Goal: Task Accomplishment & Management: Manage account settings

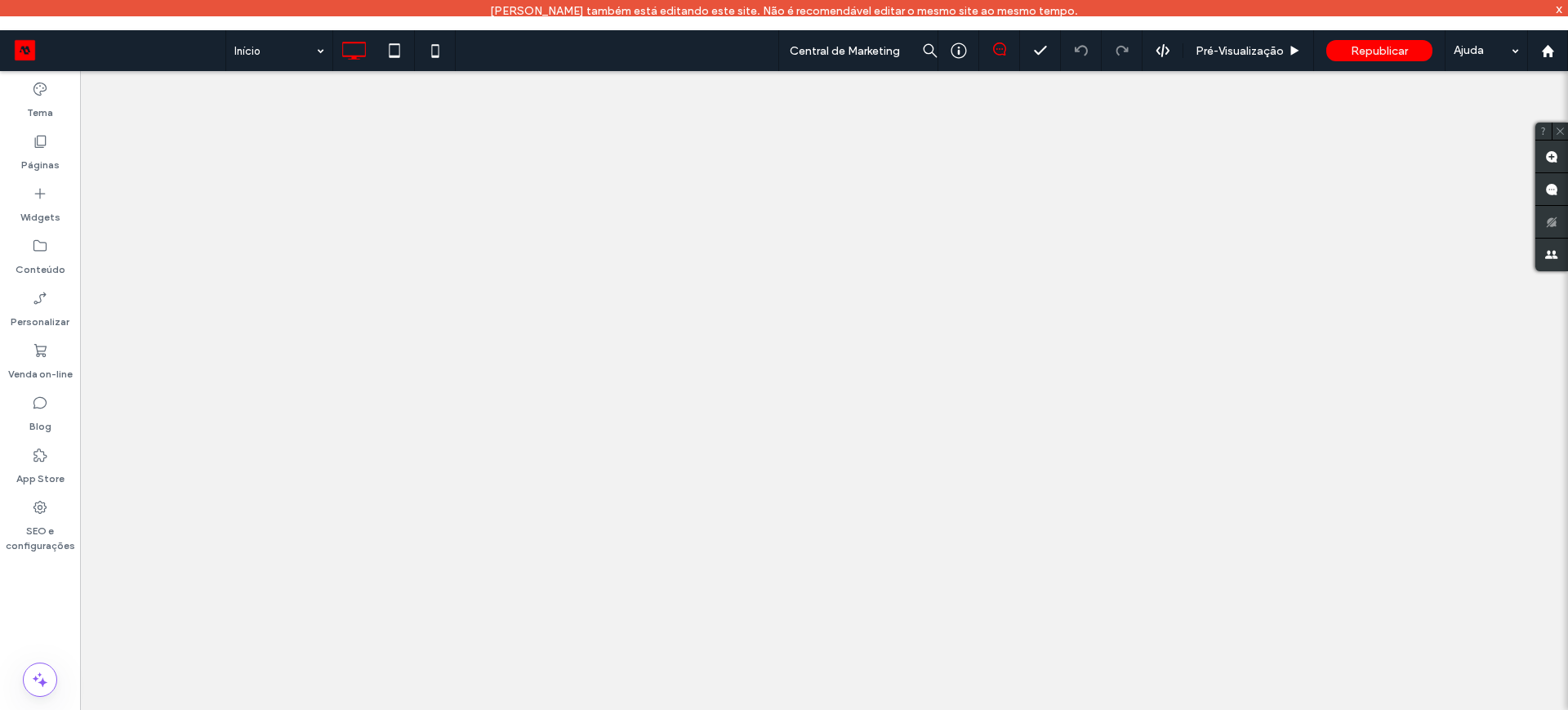
click at [1216, 20] on div "Início Central de Marketing Pré-Visualizaçāo Republicar Ajuda Comentários do si…" at bounding box center [784, 355] width 1568 height 710
click at [1228, 44] on span "Pré-Visualizaçāo" at bounding box center [1240, 50] width 88 height 13
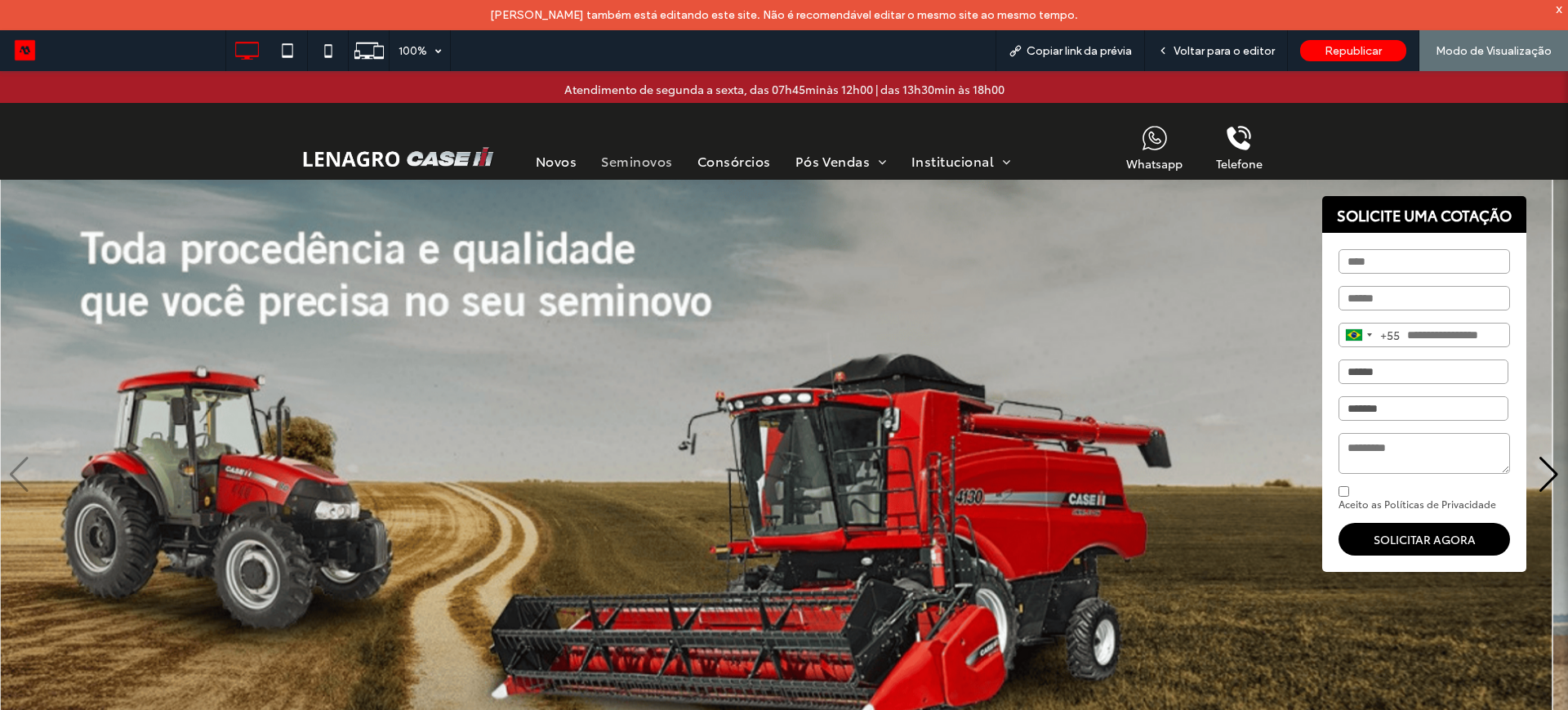
click at [645, 157] on span "Seminovos" at bounding box center [636, 160] width 71 height 19
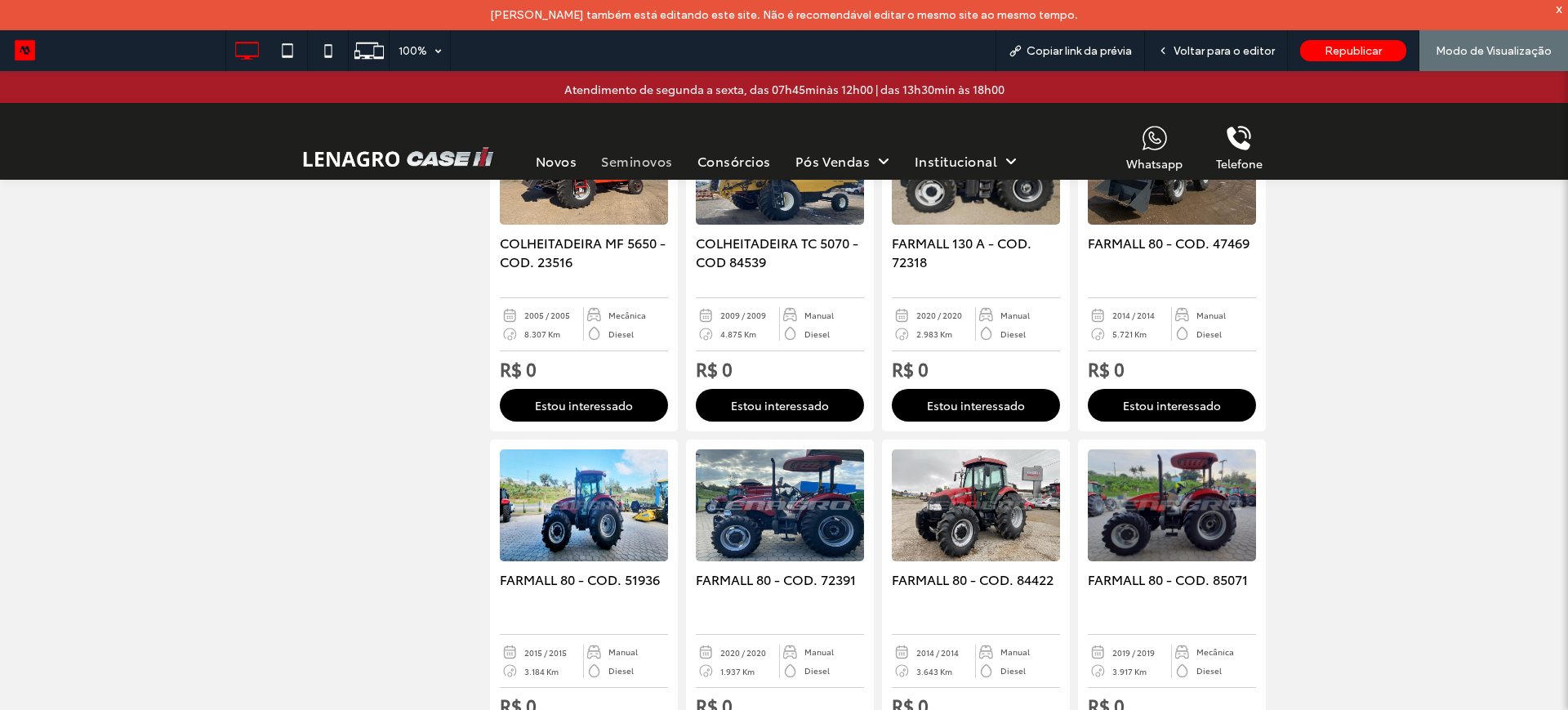
scroll to position [1636, 0]
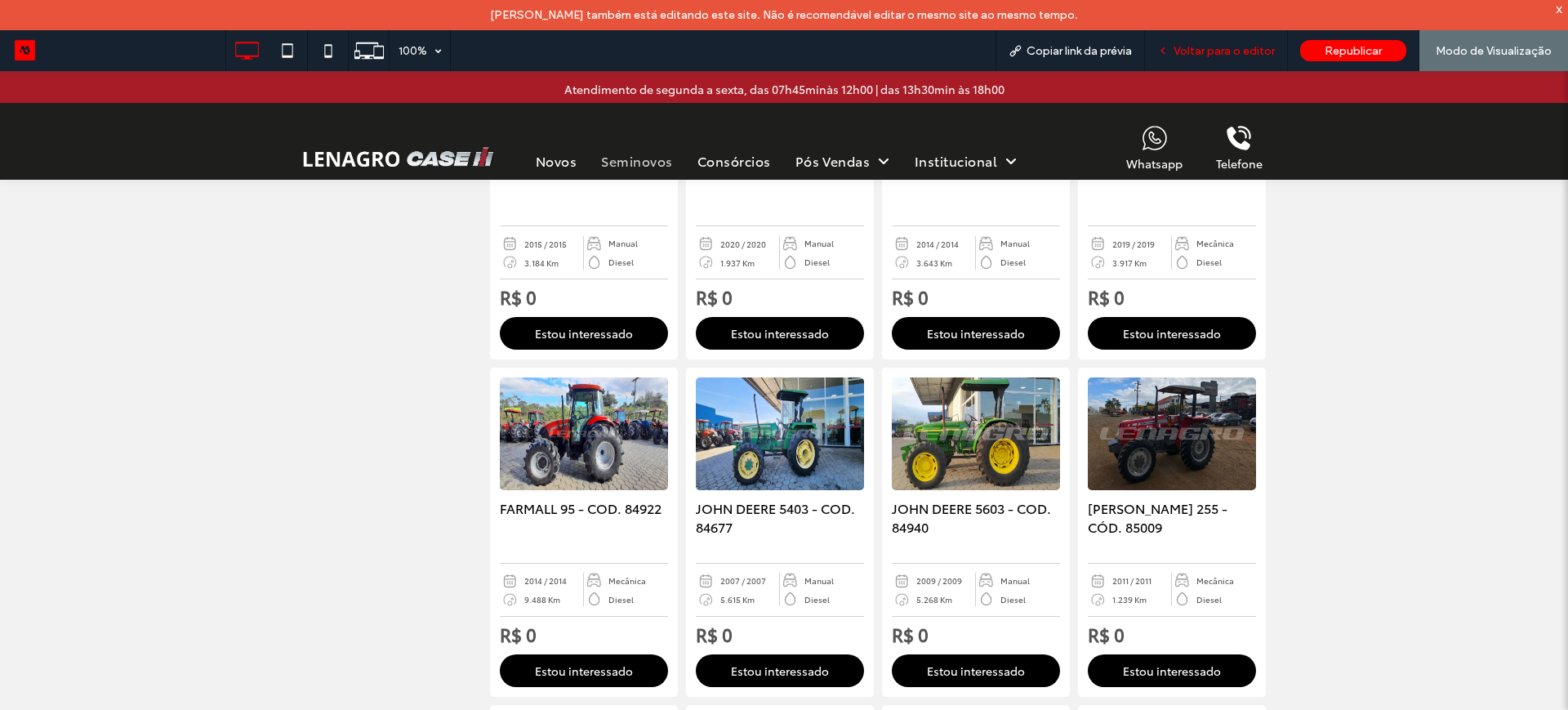
click at [1212, 50] on span "Voltar para o editor" at bounding box center [1224, 50] width 101 height 13
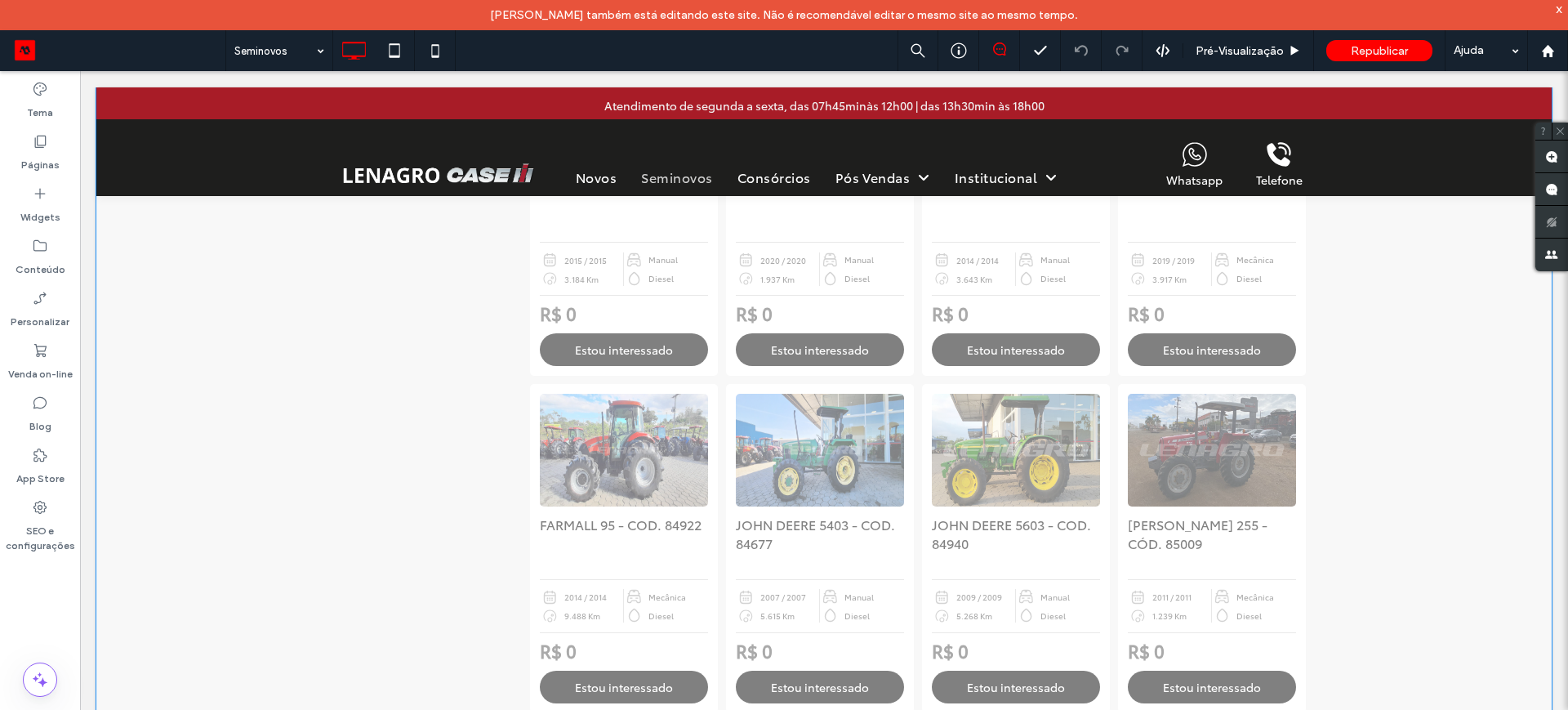
scroll to position [1433, 0]
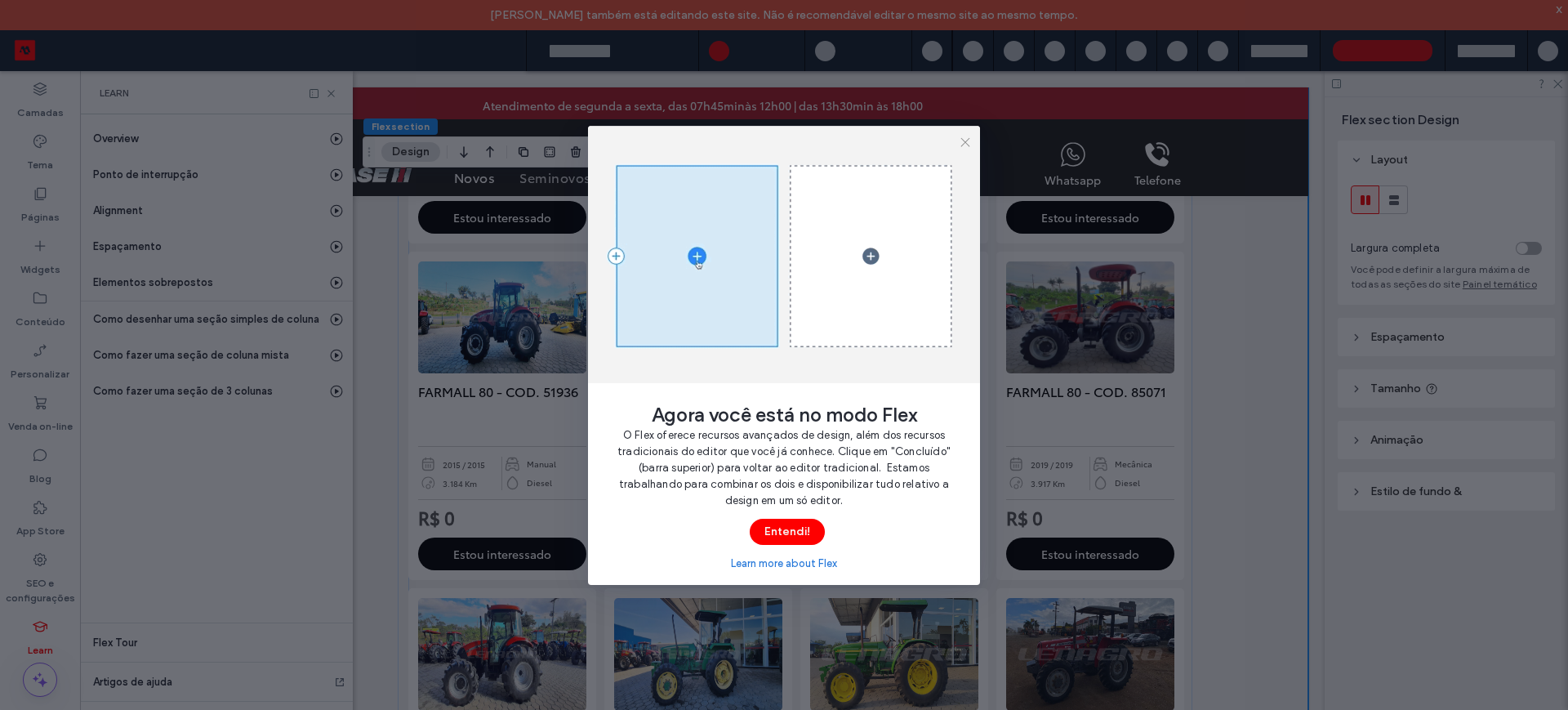
scroll to position [0, 86]
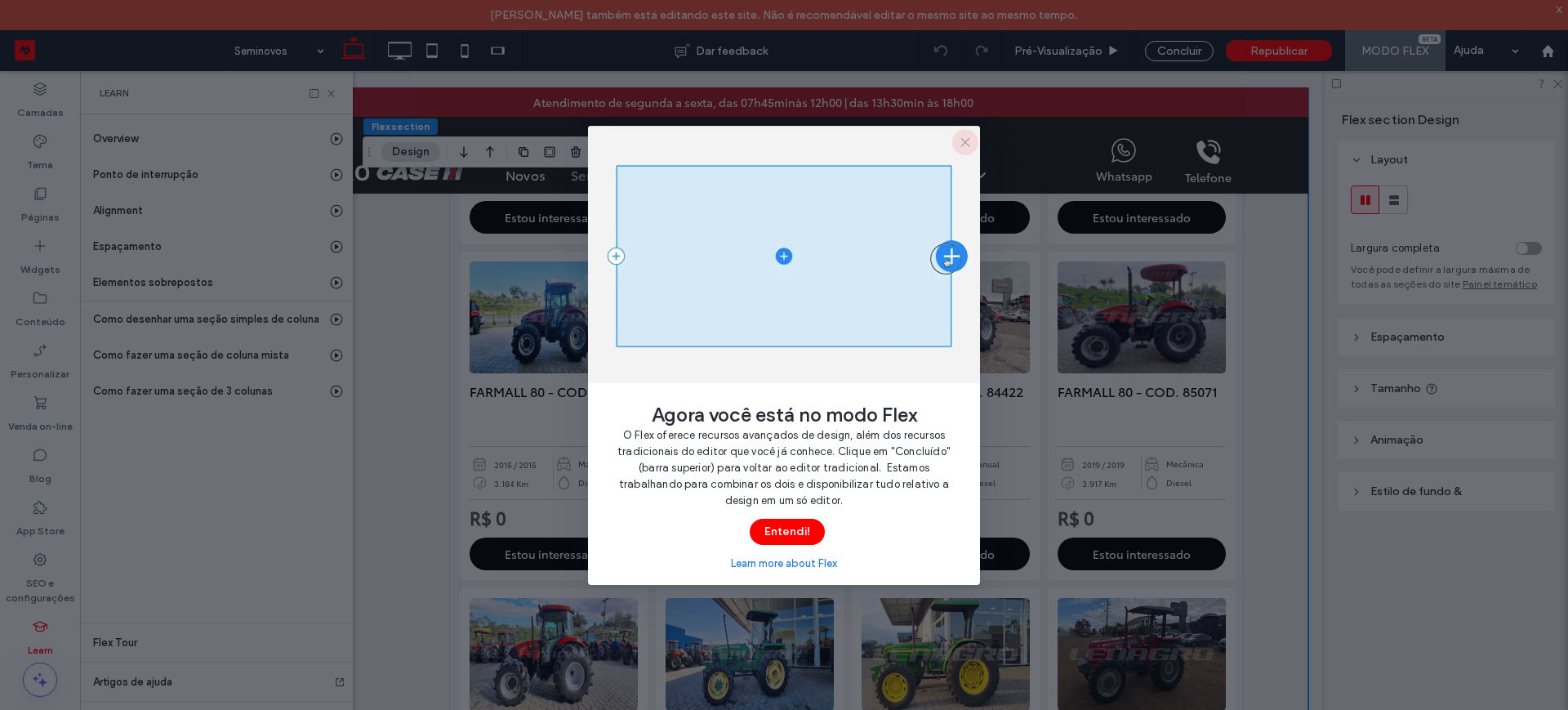
click at [963, 137] on icon "button" at bounding box center [965, 142] width 13 height 13
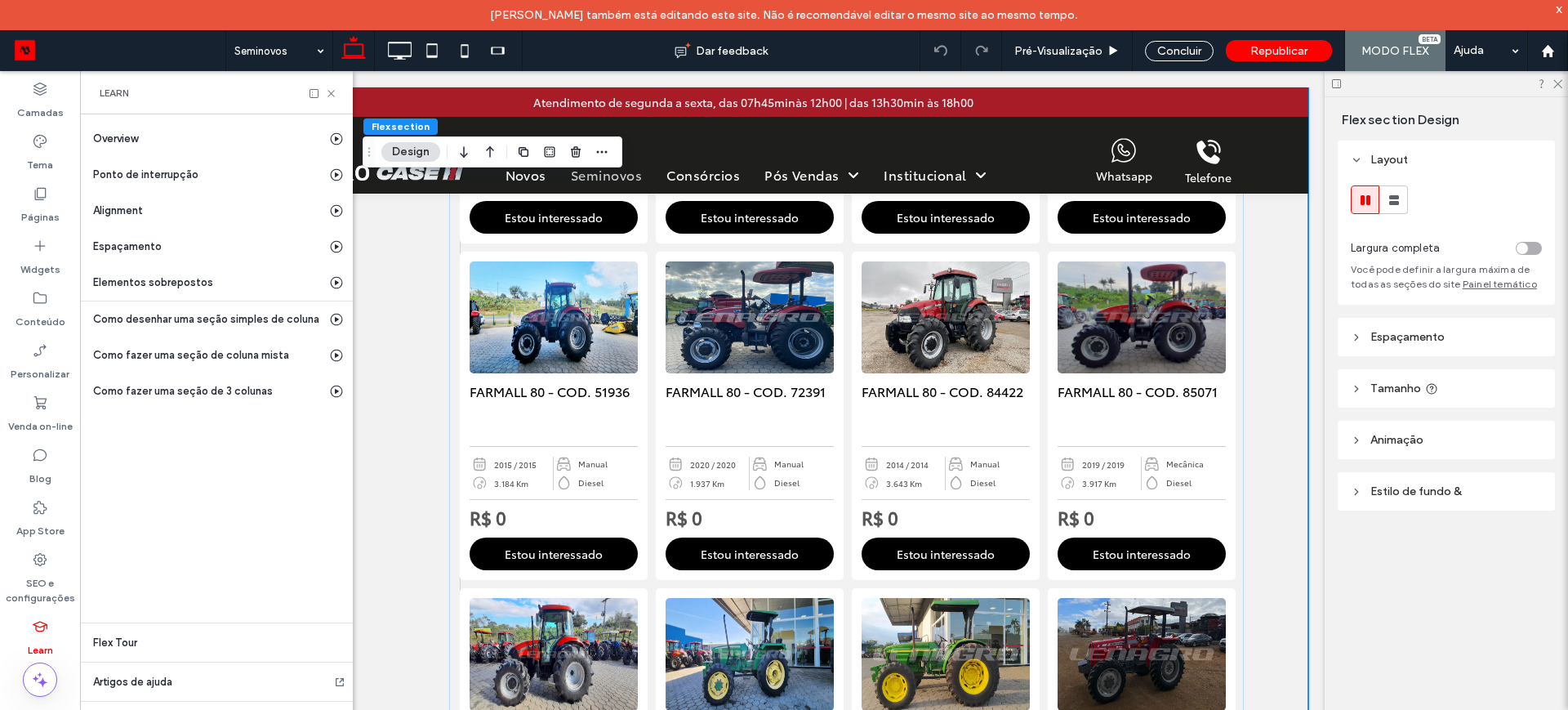
click at [338, 83] on div "Learn" at bounding box center [216, 92] width 273 height 43
click at [330, 87] on icon at bounding box center [331, 93] width 13 height 13
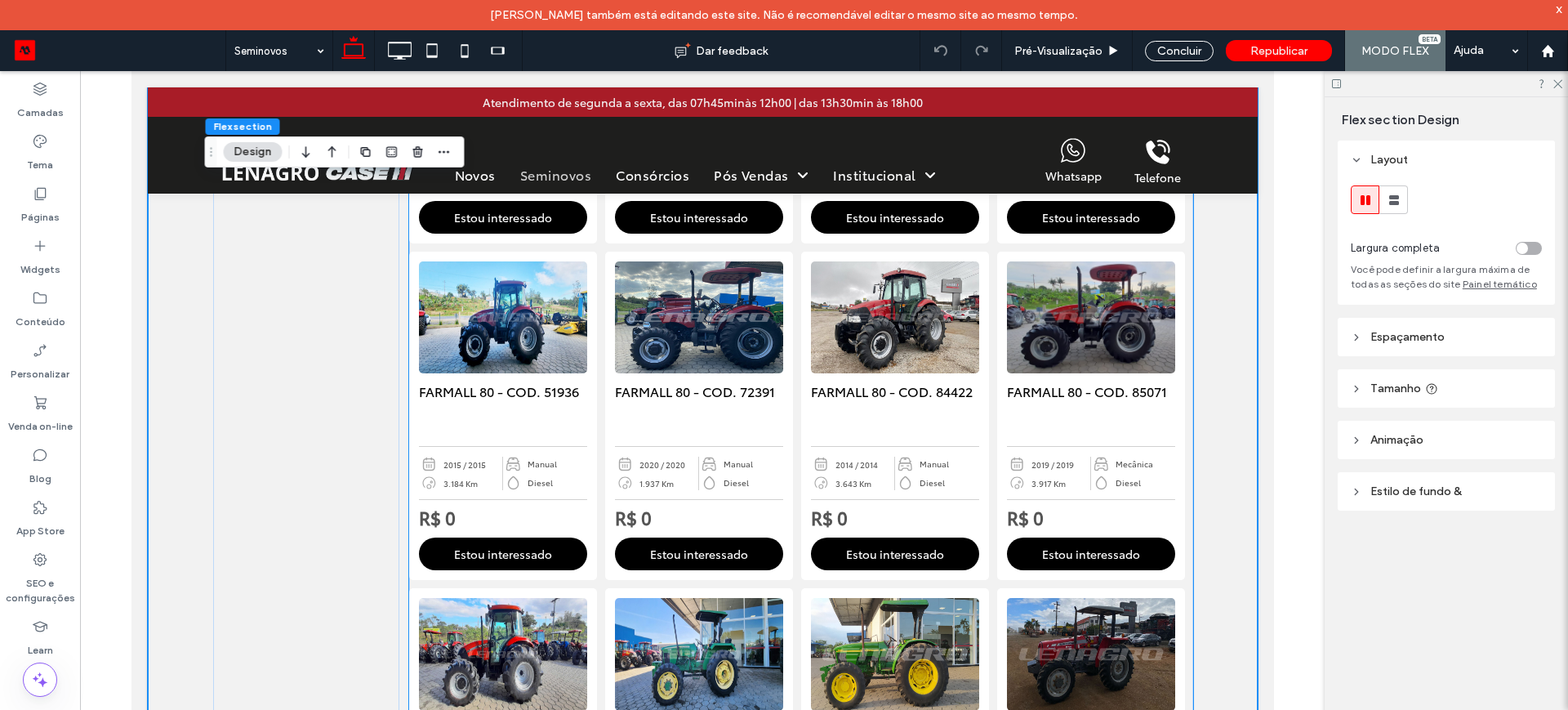
click at [487, 389] on h5 "FARMALL 80 - COD. 51936" at bounding box center [502, 409] width 169 height 57
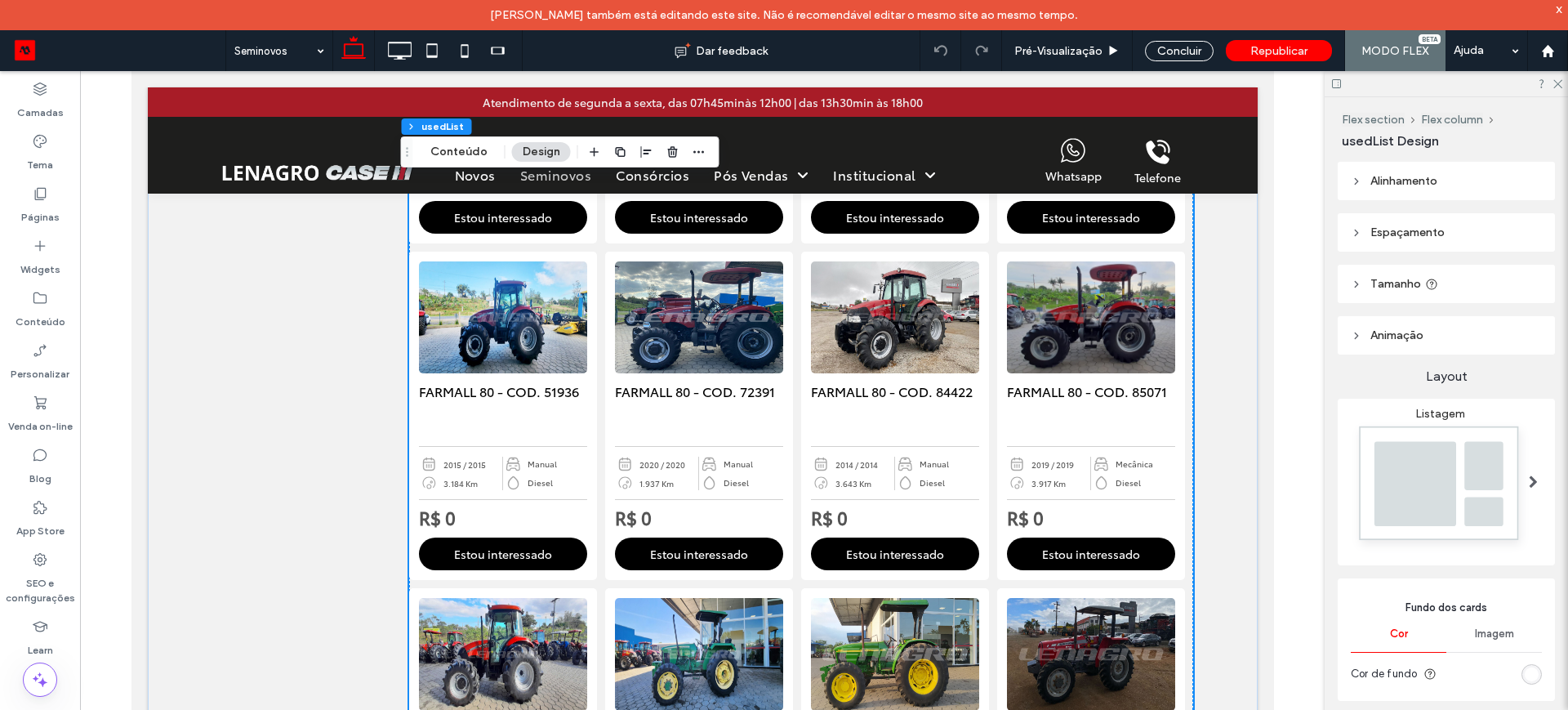
type input "*"
drag, startPoint x: 314, startPoint y: 96, endPoint x: 442, endPoint y: 154, distance: 140.5
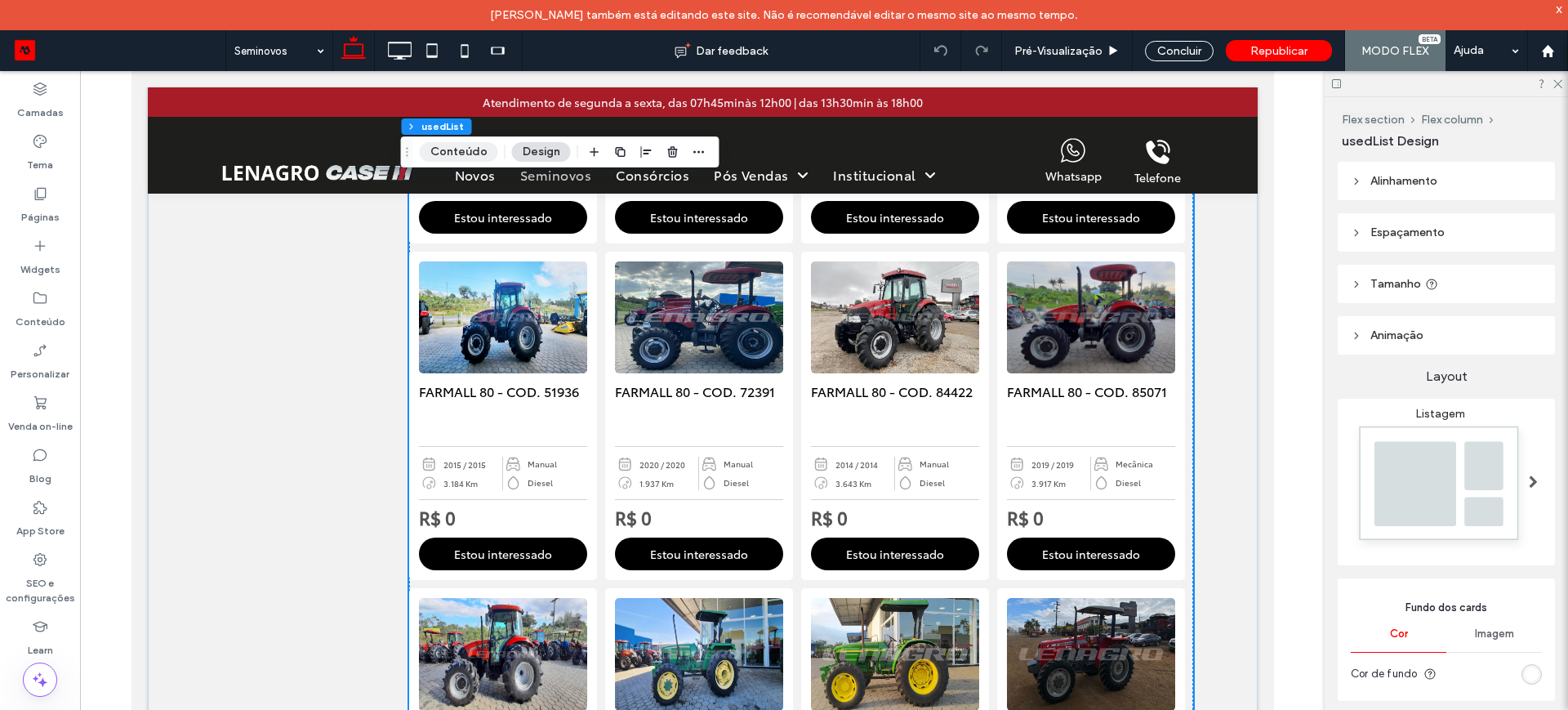
click at [442, 154] on button "Conteúdo" at bounding box center [458, 152] width 78 height 20
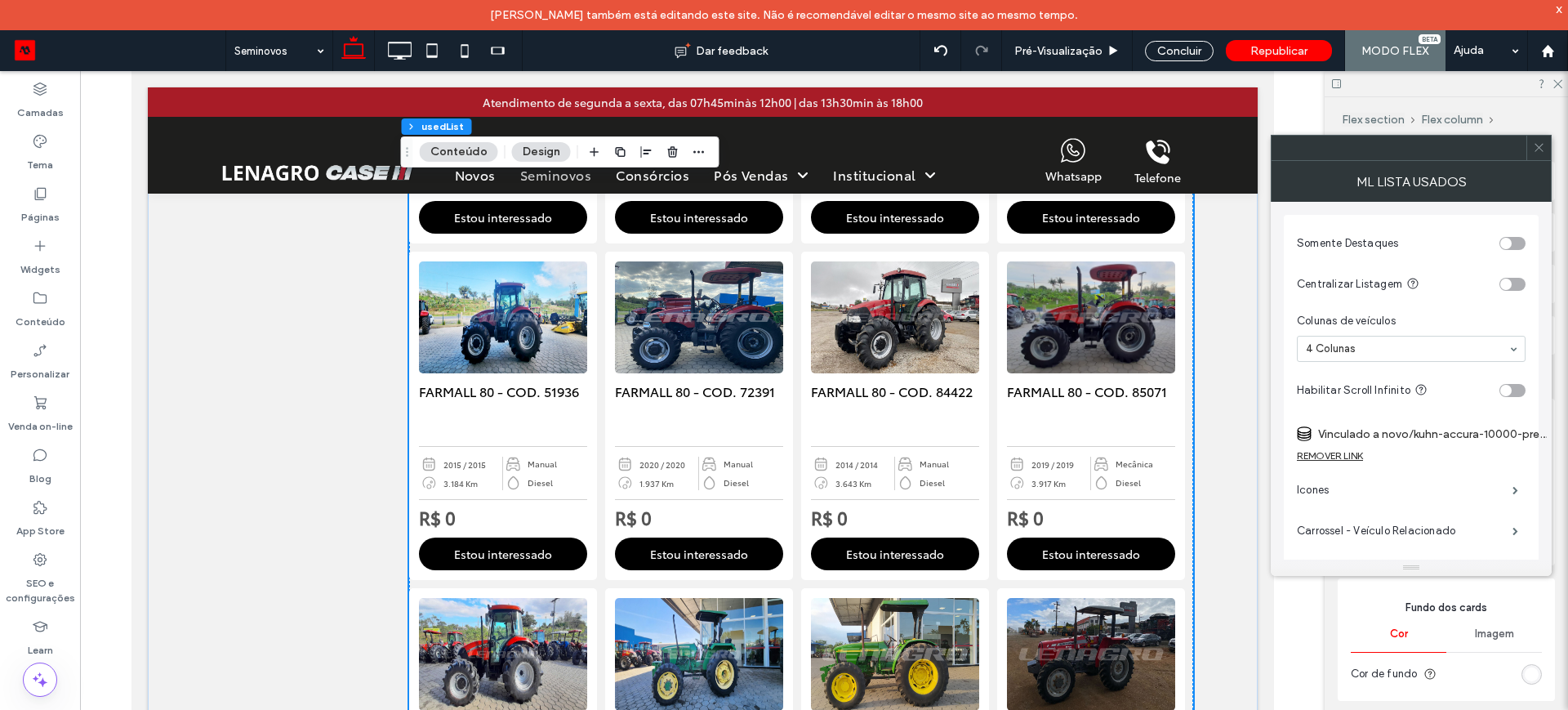
scroll to position [102, 0]
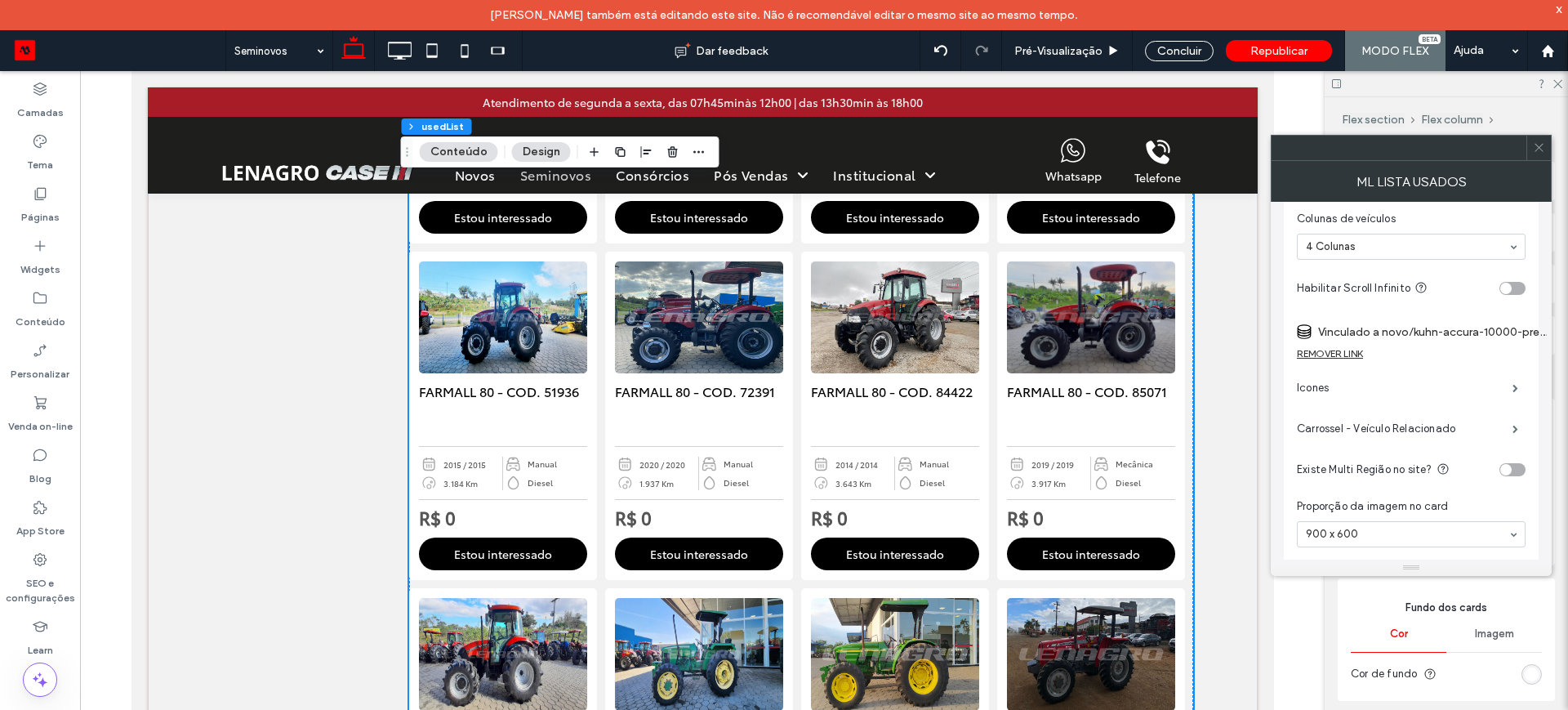
click at [1520, 291] on div "toggle" at bounding box center [1511, 288] width 26 height 13
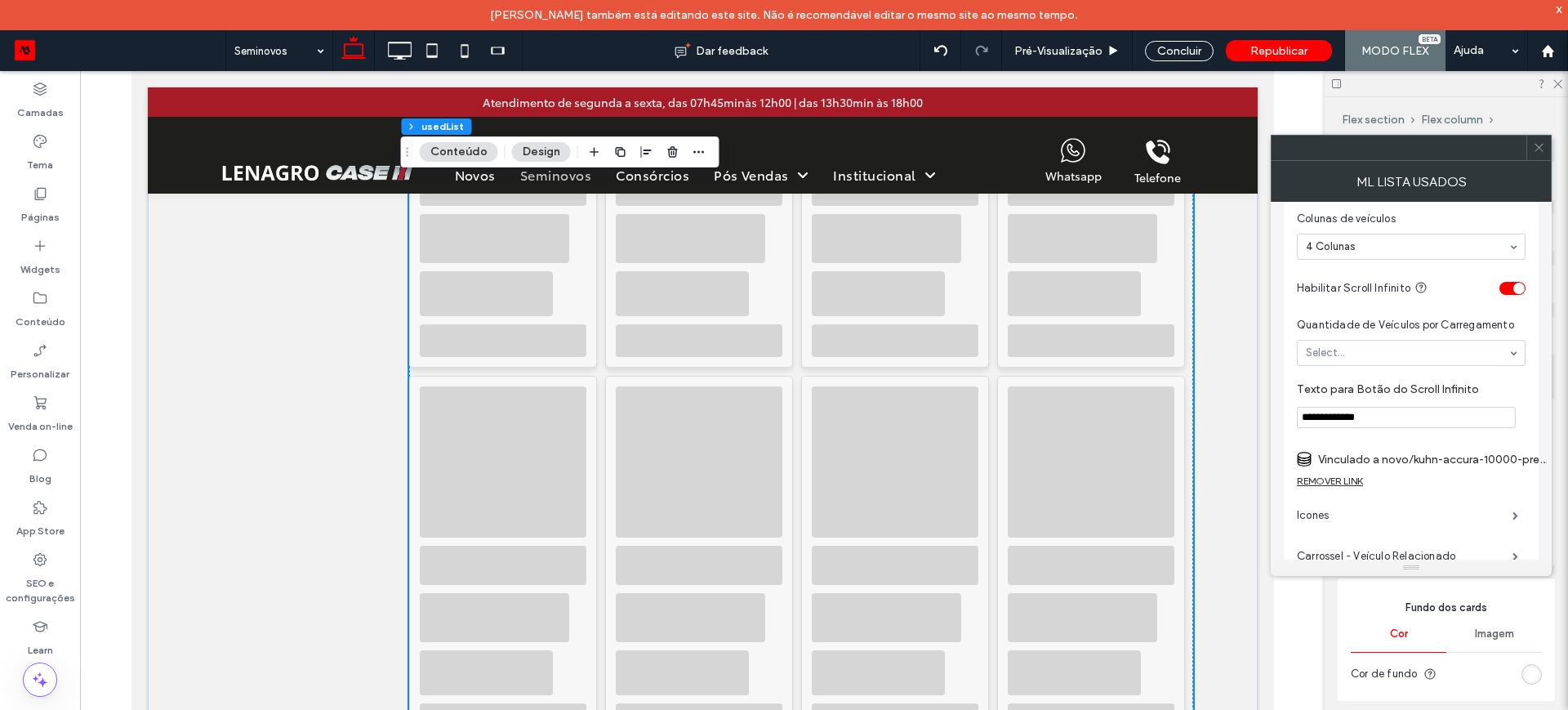
scroll to position [1430, 0]
click at [1500, 290] on div "toggle" at bounding box center [1511, 288] width 26 height 13
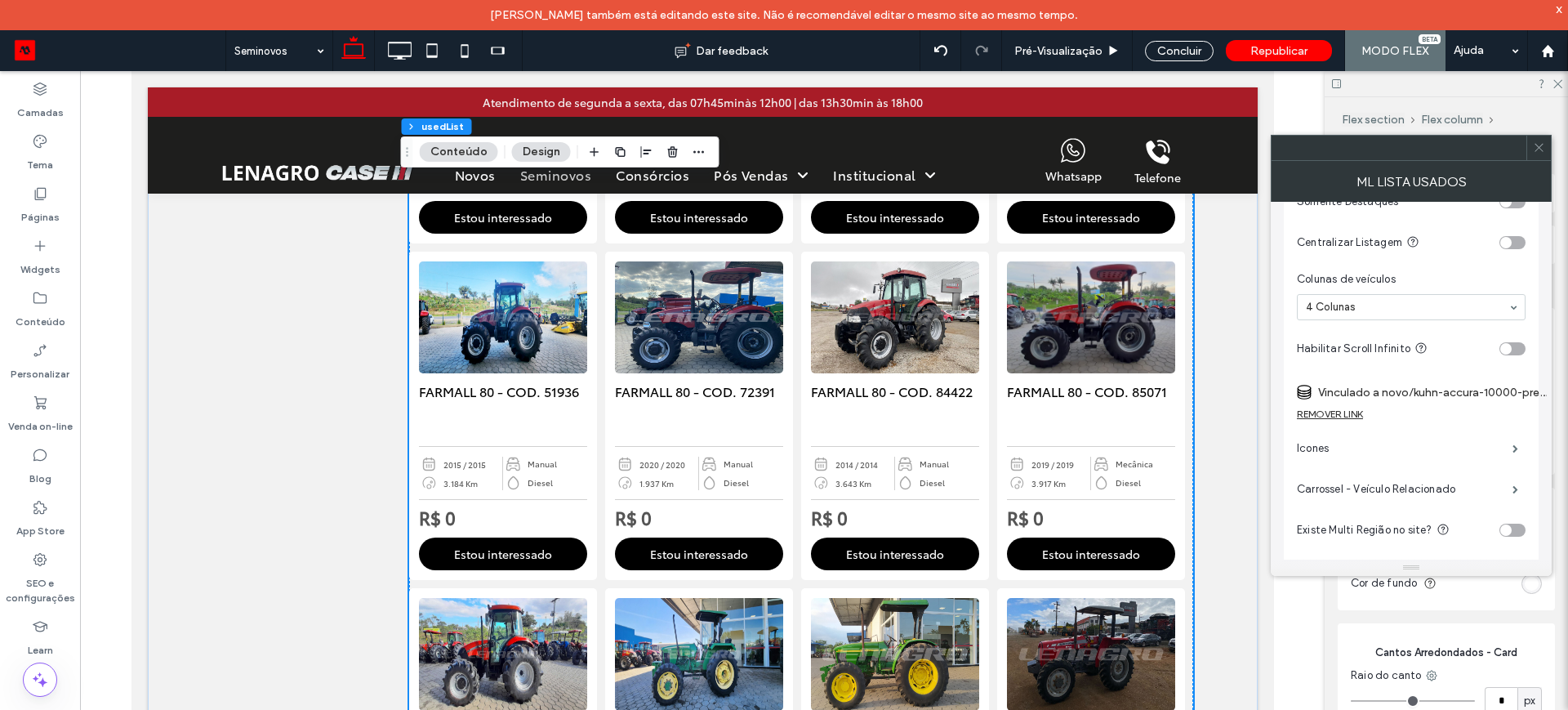
scroll to position [35, 0]
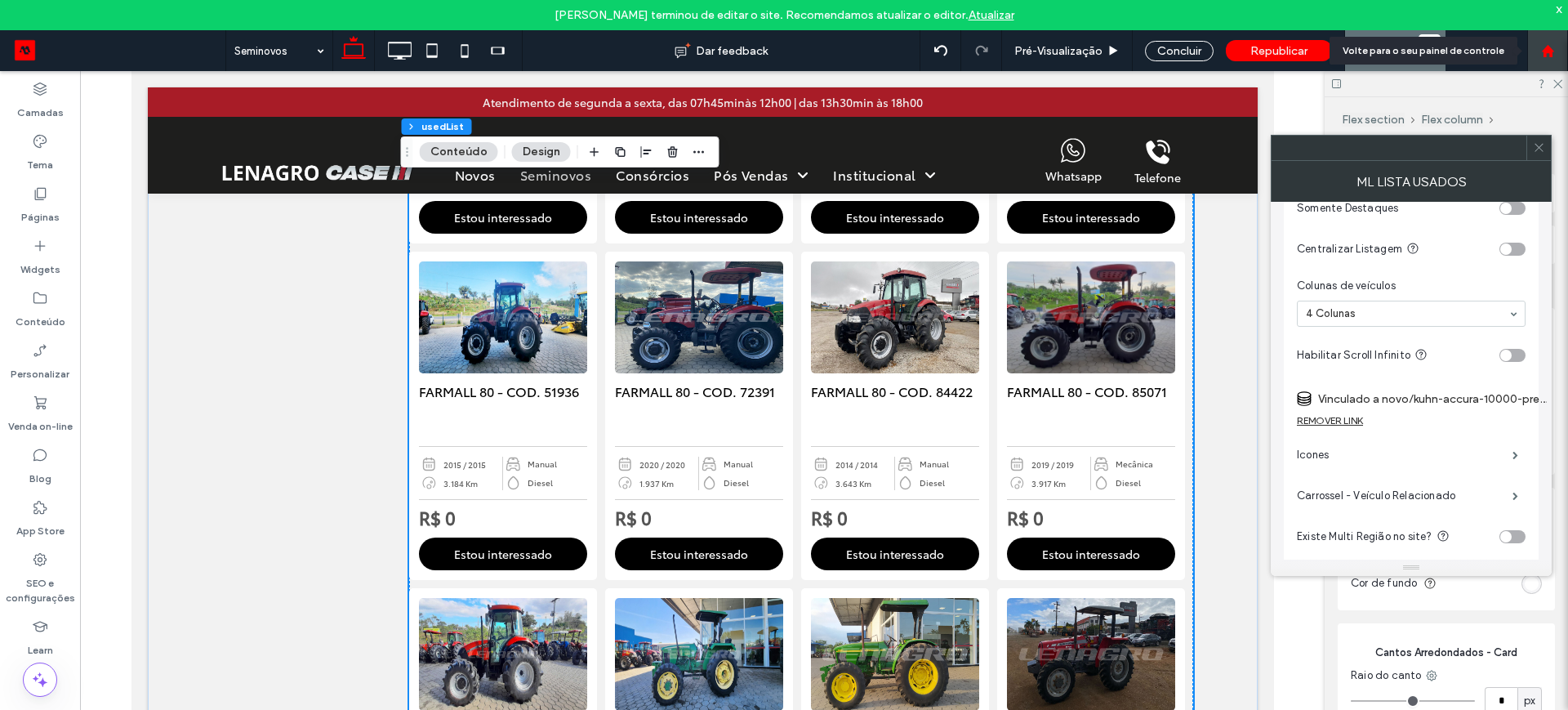
click at [1554, 50] on icon at bounding box center [1547, 50] width 13 height 13
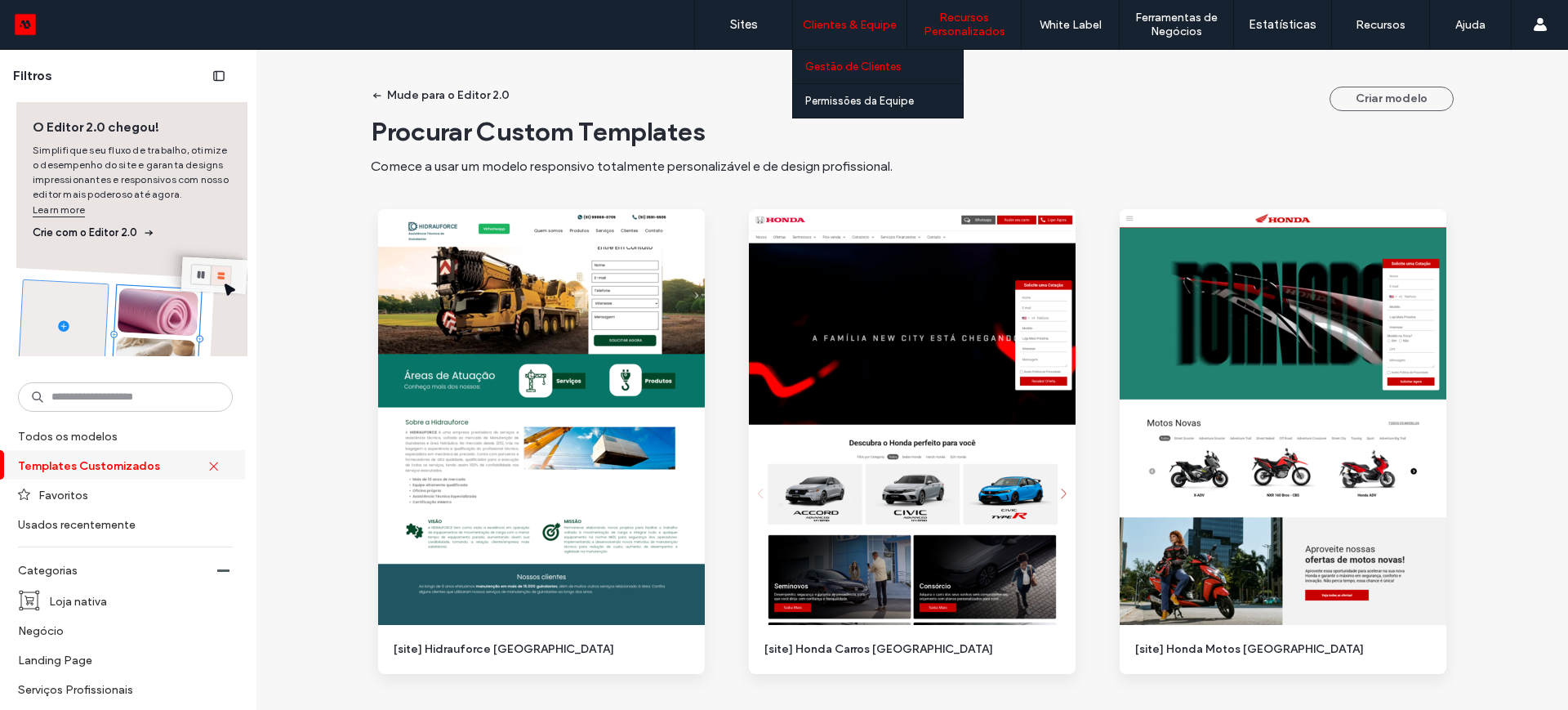
click at [858, 62] on label "Gestão de Clientes" at bounding box center [853, 66] width 96 height 13
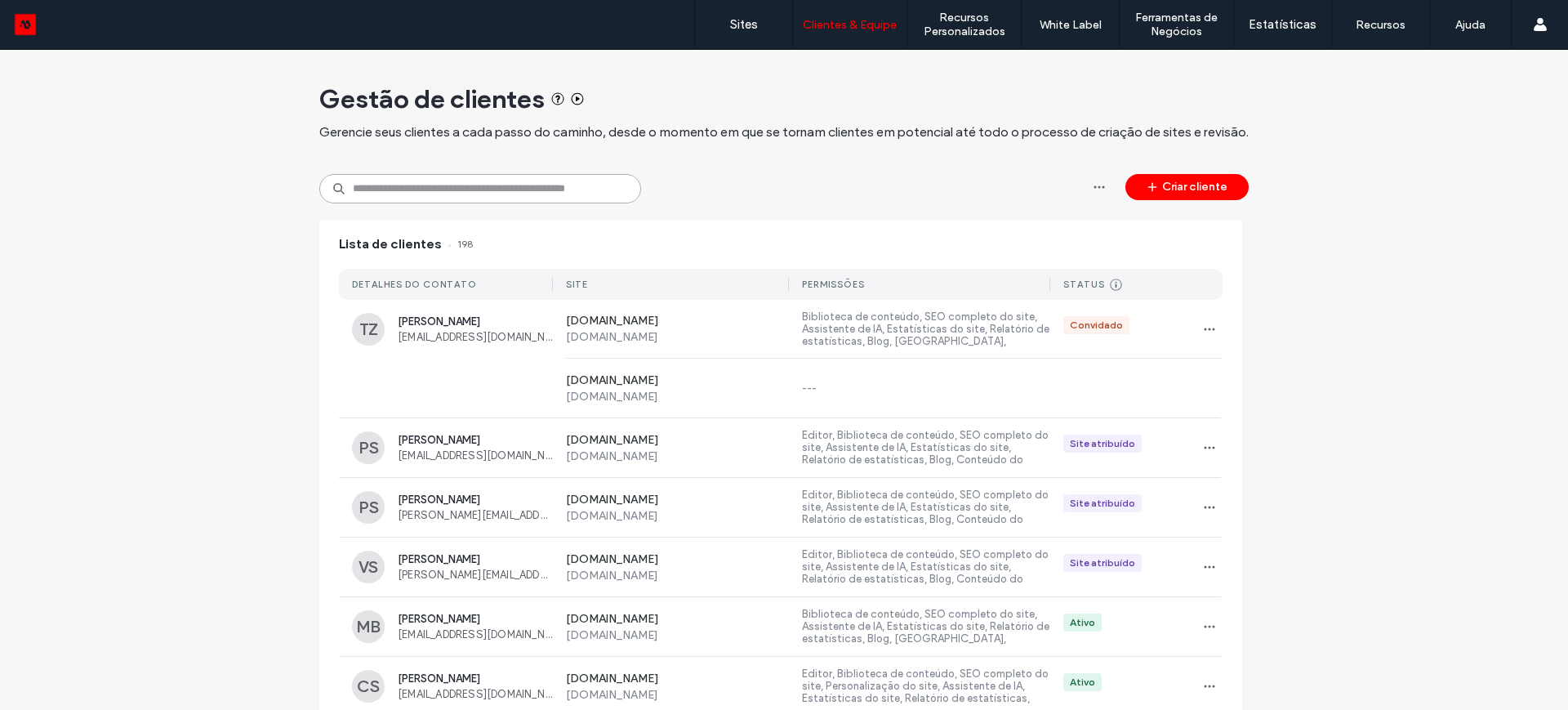
click at [373, 182] on input at bounding box center [480, 188] width 322 height 30
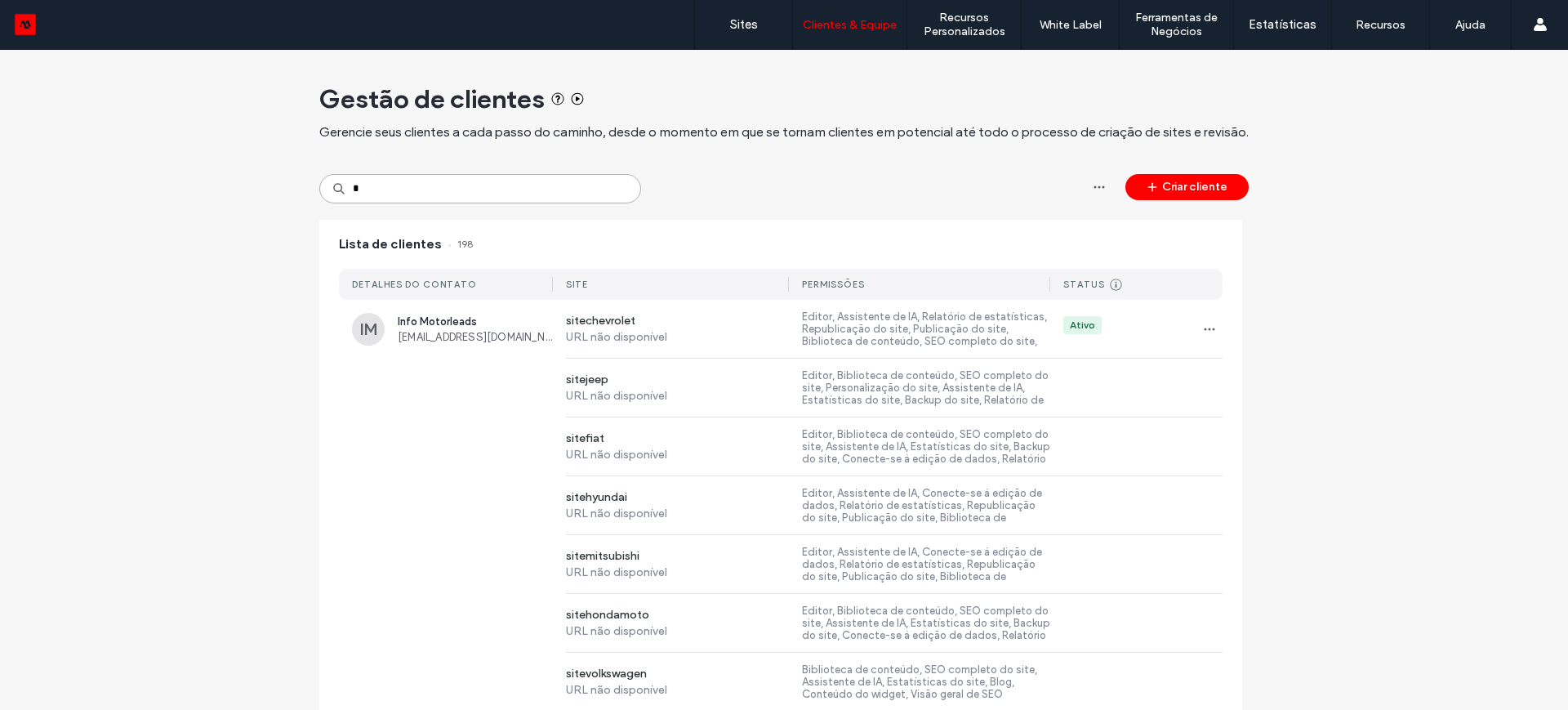
type input "*"
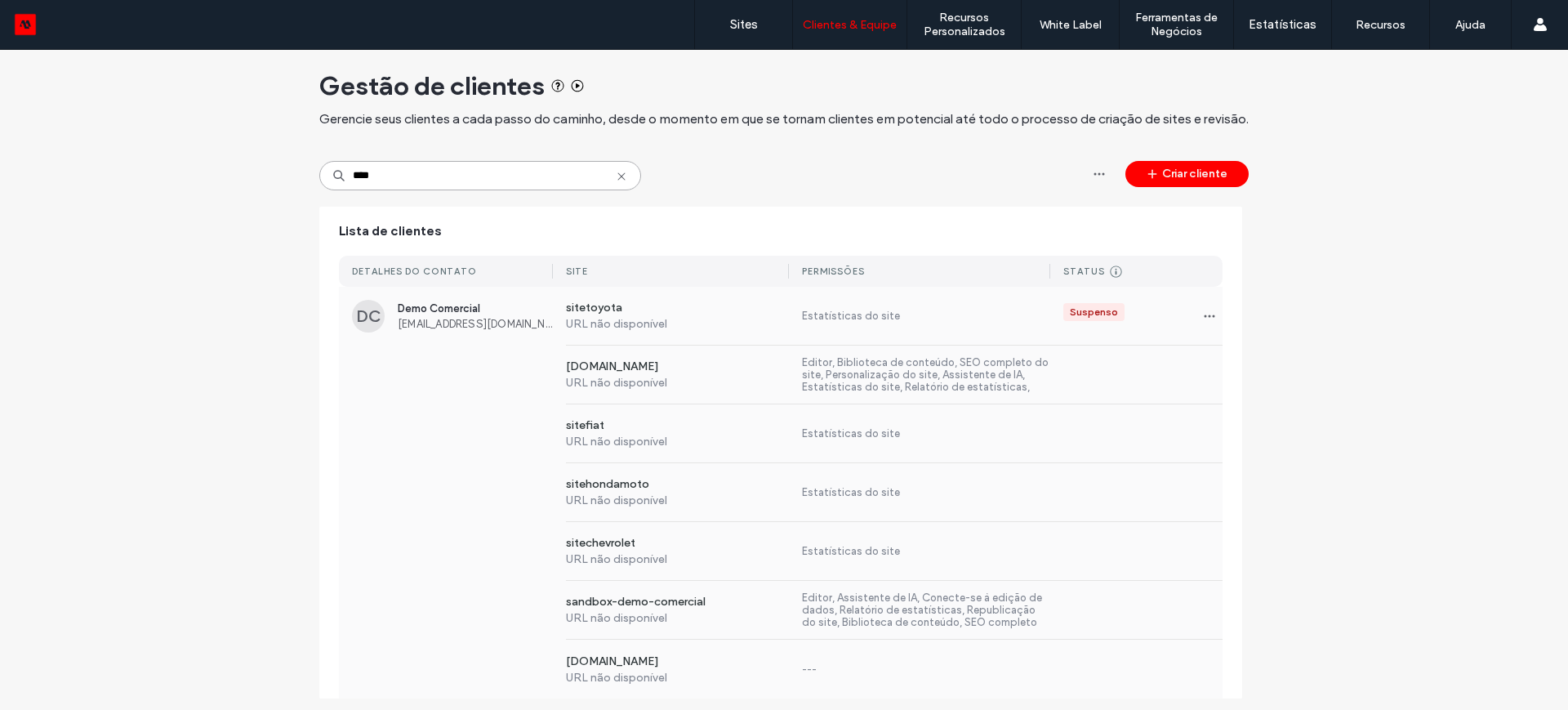
scroll to position [18, 0]
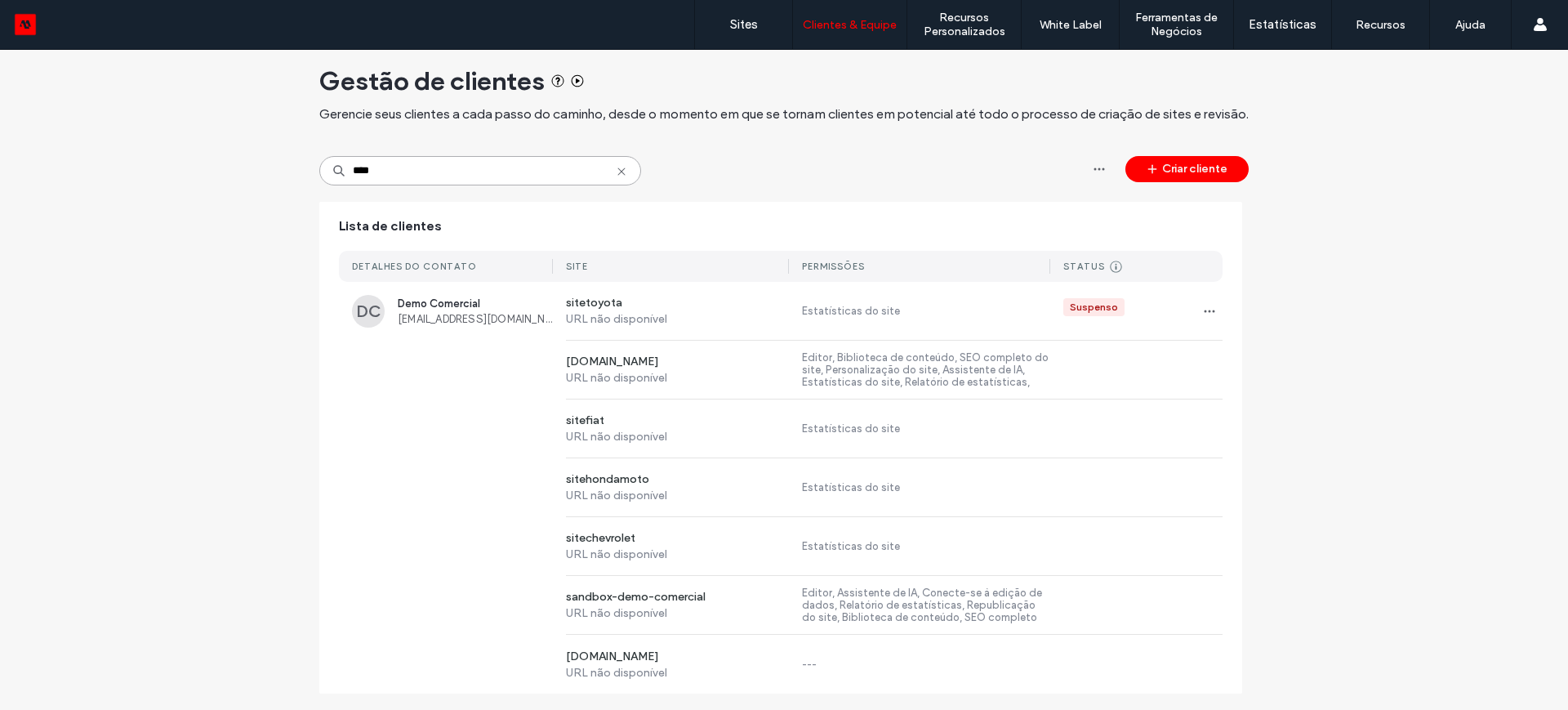
type input "****"
click at [448, 300] on span "Demo Comercial" at bounding box center [475, 303] width 155 height 13
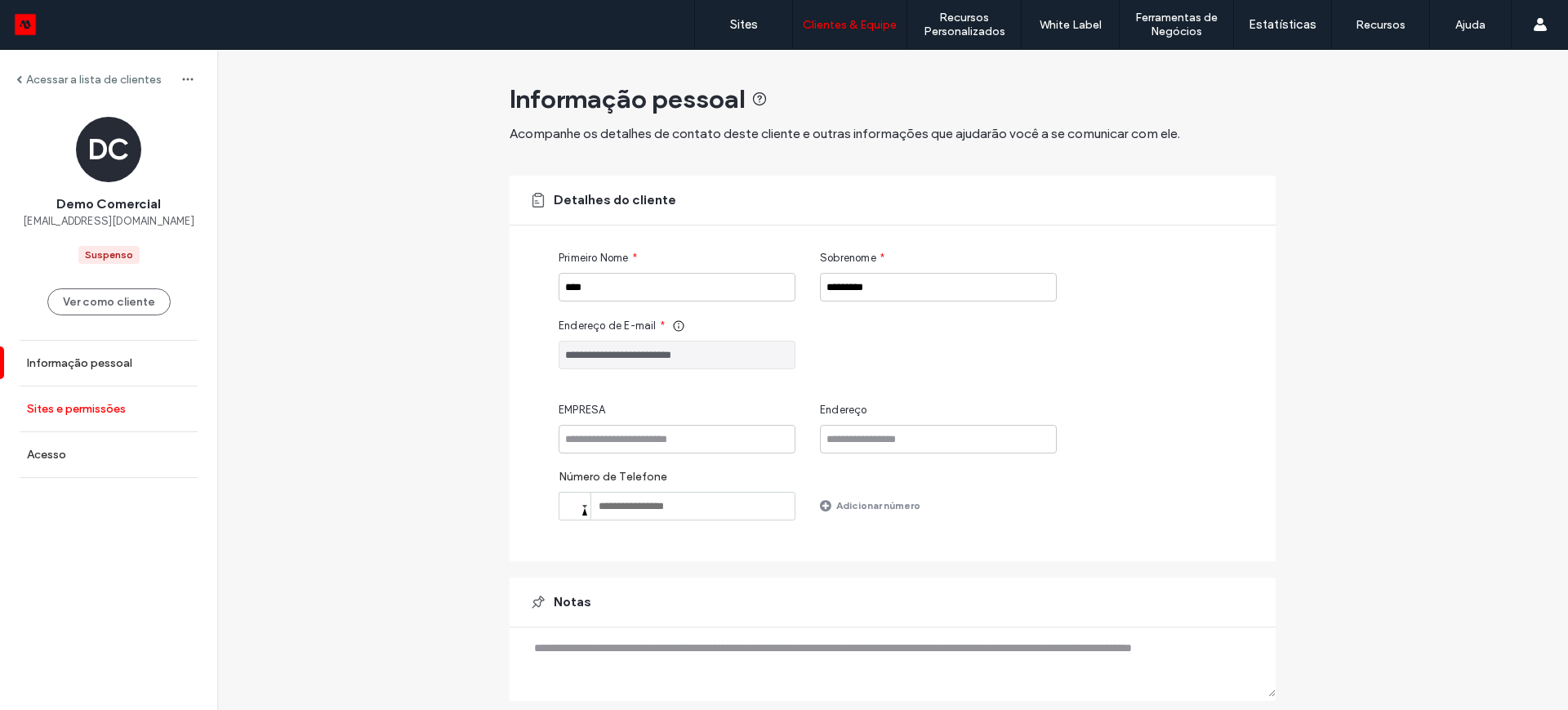
click at [72, 408] on label "Sites e permissões" at bounding box center [76, 408] width 99 height 13
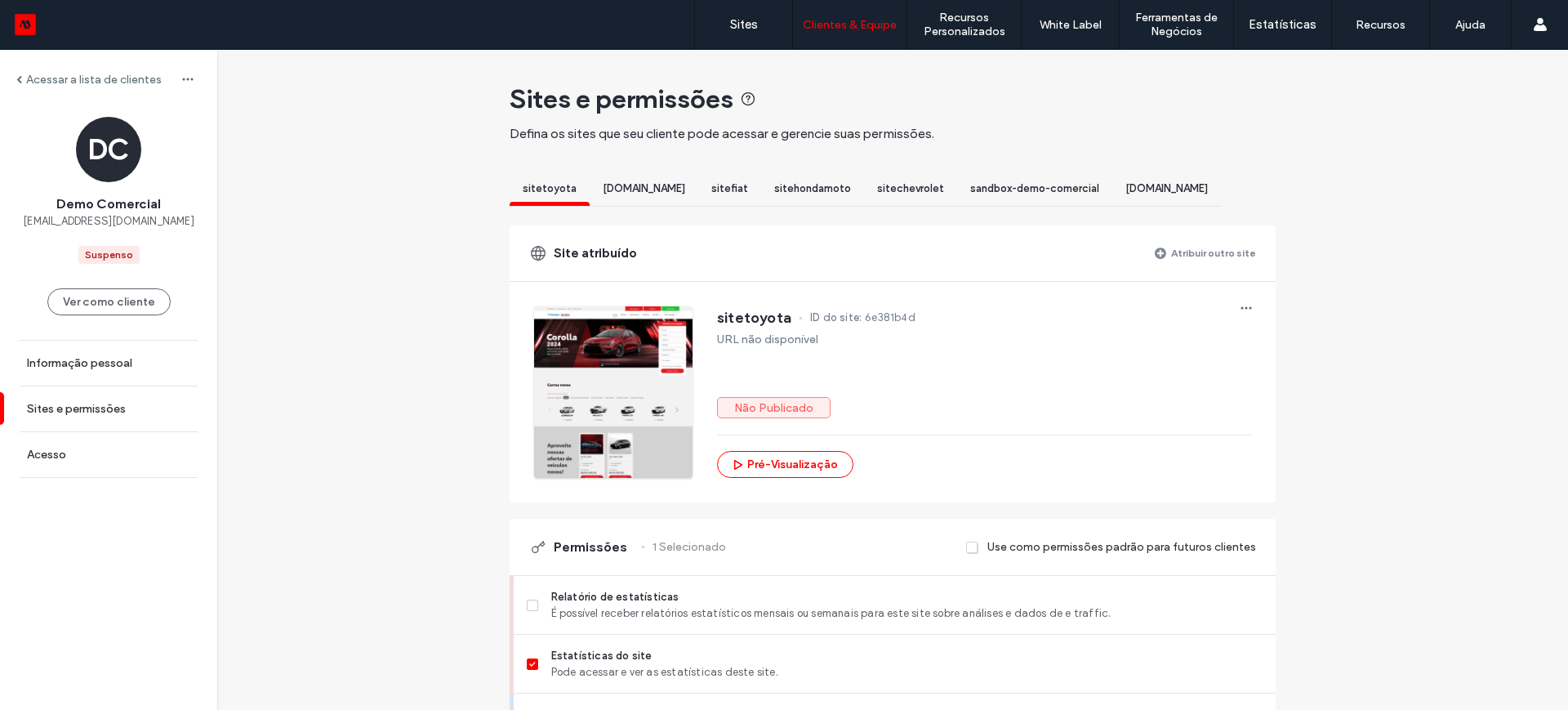
click at [1216, 265] on label "Atribuir outro site" at bounding box center [1213, 253] width 85 height 29
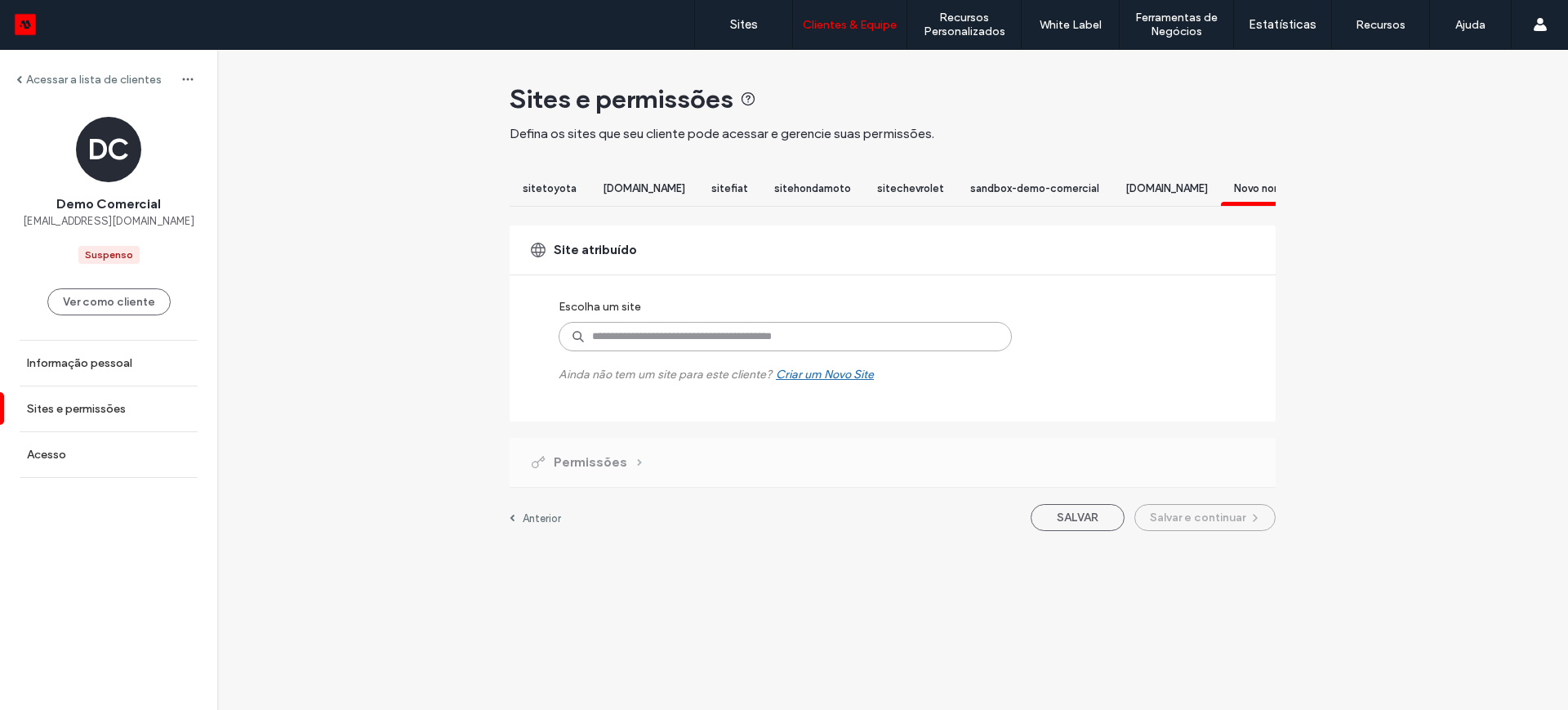
click at [679, 351] on input at bounding box center [785, 337] width 453 height 30
type input "****"
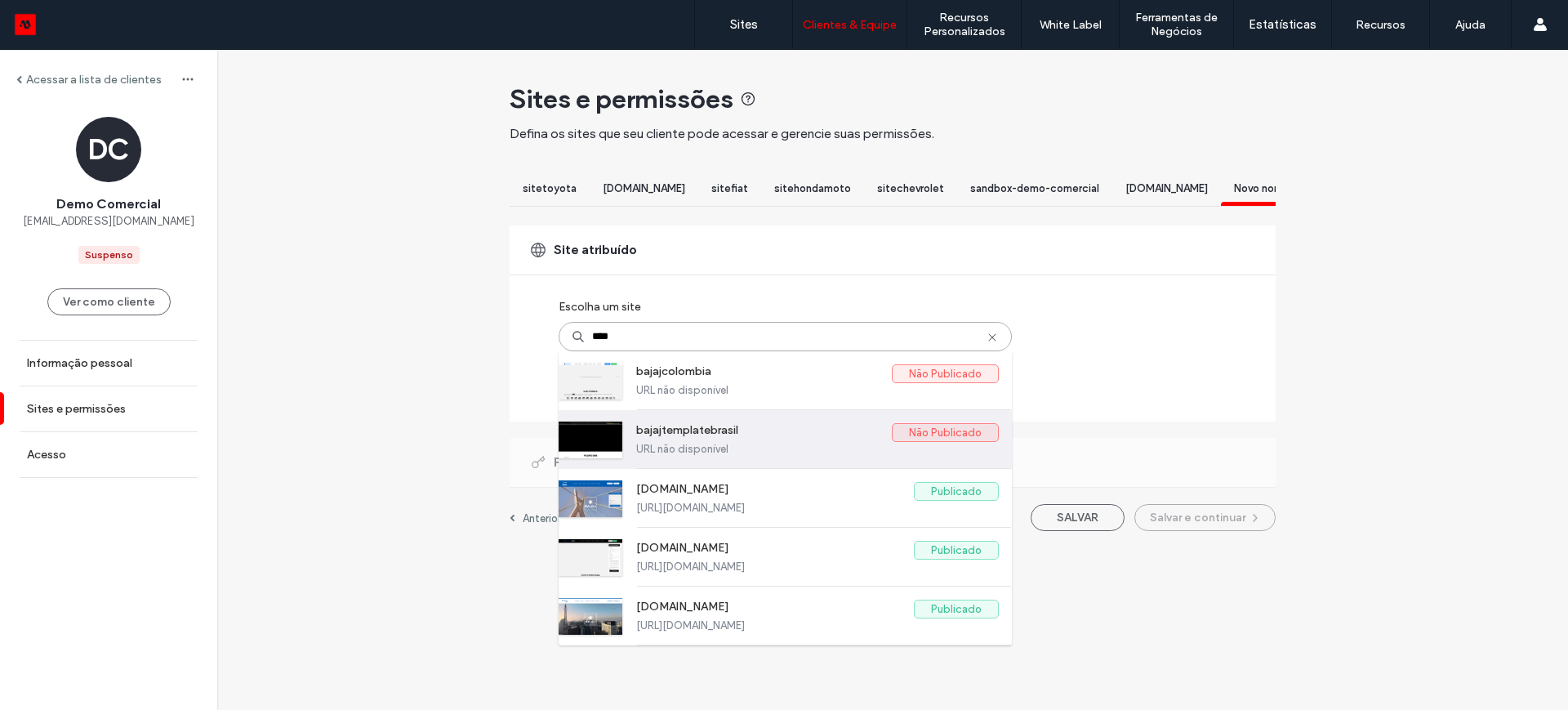
click at [693, 441] on label "bajajtemplatebrasil" at bounding box center [763, 434] width 256 height 20
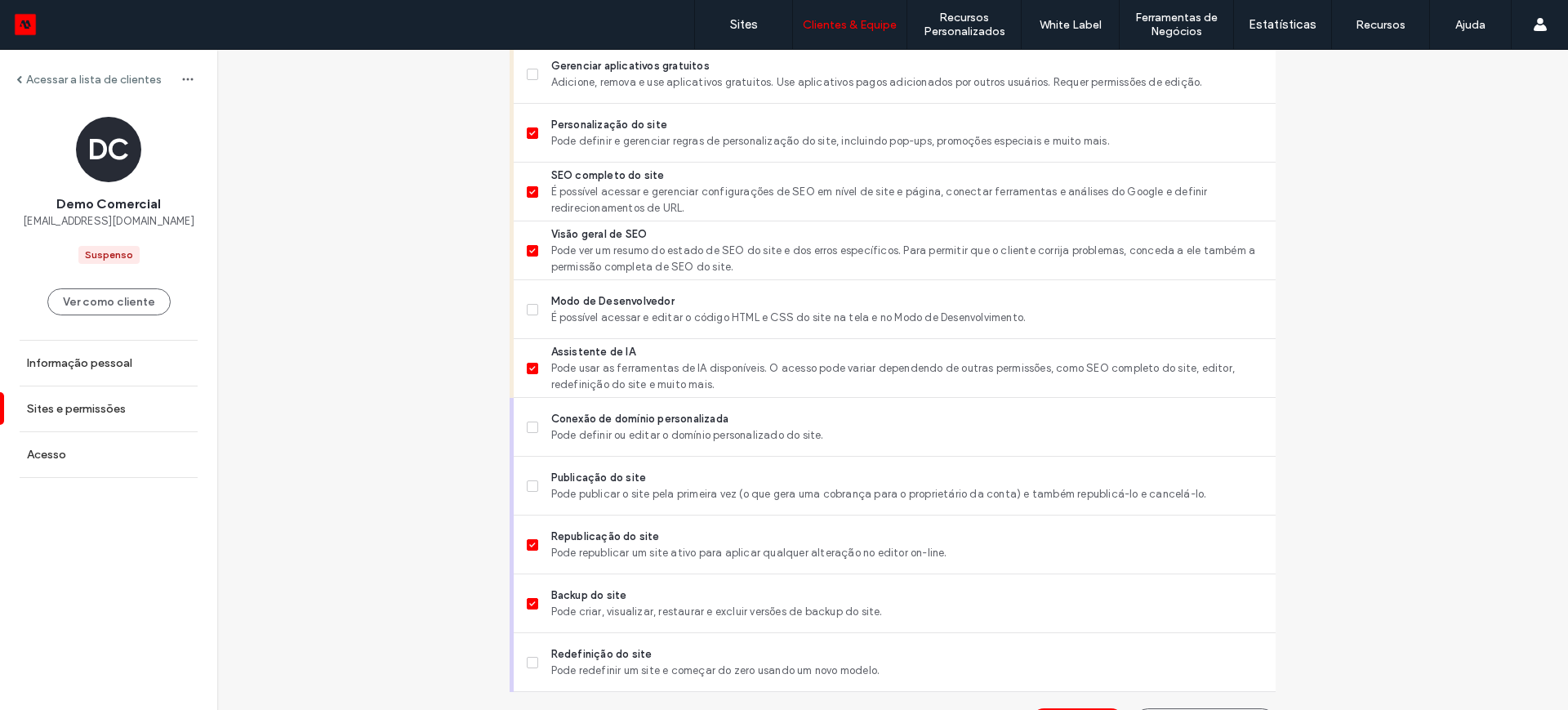
scroll to position [1377, 0]
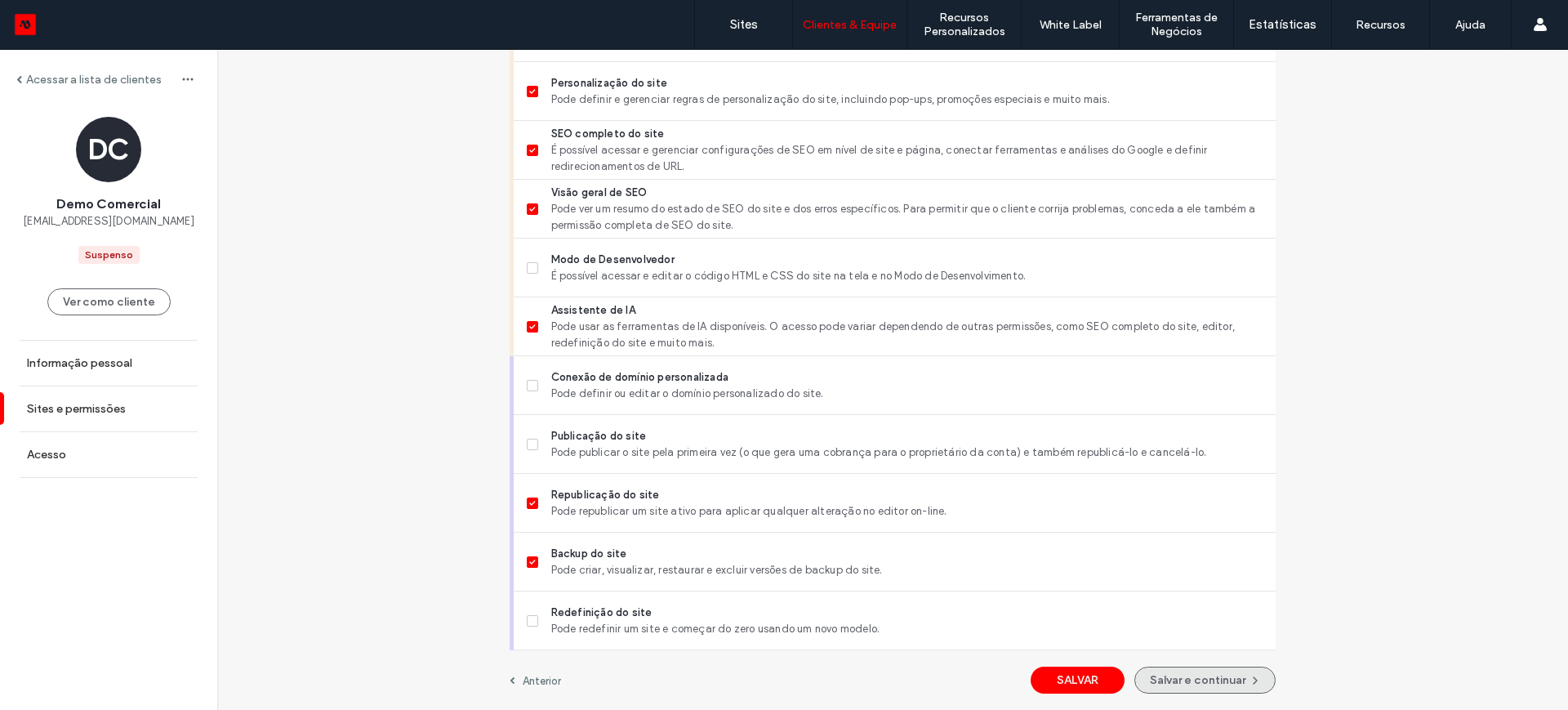
click at [1204, 682] on button "Salvar e continuar" at bounding box center [1204, 680] width 141 height 27
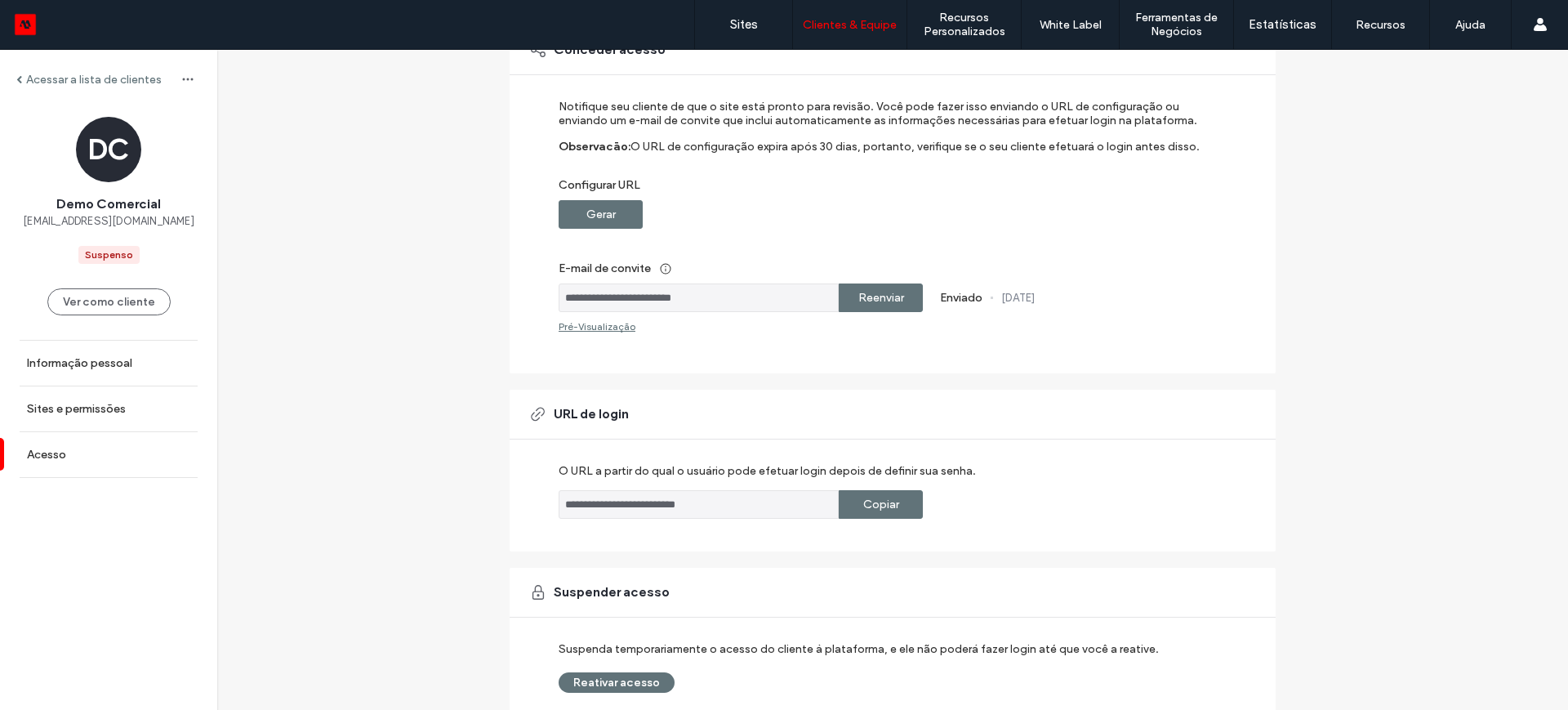
scroll to position [225, 0]
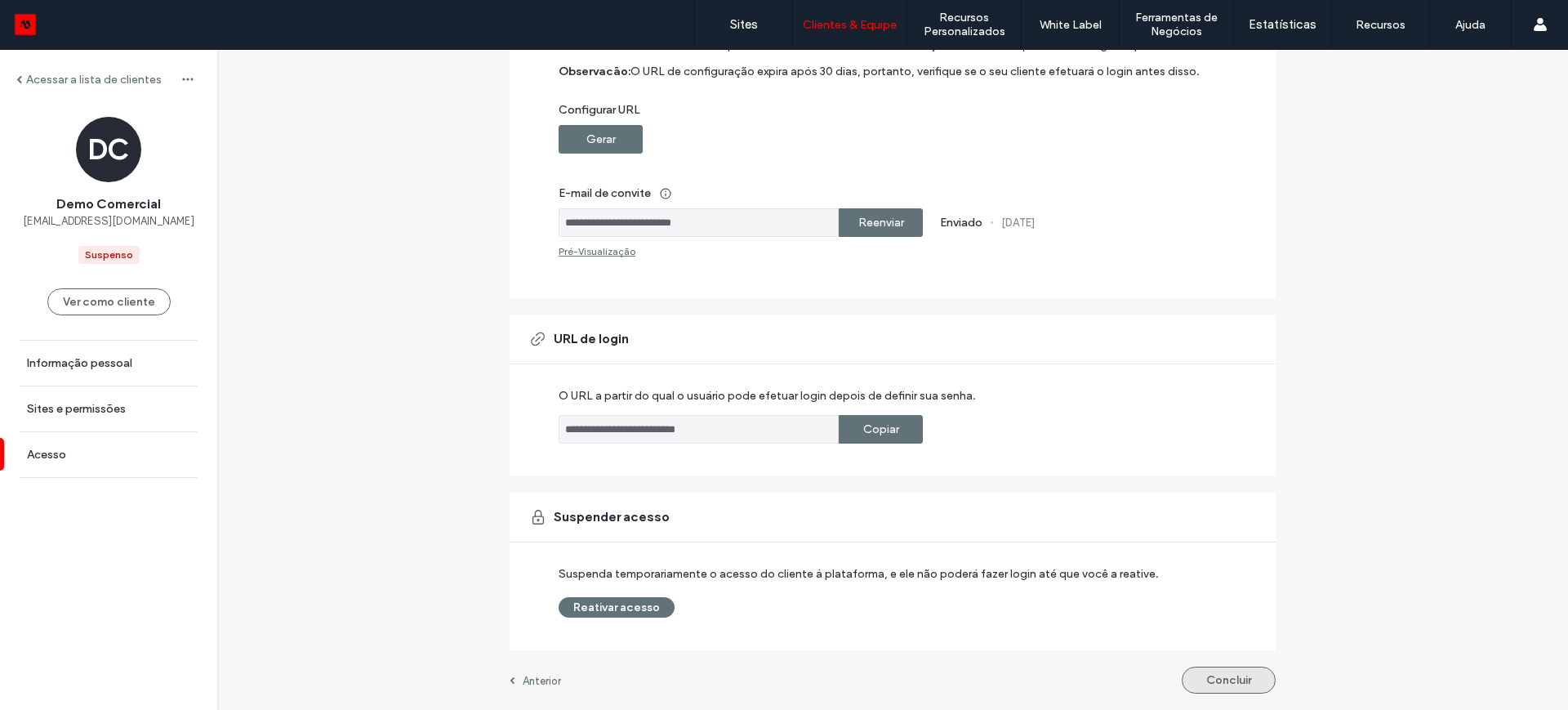
click at [1229, 681] on button "Concluir" at bounding box center [1228, 680] width 94 height 27
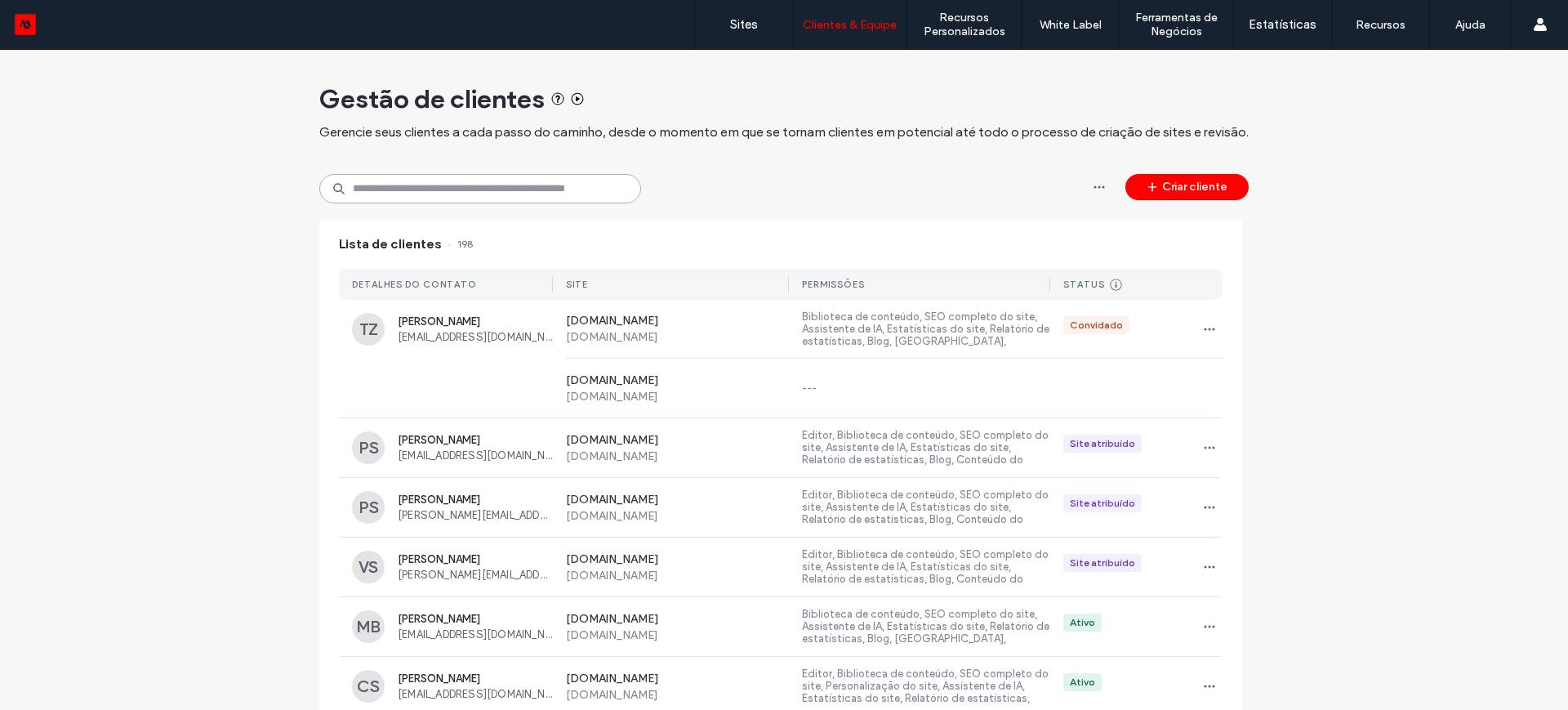
click at [393, 188] on input at bounding box center [480, 188] width 322 height 30
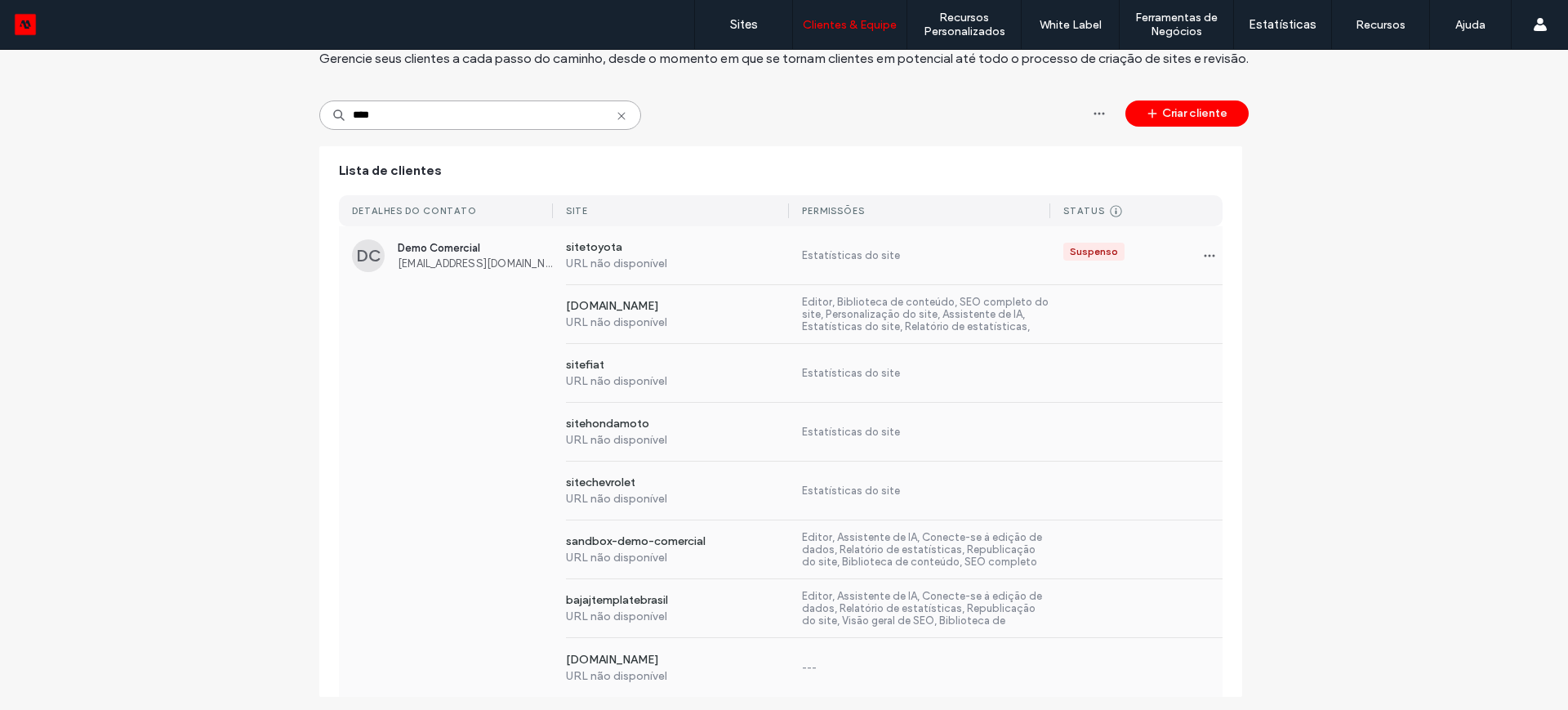
scroll to position [77, 0]
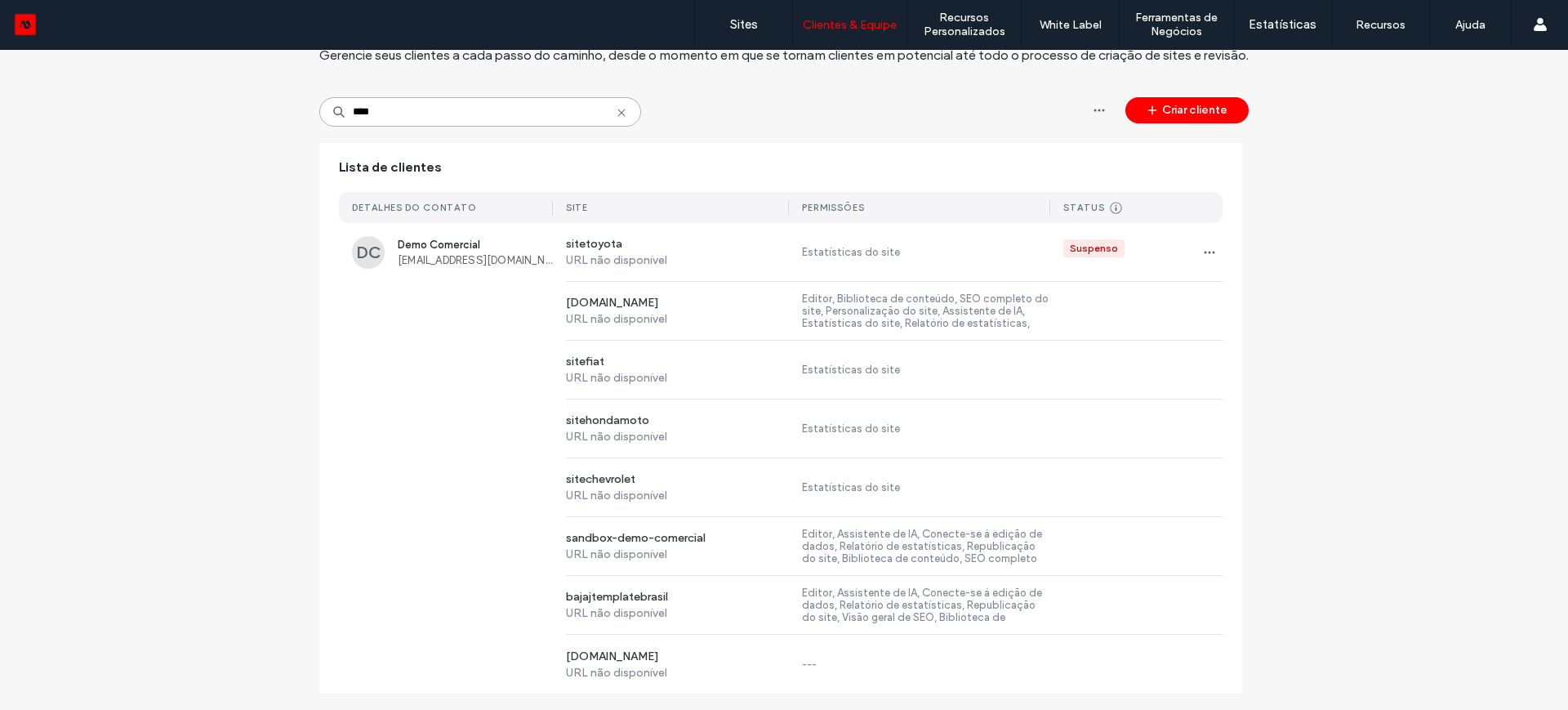
drag, startPoint x: 400, startPoint y: 118, endPoint x: 309, endPoint y: 105, distance: 91.9
click at [309, 105] on div "Gestão de clientes Gerencie seus clientes a cada passo do caminho, desde o mome…" at bounding box center [784, 341] width 1568 height 737
type input "****"
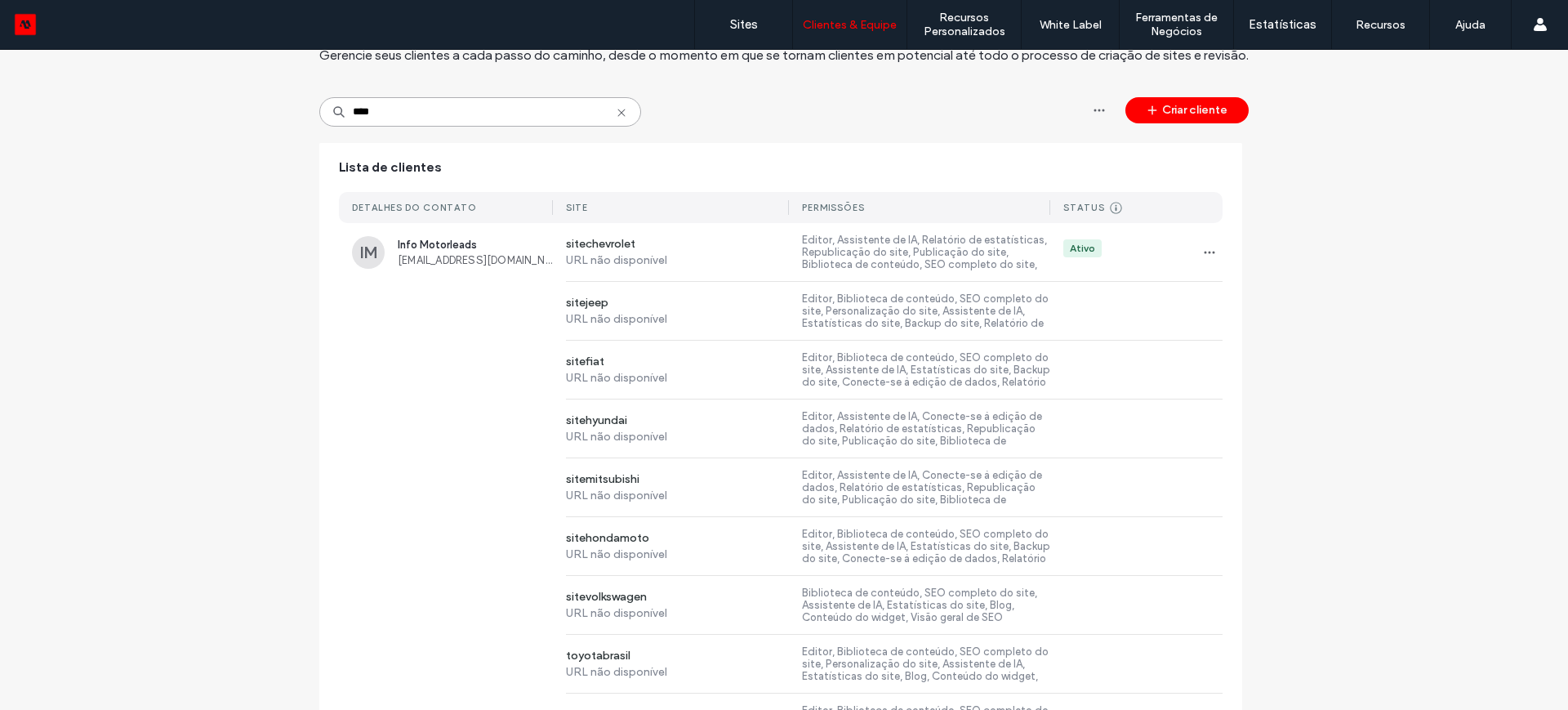
scroll to position [0, 0]
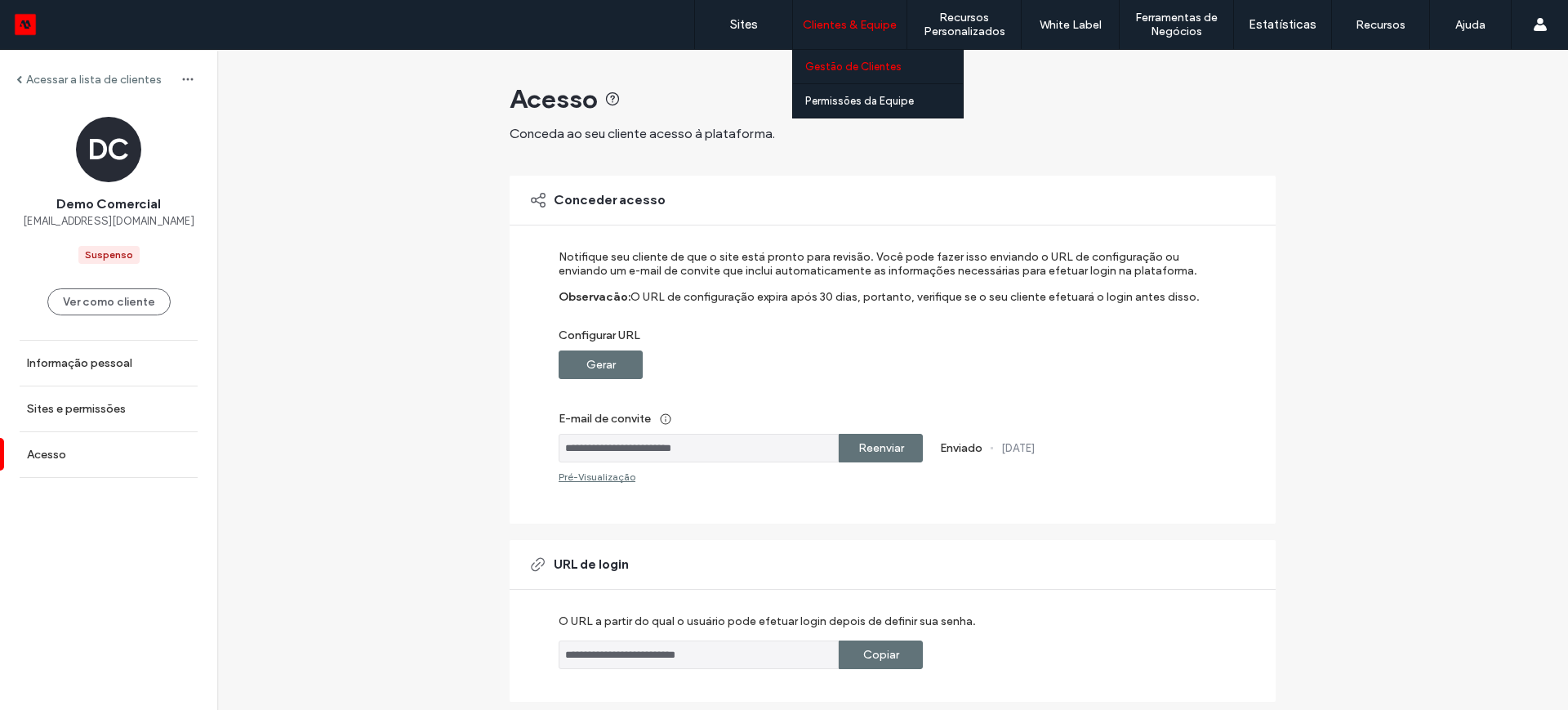
click at [842, 63] on label "Gestão de Clientes" at bounding box center [853, 66] width 96 height 13
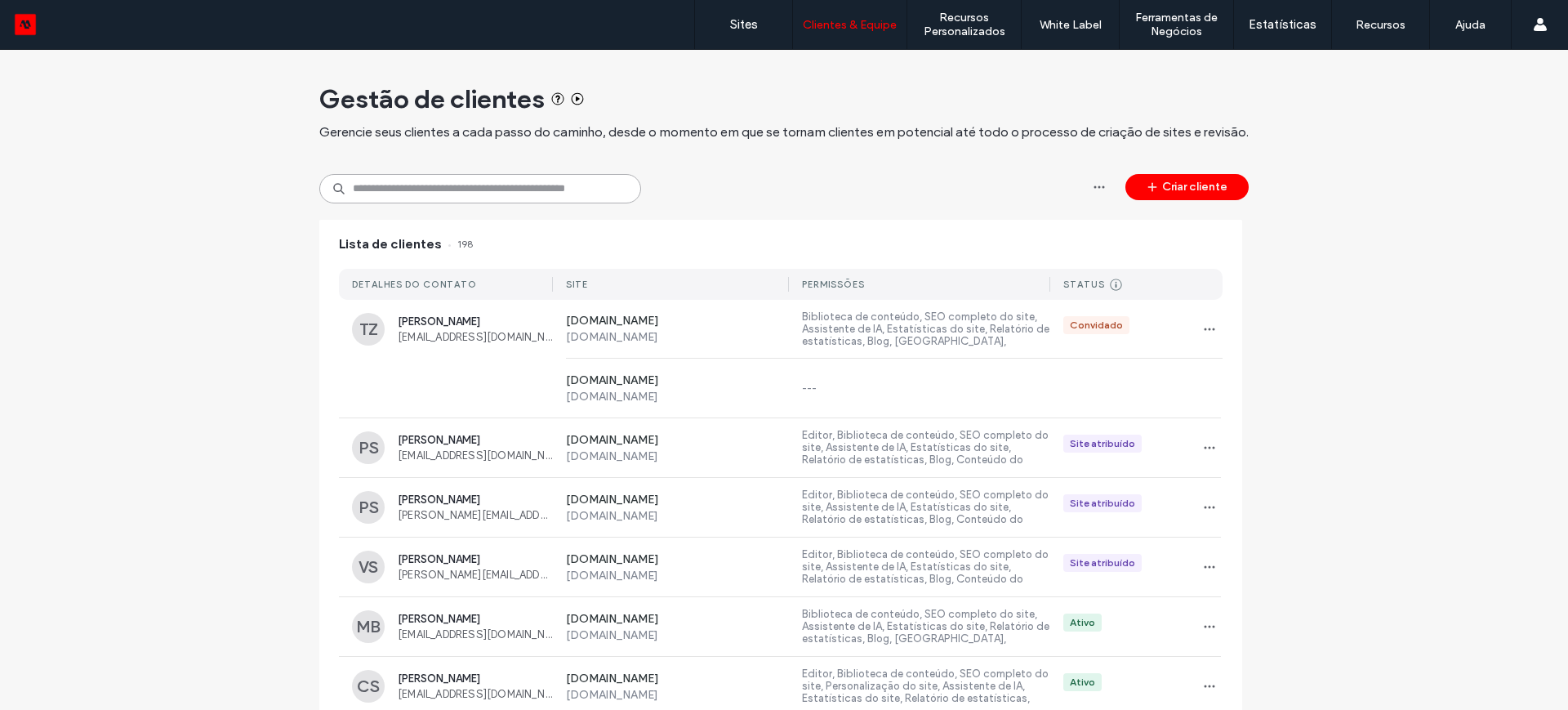
click at [404, 178] on input at bounding box center [480, 188] width 322 height 30
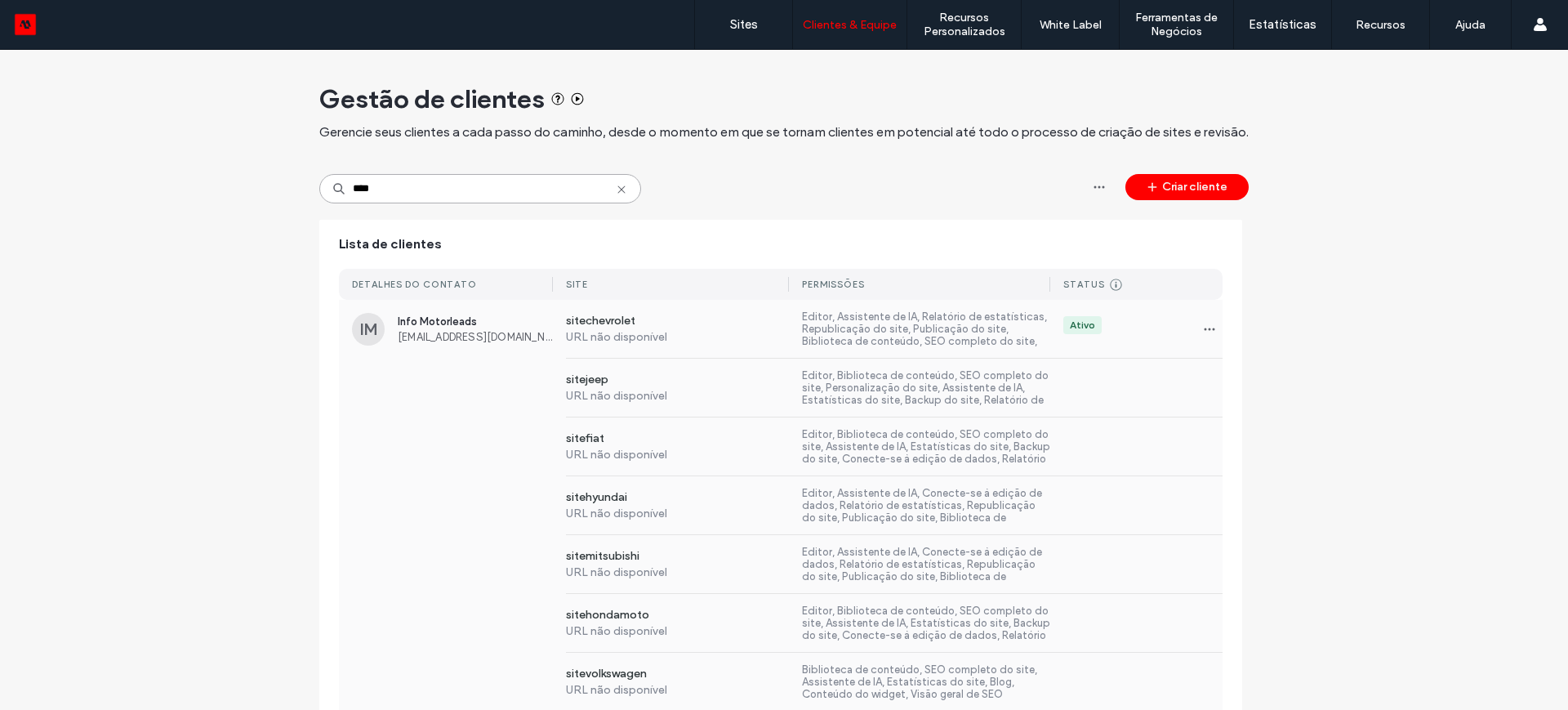
type input "****"
click at [448, 331] on span "info@motorleads.co" at bounding box center [475, 337] width 155 height 13
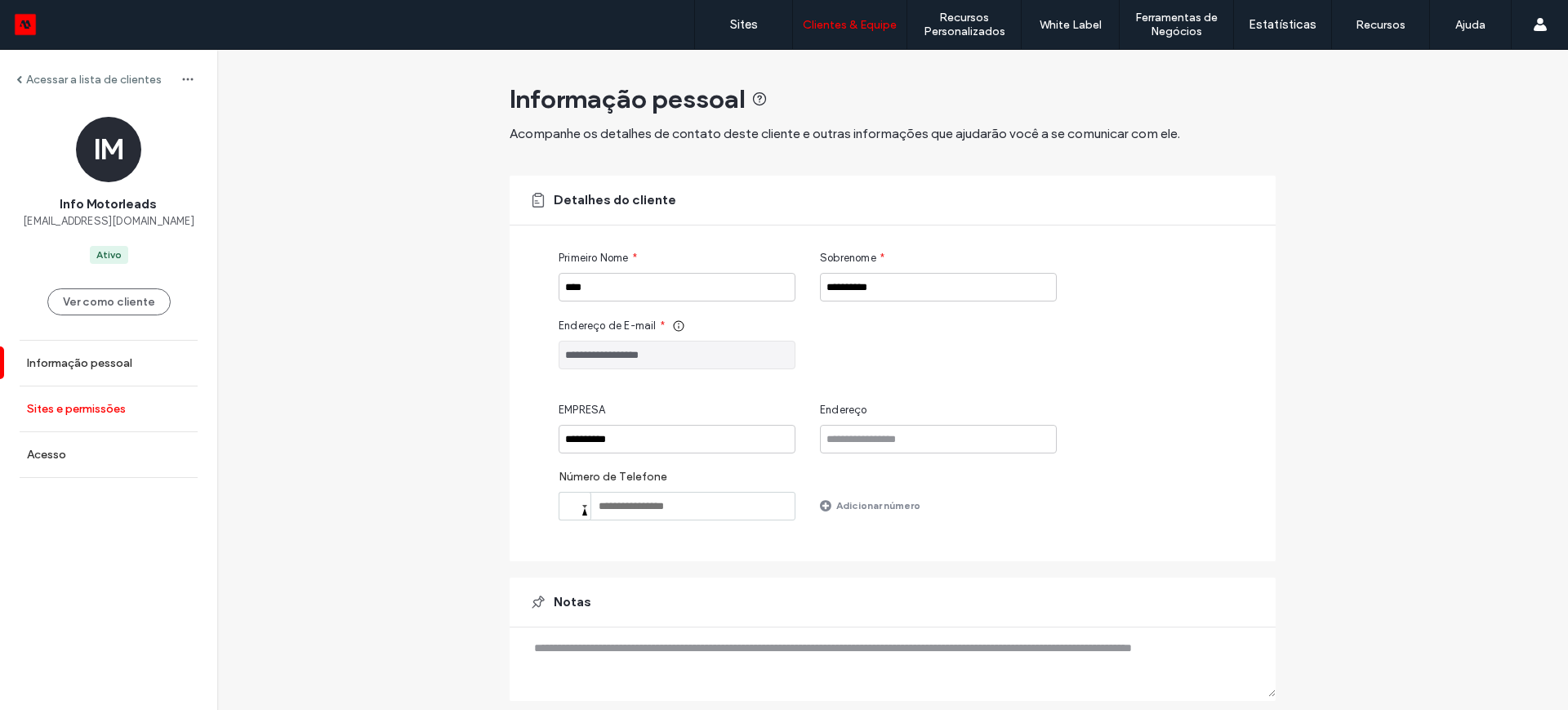
click at [60, 410] on label "Sites e permissões" at bounding box center [76, 408] width 99 height 13
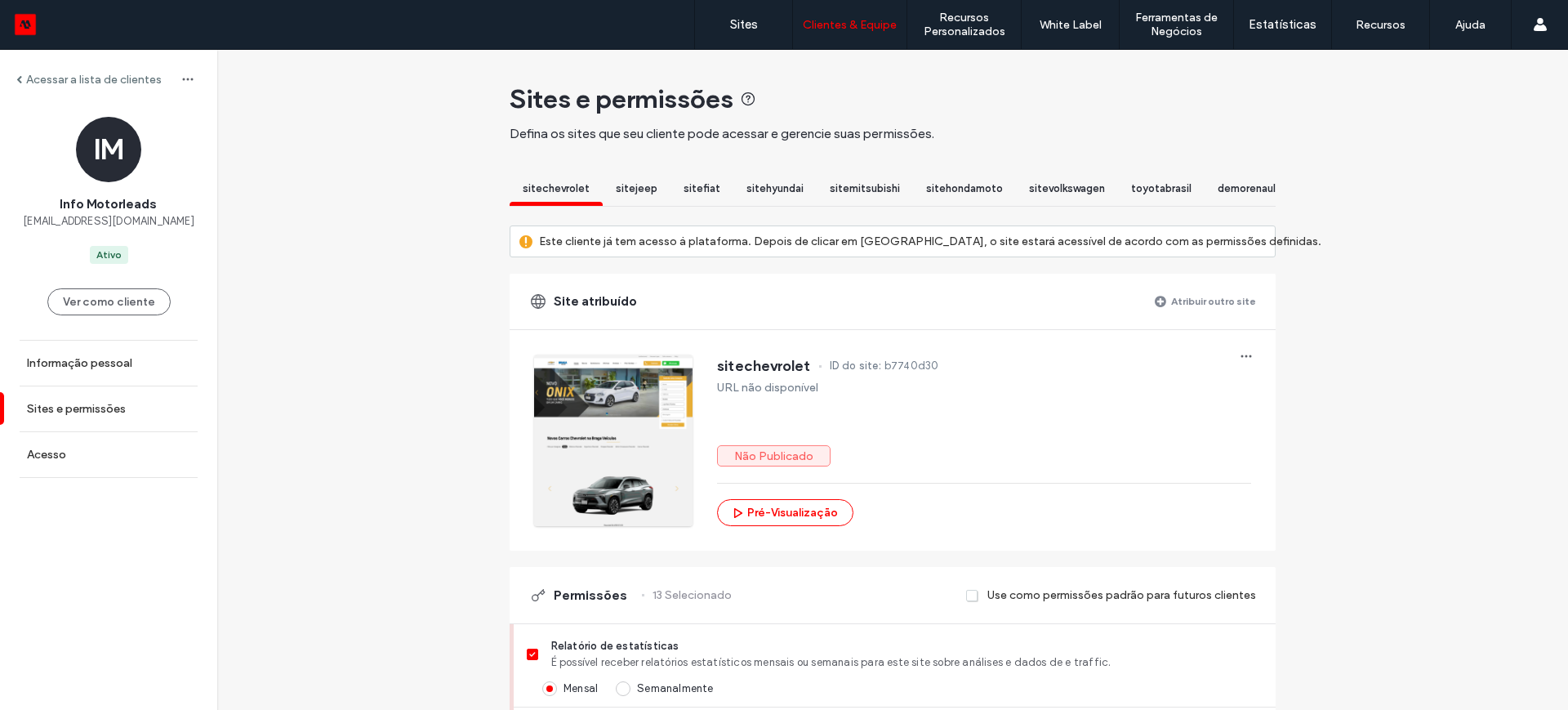
click at [1198, 314] on label "Atribuir outro site" at bounding box center [1213, 302] width 85 height 29
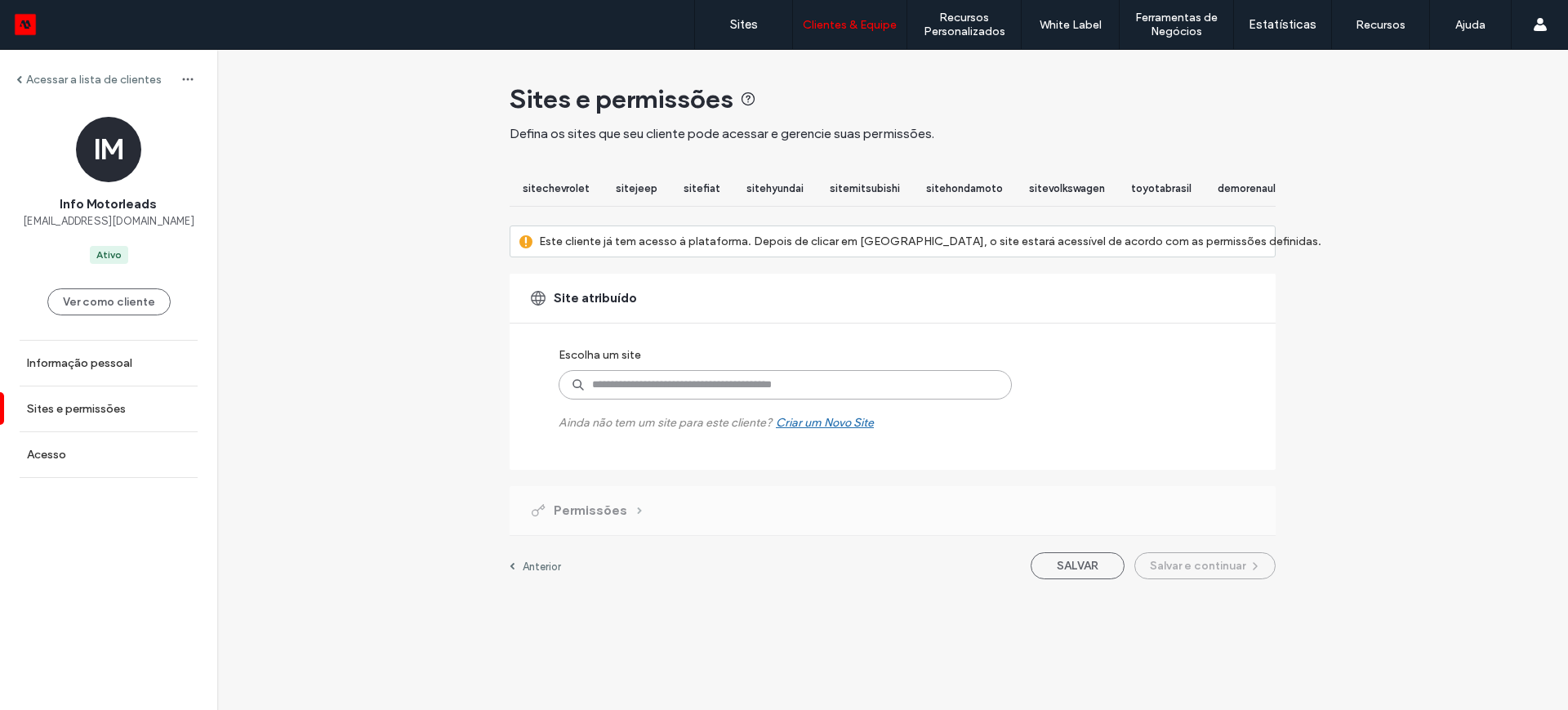
click at [652, 399] on input at bounding box center [785, 384] width 453 height 30
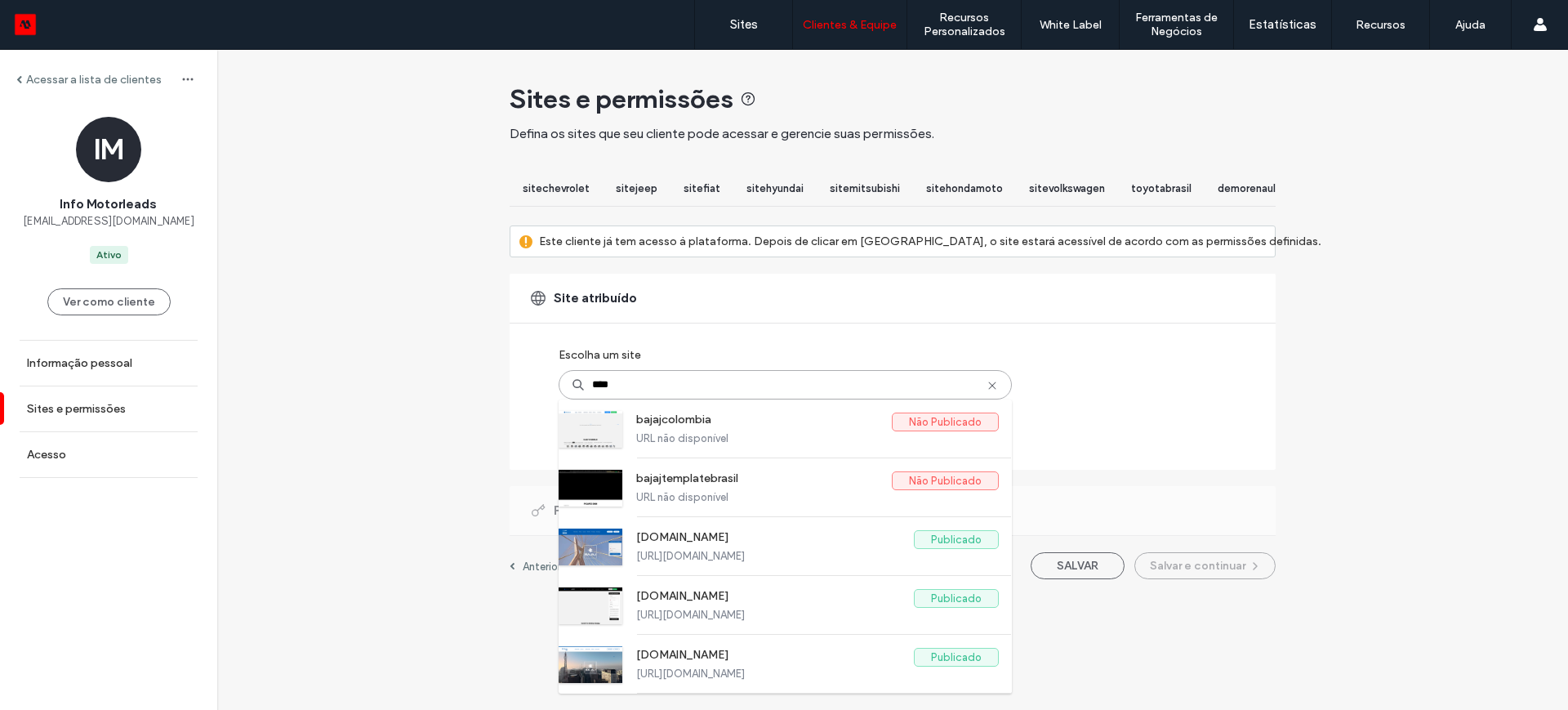
type input "*****"
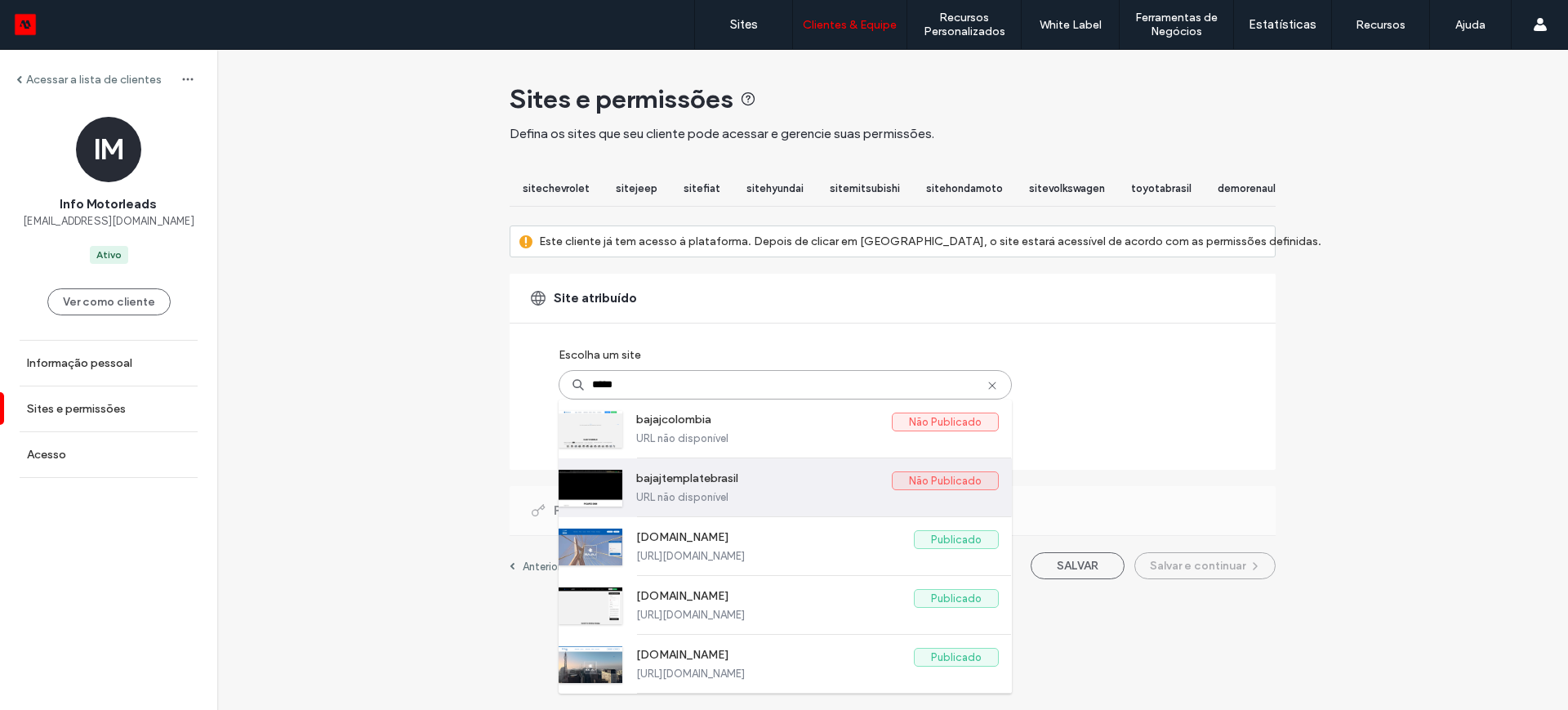
click at [692, 489] on label "bajajtemplatebrasil" at bounding box center [763, 481] width 256 height 20
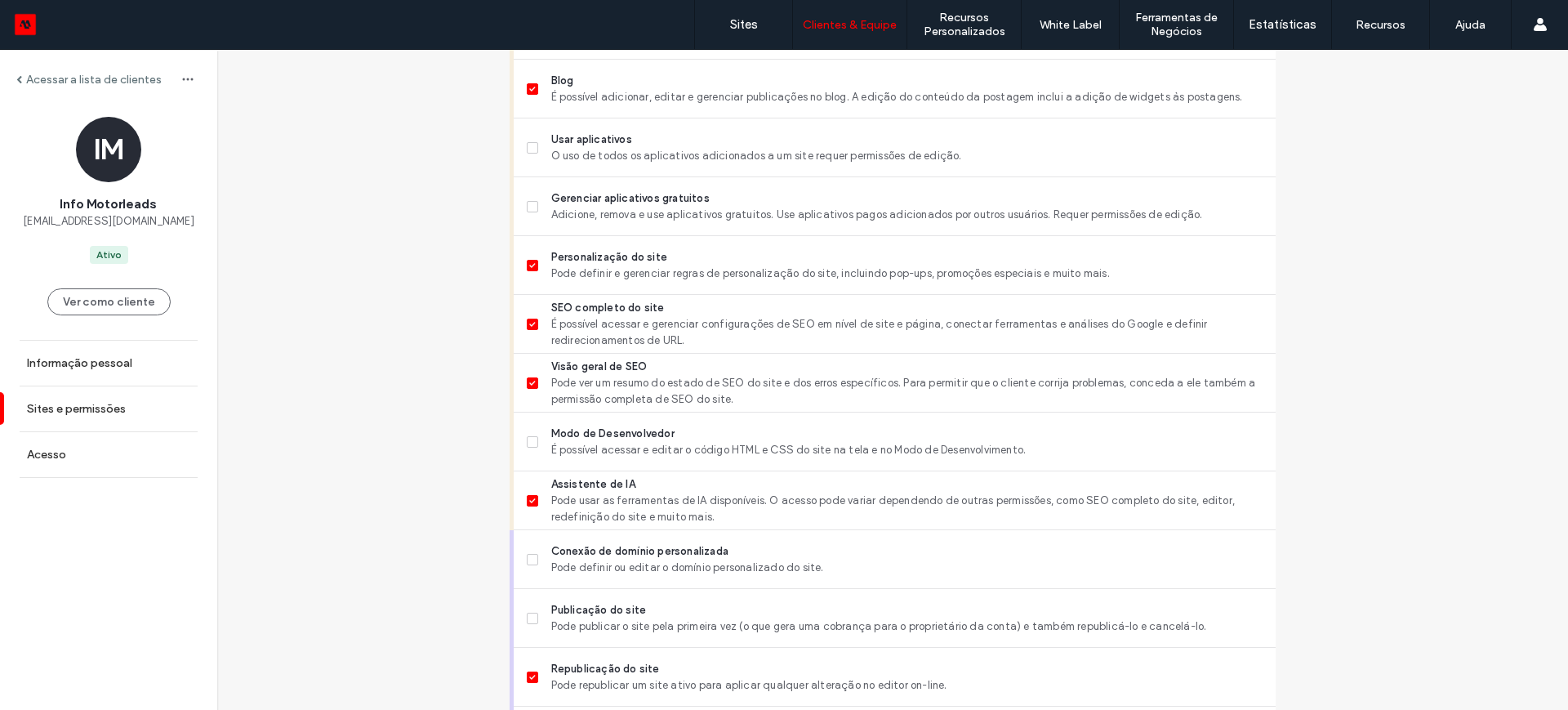
scroll to position [1425, 0]
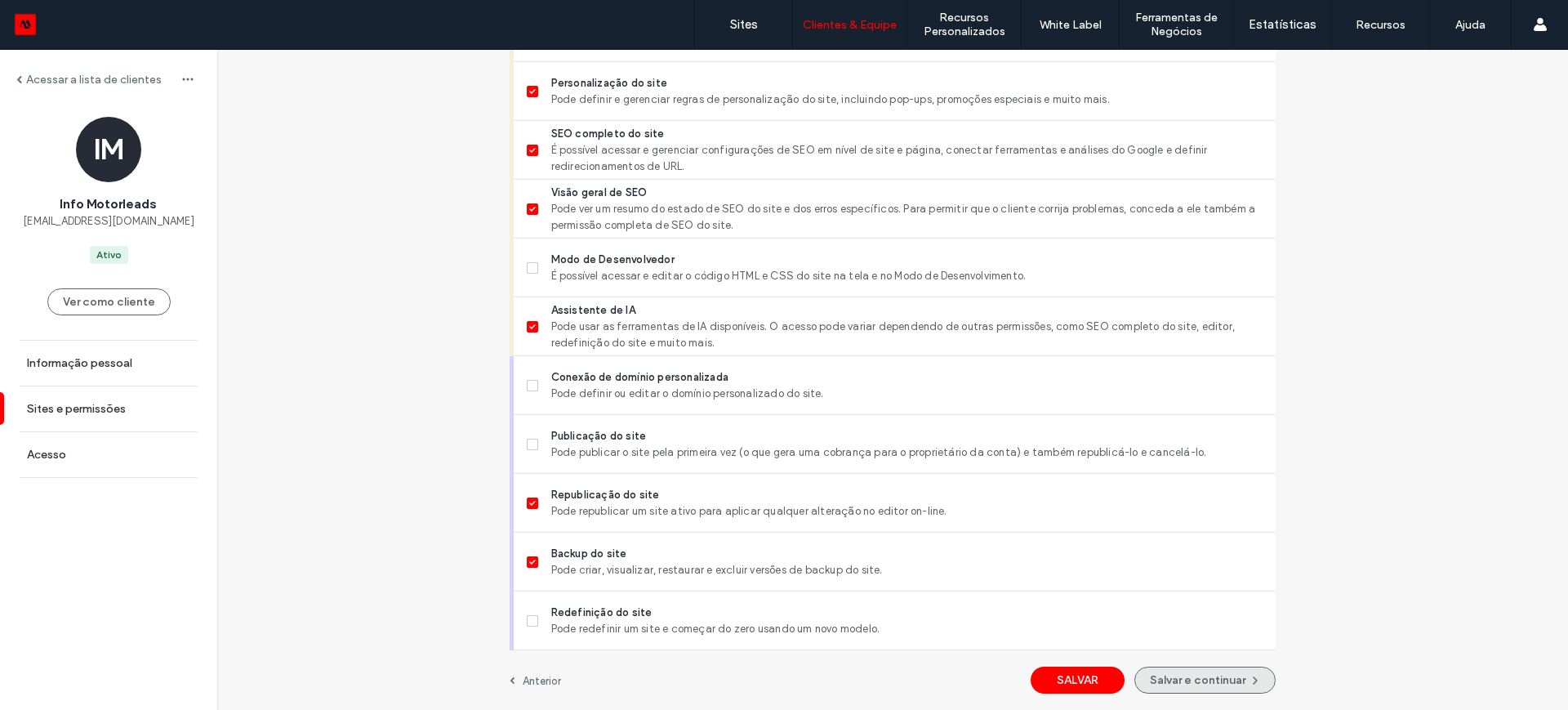
click at [1193, 675] on button "Salvar e continuar" at bounding box center [1204, 680] width 141 height 27
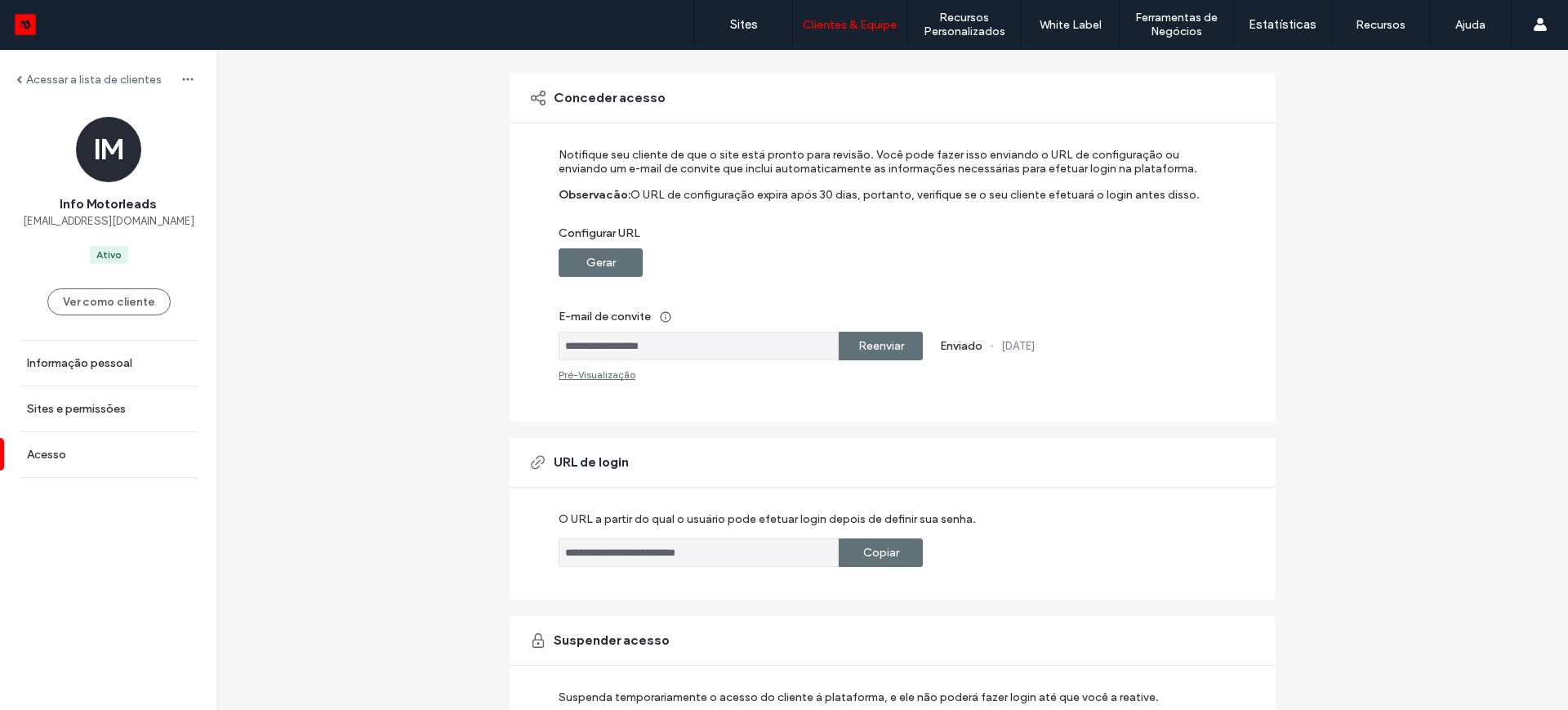
scroll to position [225, 0]
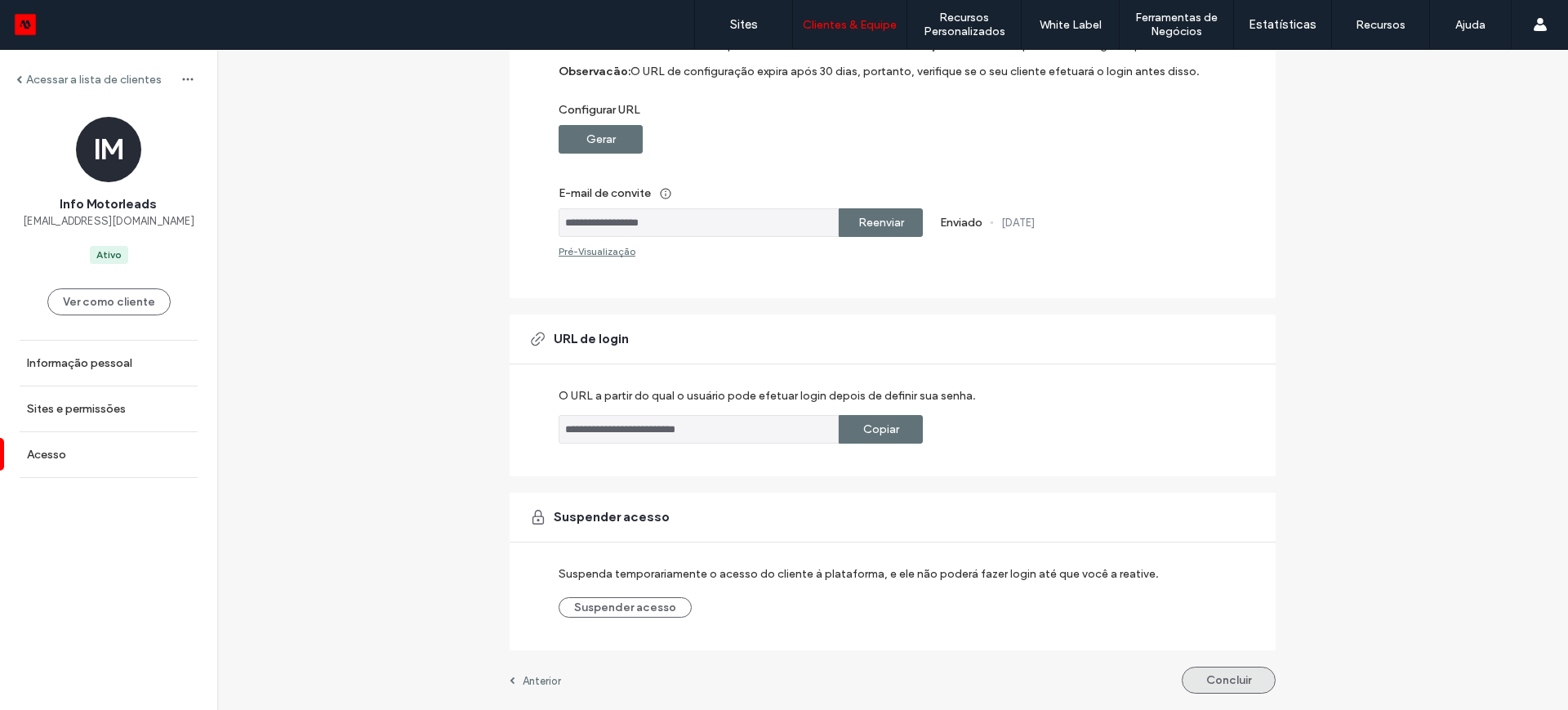
click at [1220, 680] on button "Concluir" at bounding box center [1228, 680] width 94 height 27
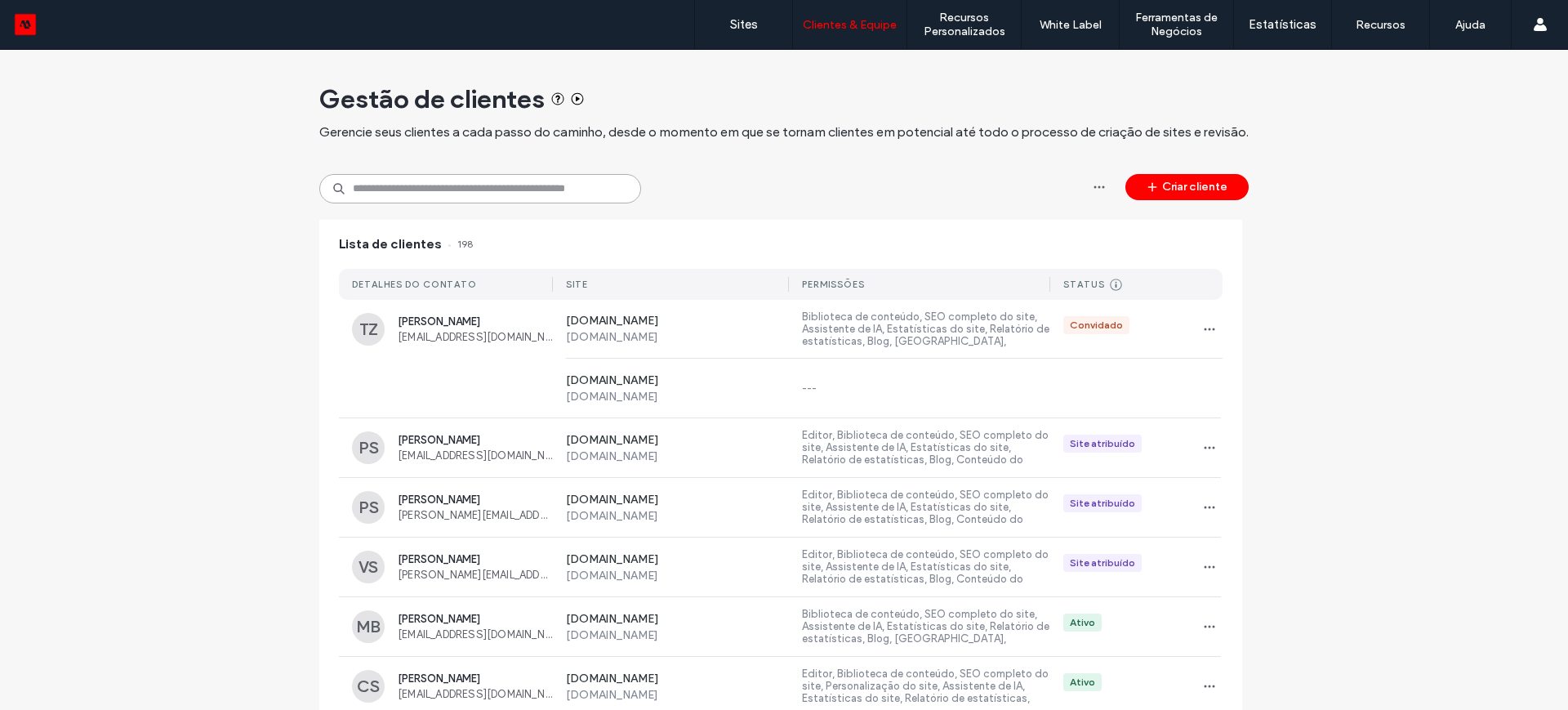
click at [392, 196] on input at bounding box center [480, 188] width 322 height 30
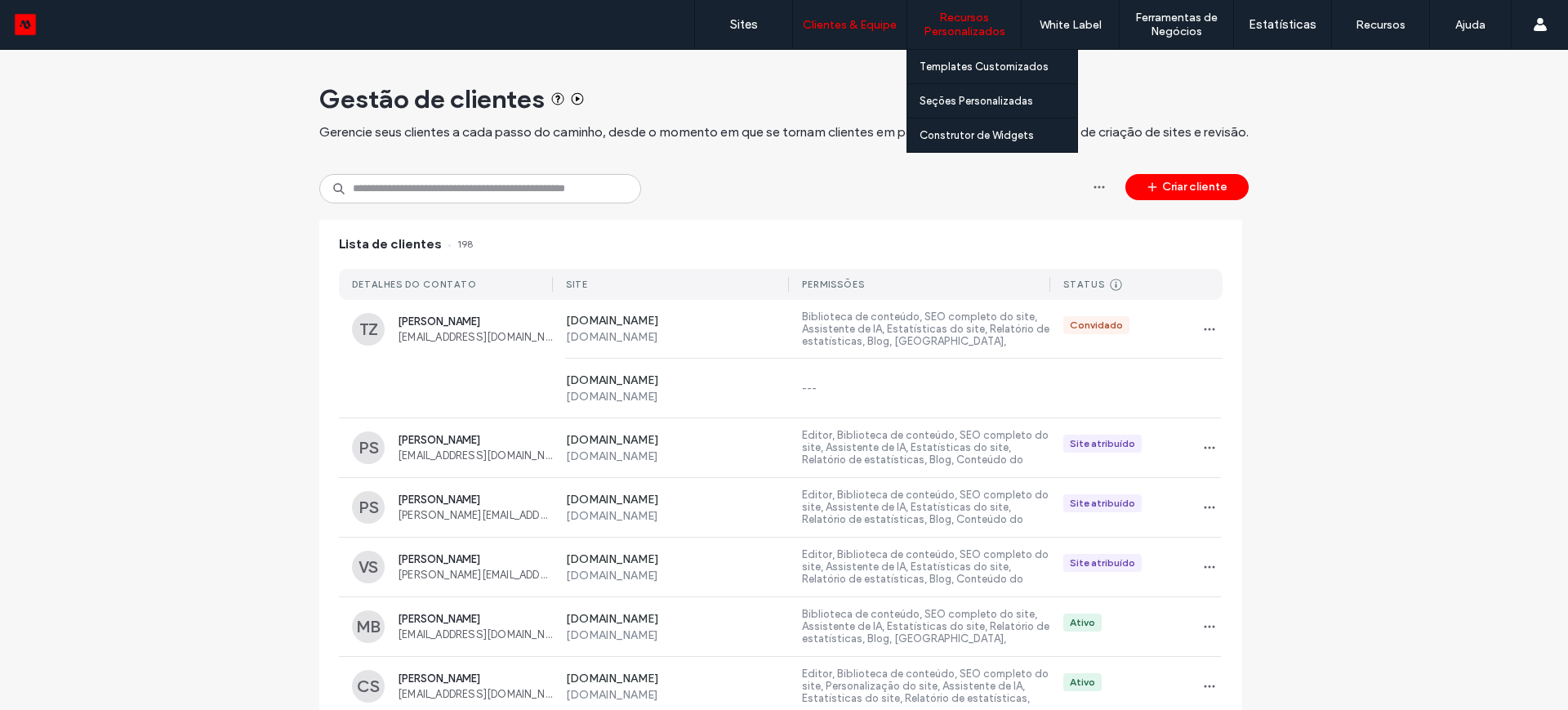
click at [953, 31] on label "Recursos Personalizados" at bounding box center [963, 24] width 114 height 28
click at [960, 65] on label "Templates Customizados" at bounding box center [984, 66] width 129 height 13
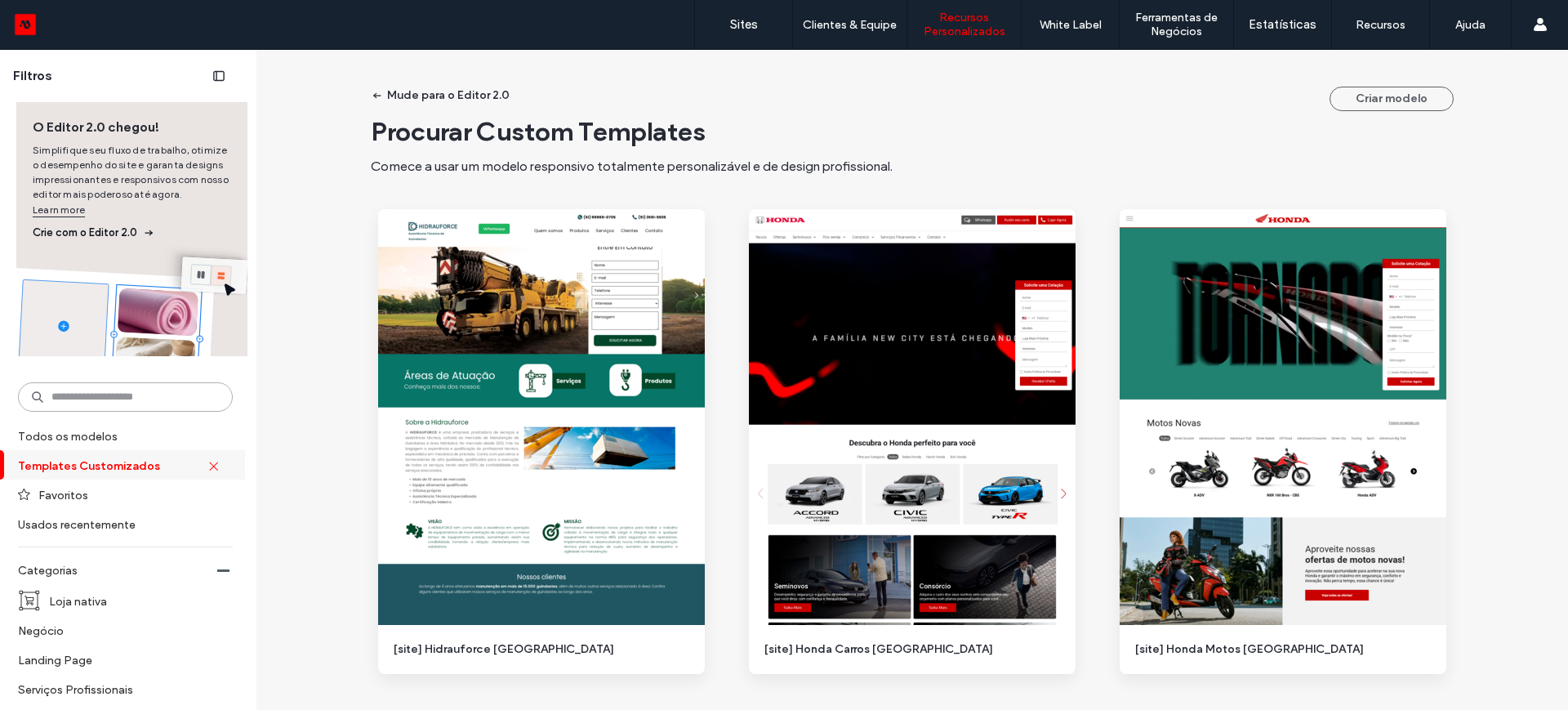
click at [109, 391] on input at bounding box center [125, 397] width 214 height 30
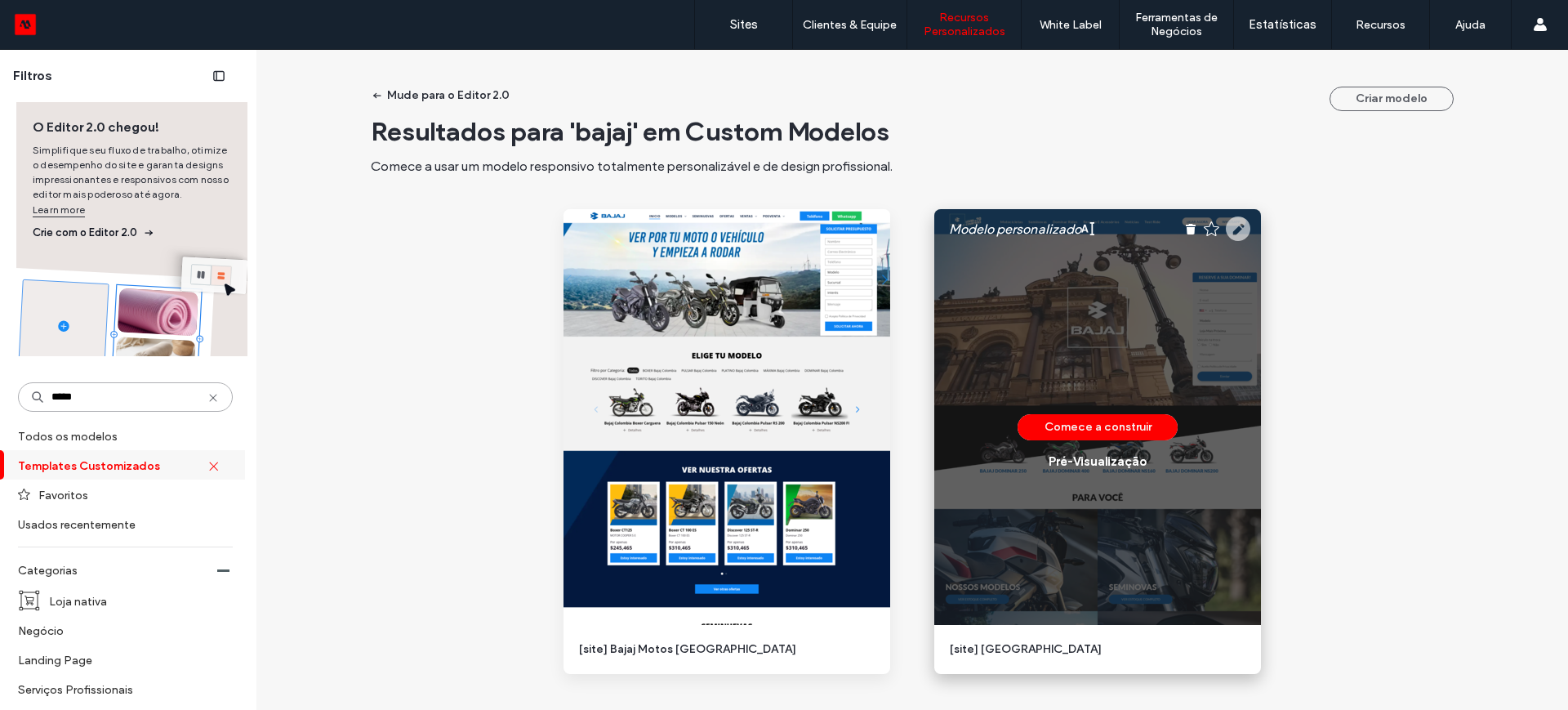
type input "*****"
click at [1232, 228] on icon at bounding box center [1237, 228] width 24 height 24
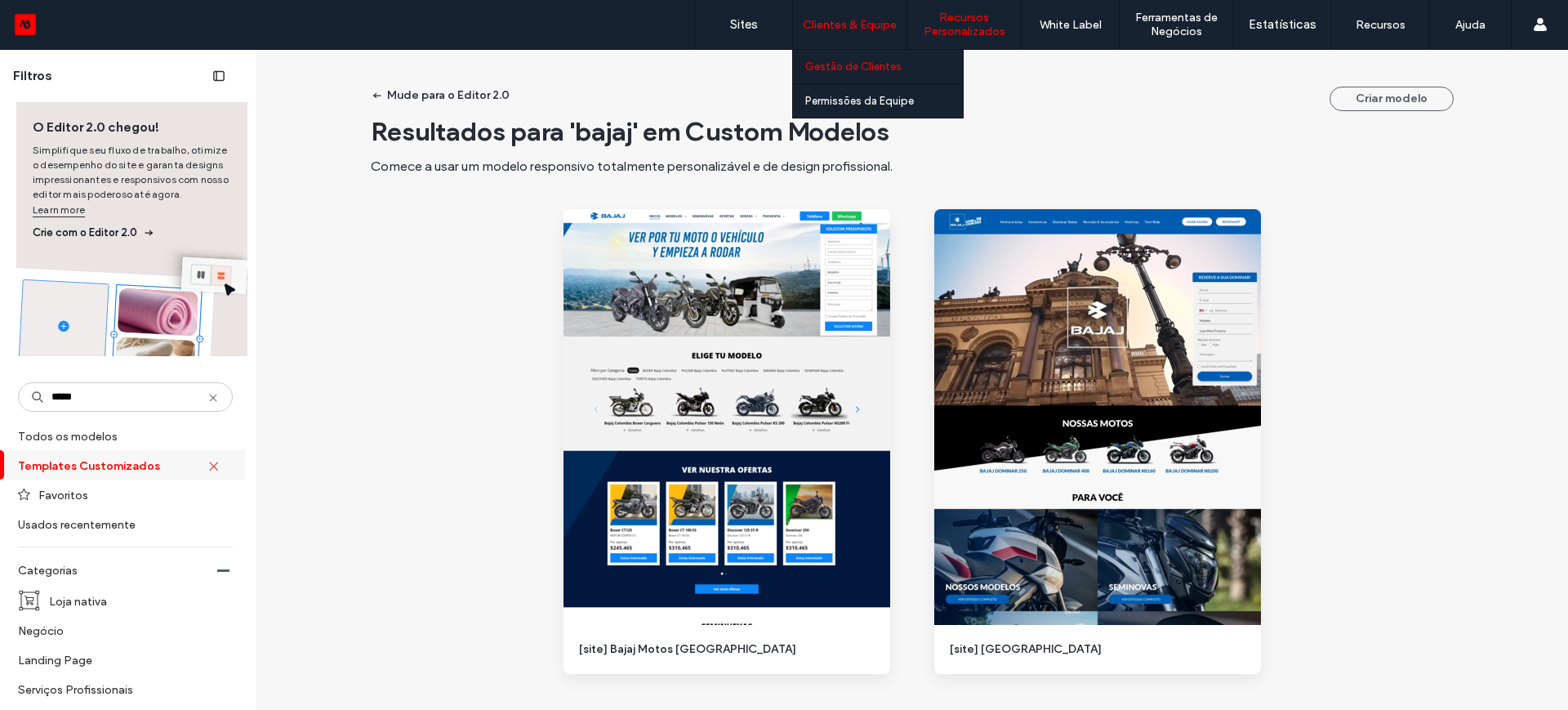
click at [850, 60] on label "Gestão de Clientes" at bounding box center [853, 66] width 96 height 13
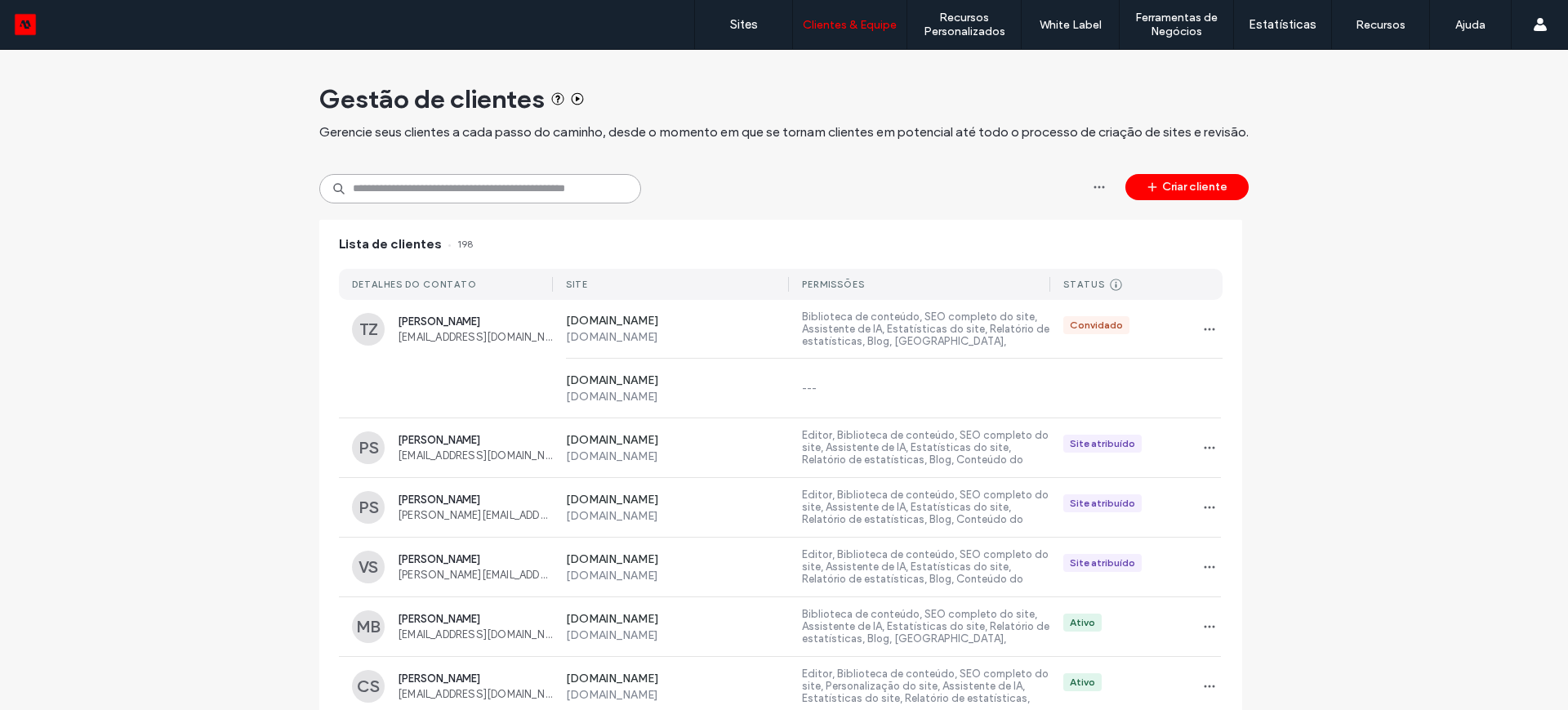
click at [441, 195] on input at bounding box center [480, 188] width 322 height 30
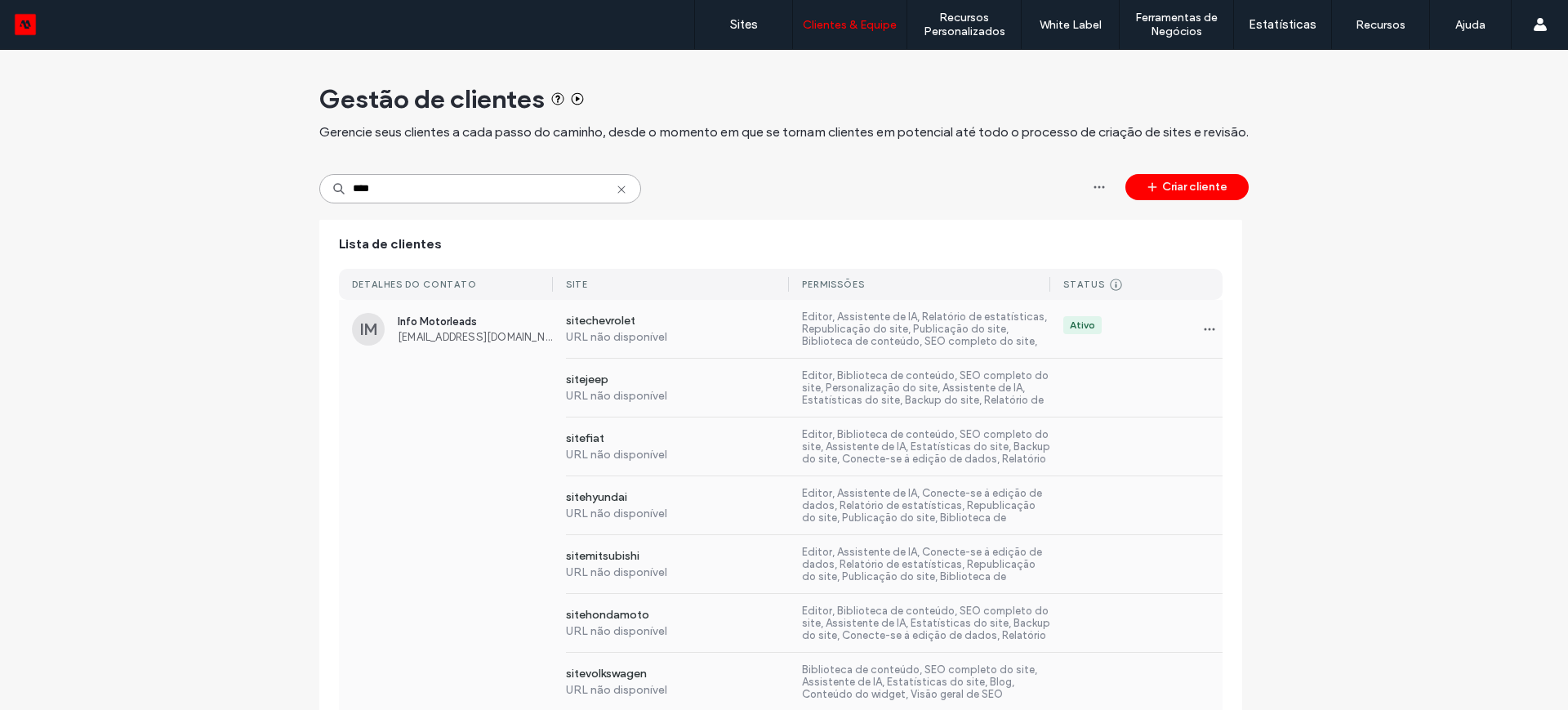
type input "****"
click at [437, 324] on span "Info Motorleads" at bounding box center [475, 321] width 155 height 13
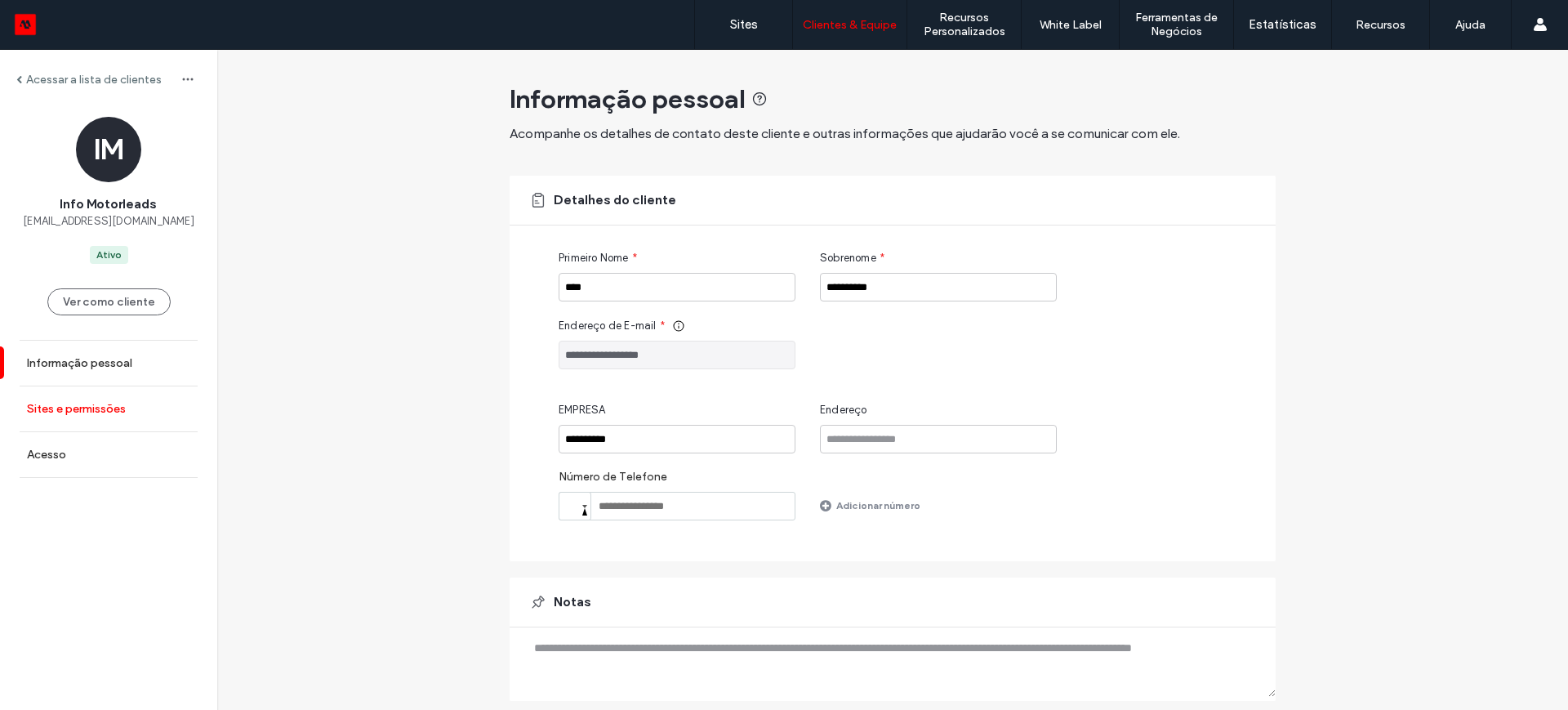
click at [77, 405] on label "Sites e permissões" at bounding box center [76, 408] width 99 height 13
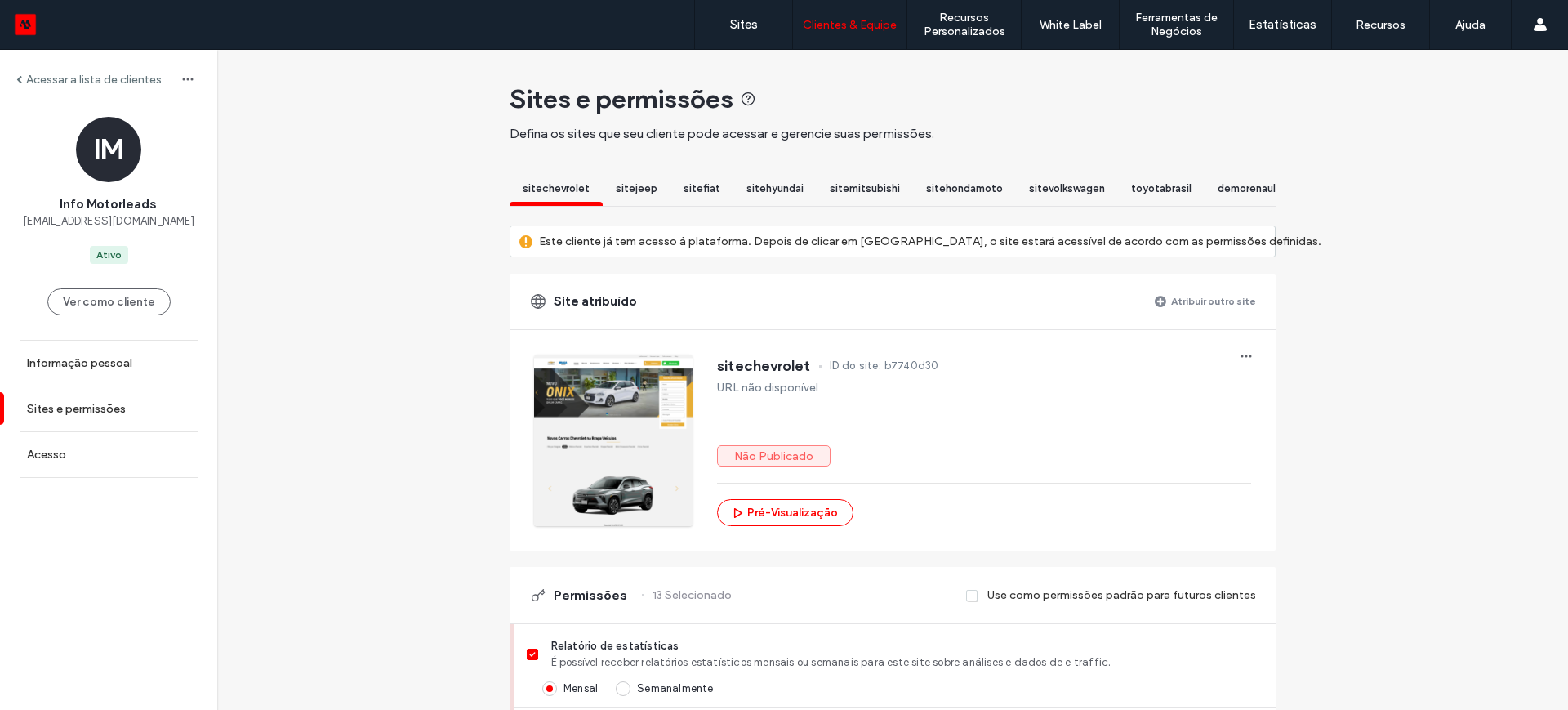
click at [1206, 315] on label "Atribuir outro site" at bounding box center [1213, 302] width 85 height 29
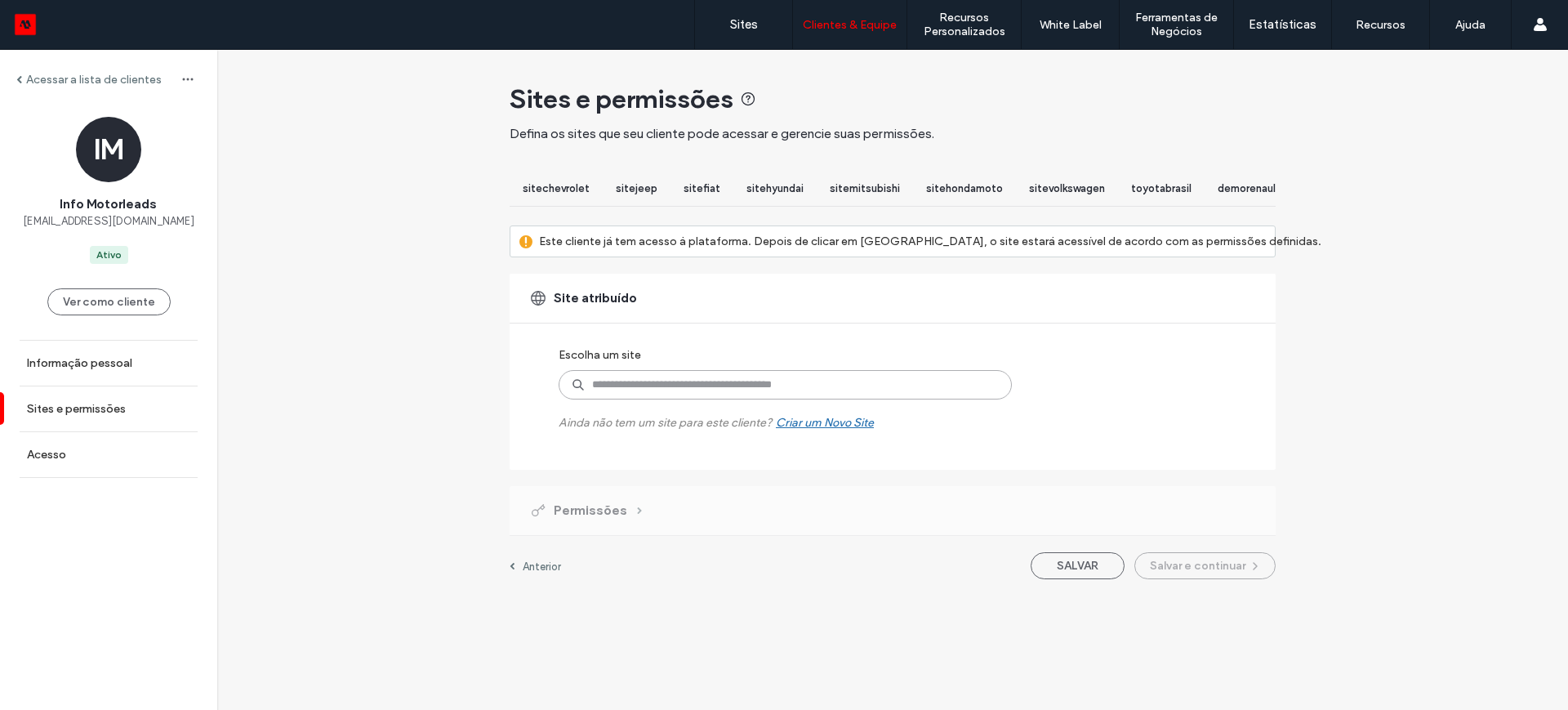
click at [651, 399] on input at bounding box center [785, 384] width 453 height 30
paste input "**********"
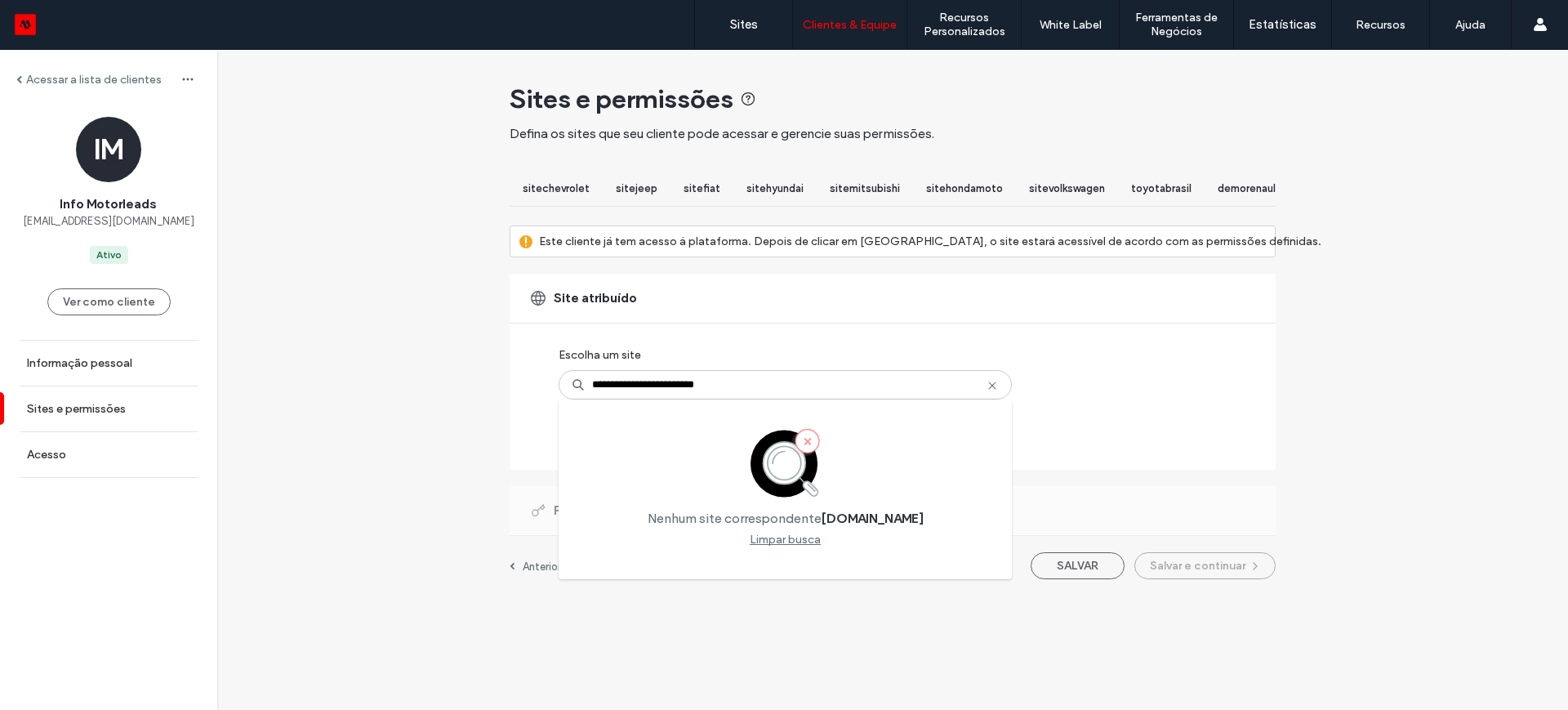
click at [1357, 407] on div "**********" at bounding box center [893, 323] width 1351 height 546
click at [838, 365] on div "**********" at bounding box center [767, 385] width 417 height 90
click at [752, 399] on input "**********" at bounding box center [785, 384] width 453 height 30
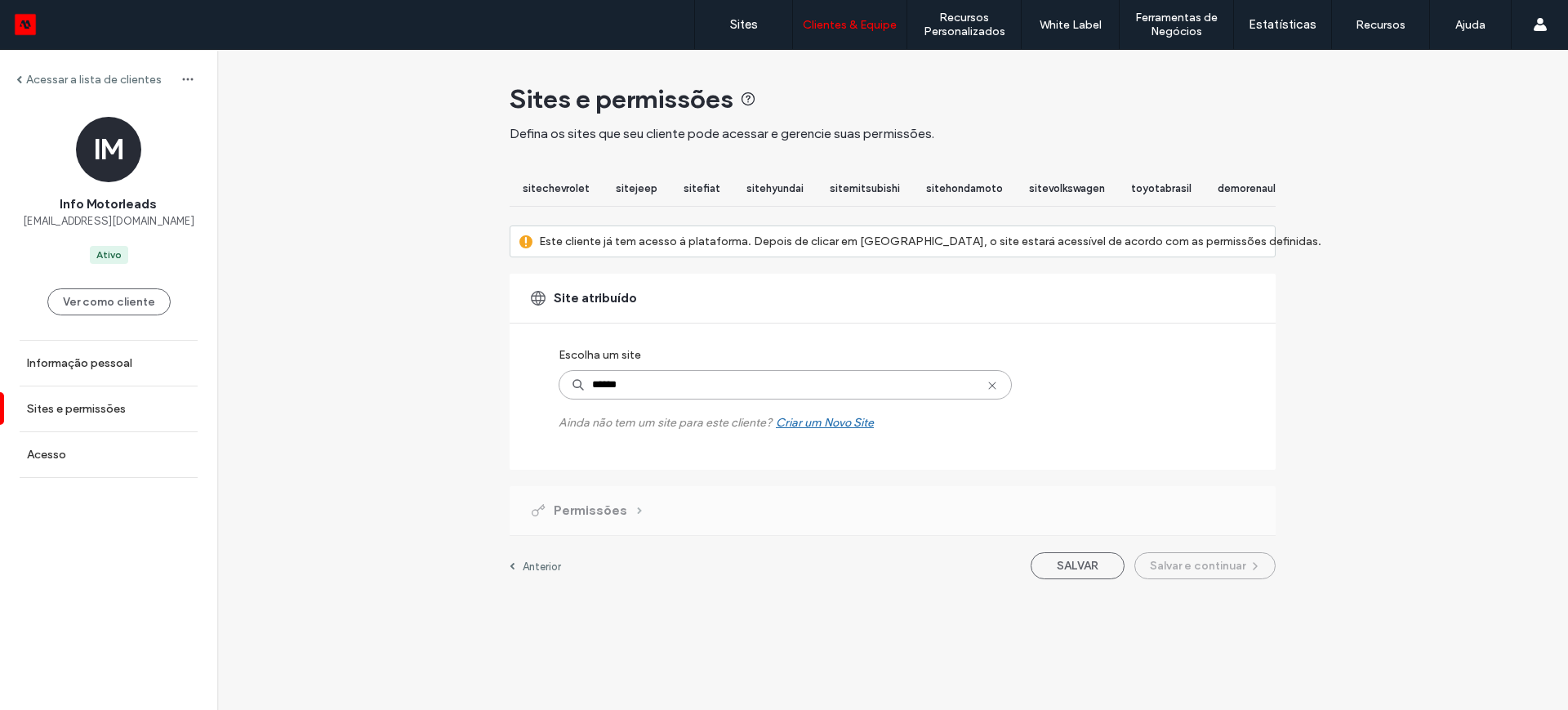
type input "*****"
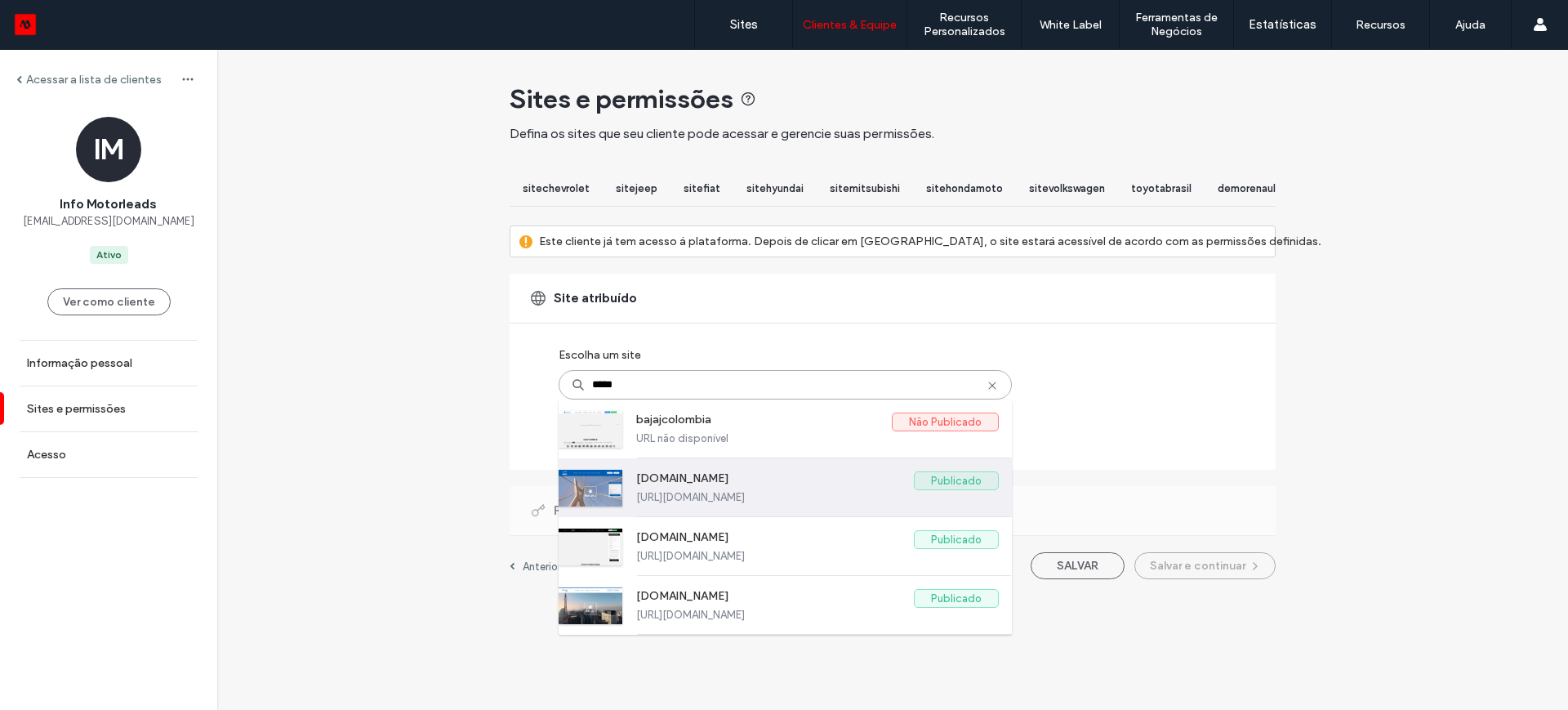
click at [723, 491] on label "www.bennbajaj.com.br" at bounding box center [775, 481] width 278 height 20
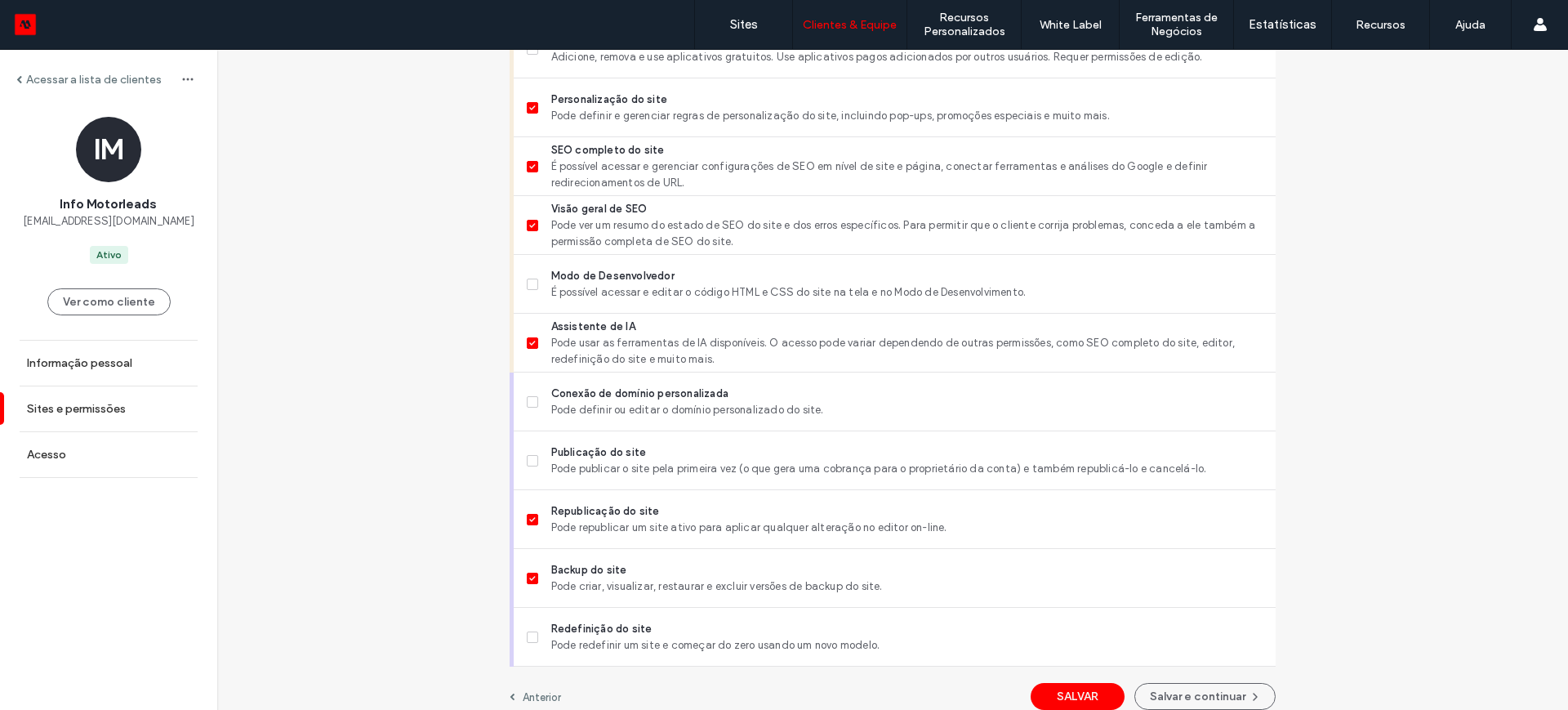
scroll to position [1425, 0]
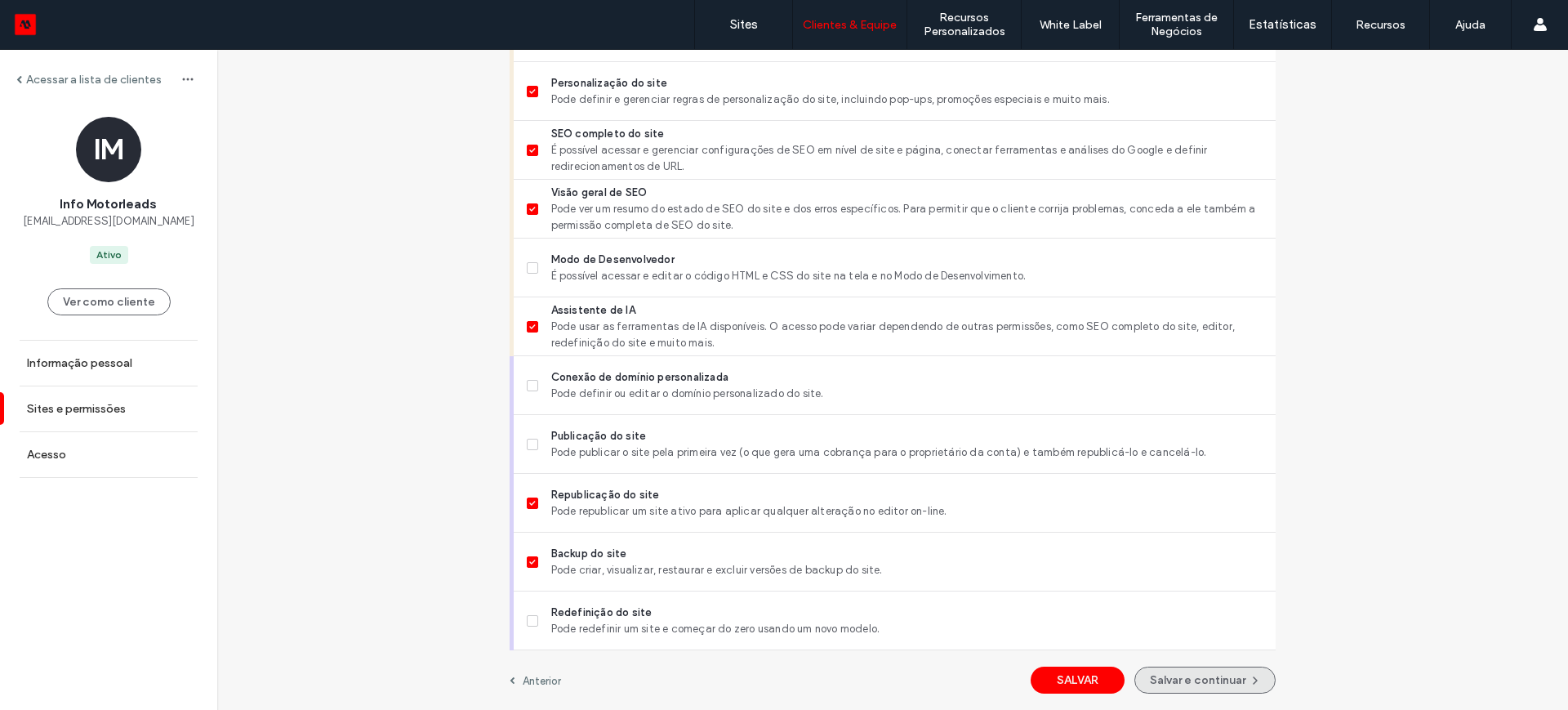
click at [1226, 677] on button "Salvar e continuar" at bounding box center [1204, 680] width 141 height 27
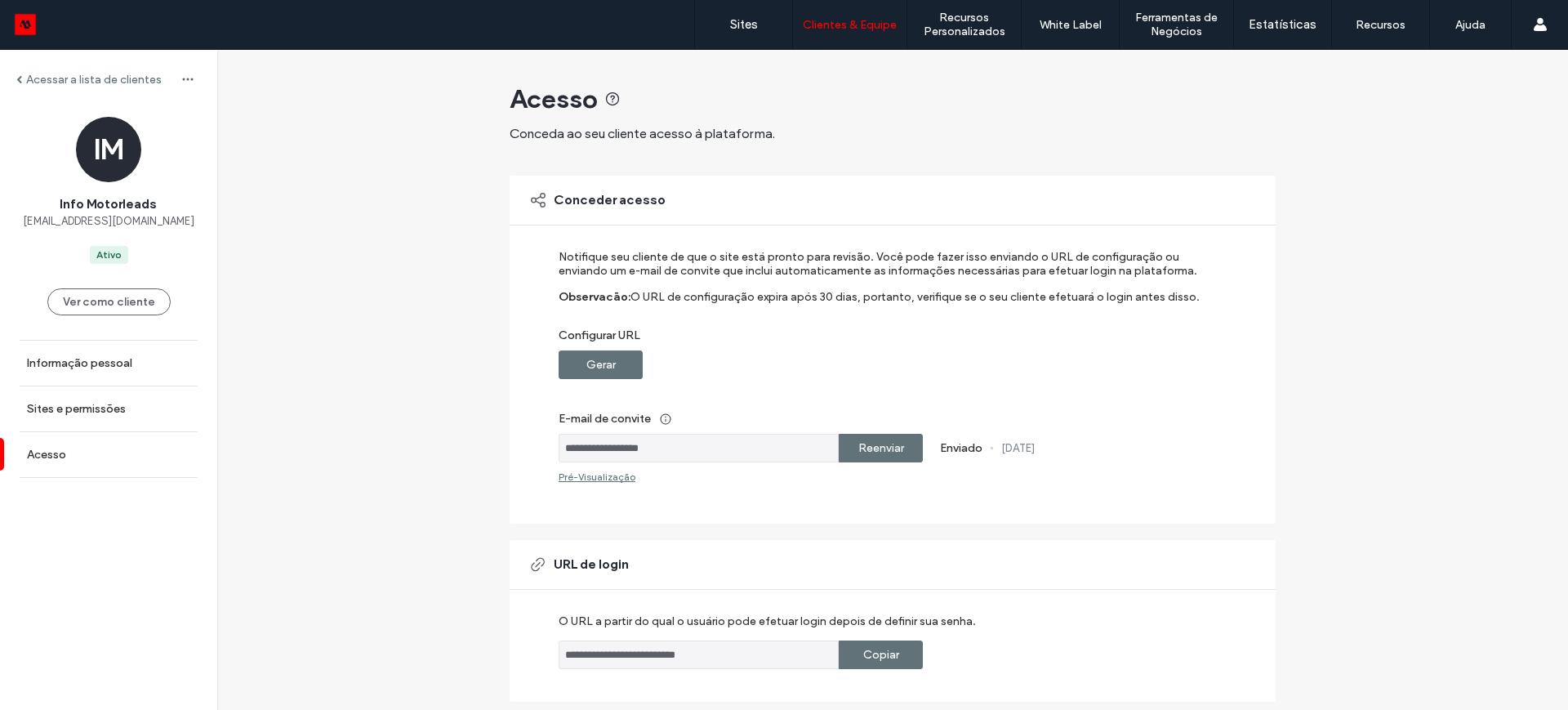
scroll to position [225, 0]
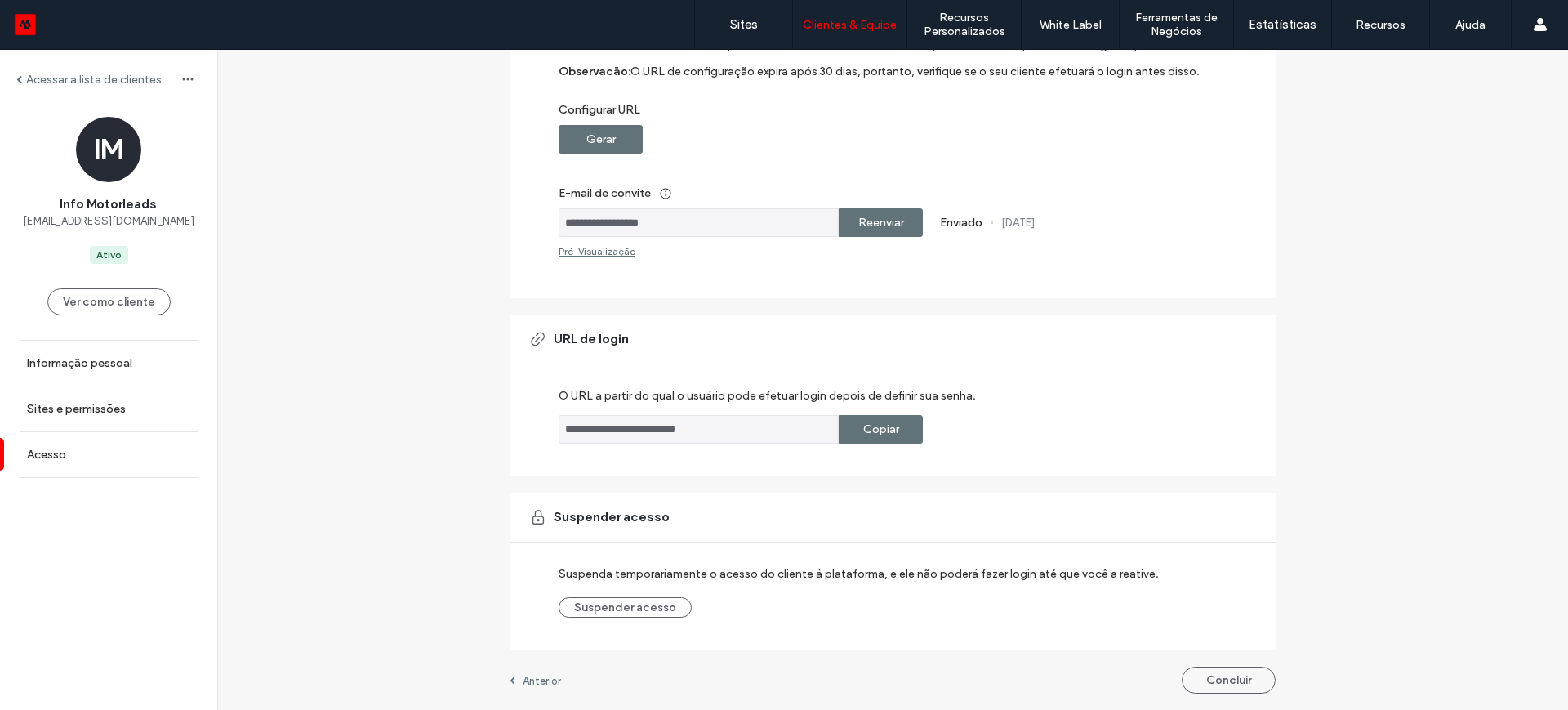
click at [1232, 679] on button "Concluir" at bounding box center [1228, 680] width 94 height 27
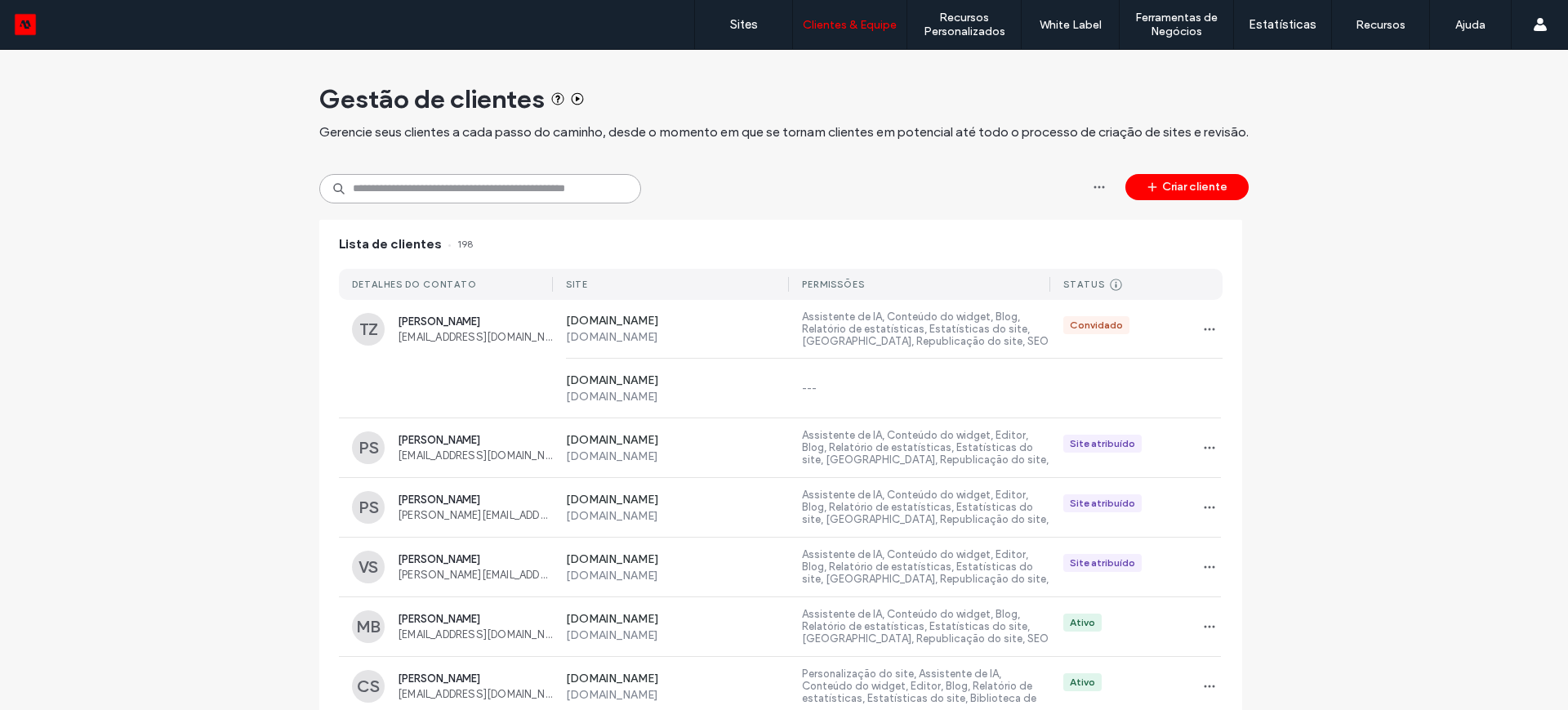
click at [438, 197] on input at bounding box center [480, 188] width 322 height 30
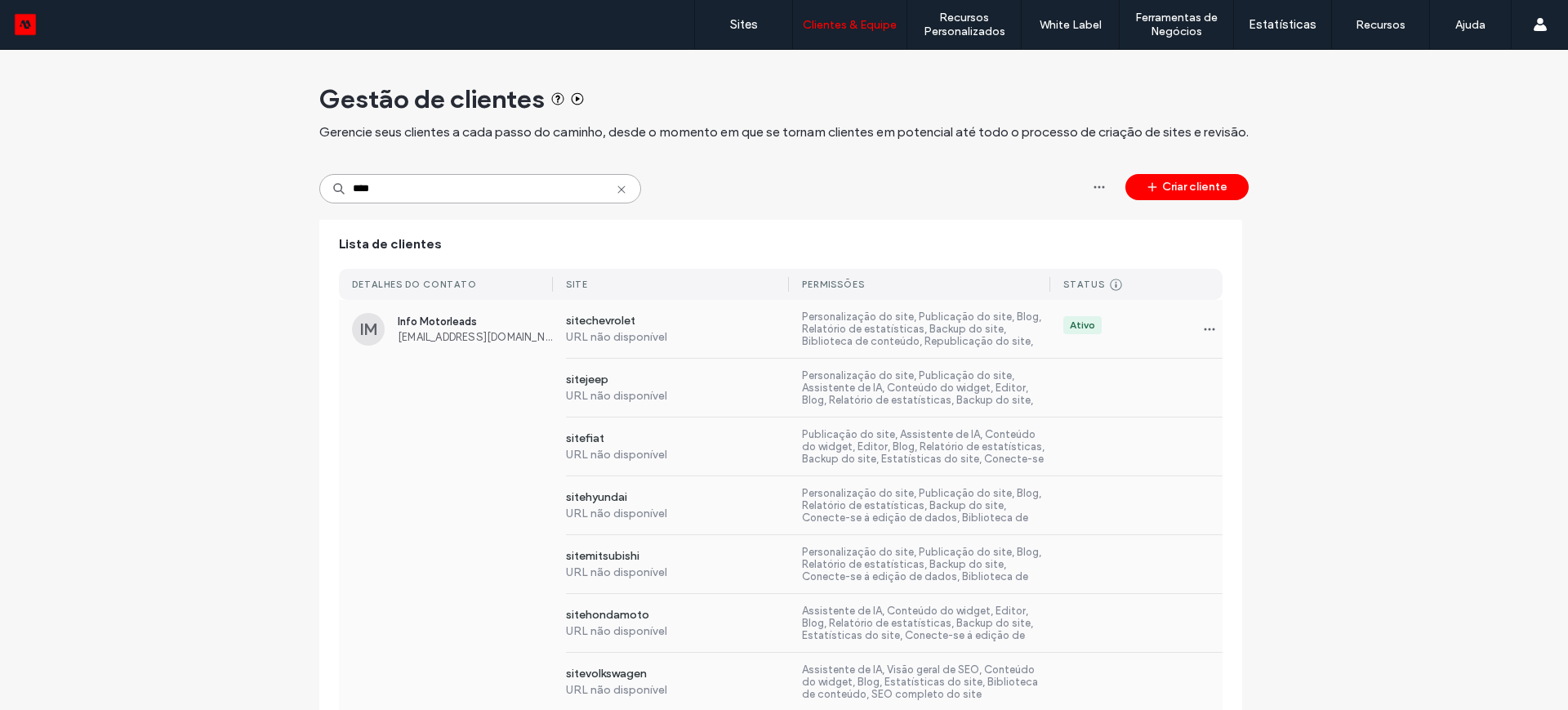
type input "****"
click at [451, 323] on span "Info Motorleads" at bounding box center [475, 321] width 155 height 13
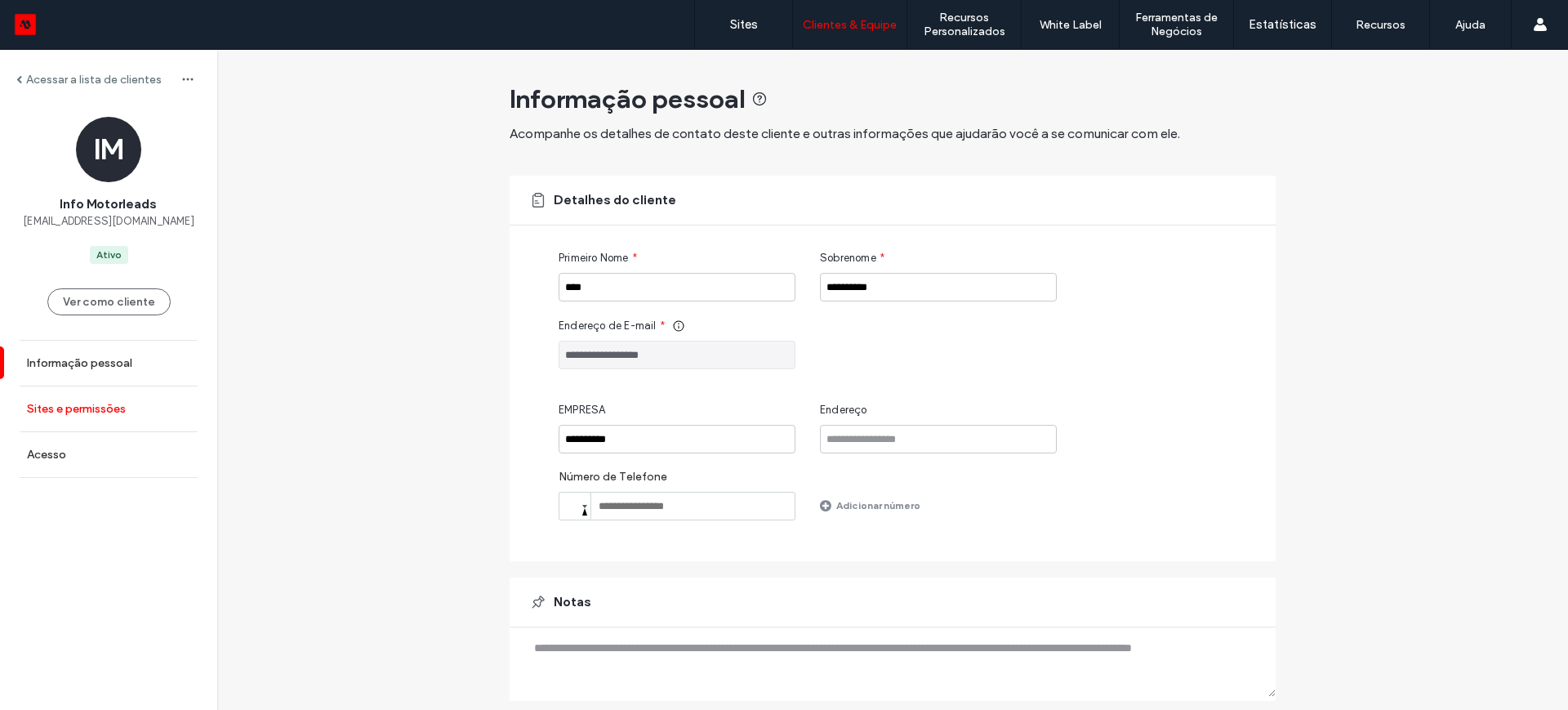
click at [94, 407] on label "Sites e permissões" at bounding box center [76, 408] width 99 height 13
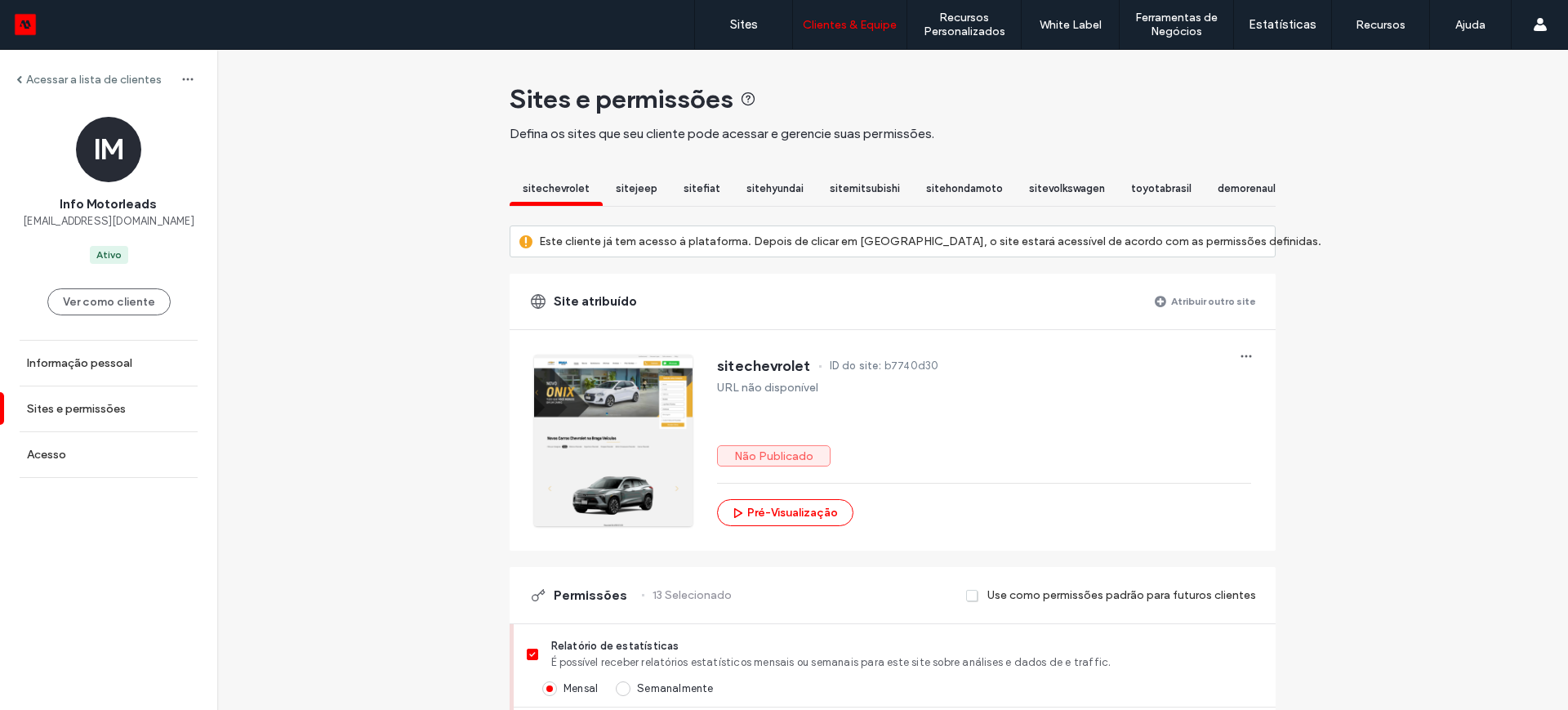
click at [1219, 312] on label "Atribuir outro site" at bounding box center [1213, 302] width 85 height 29
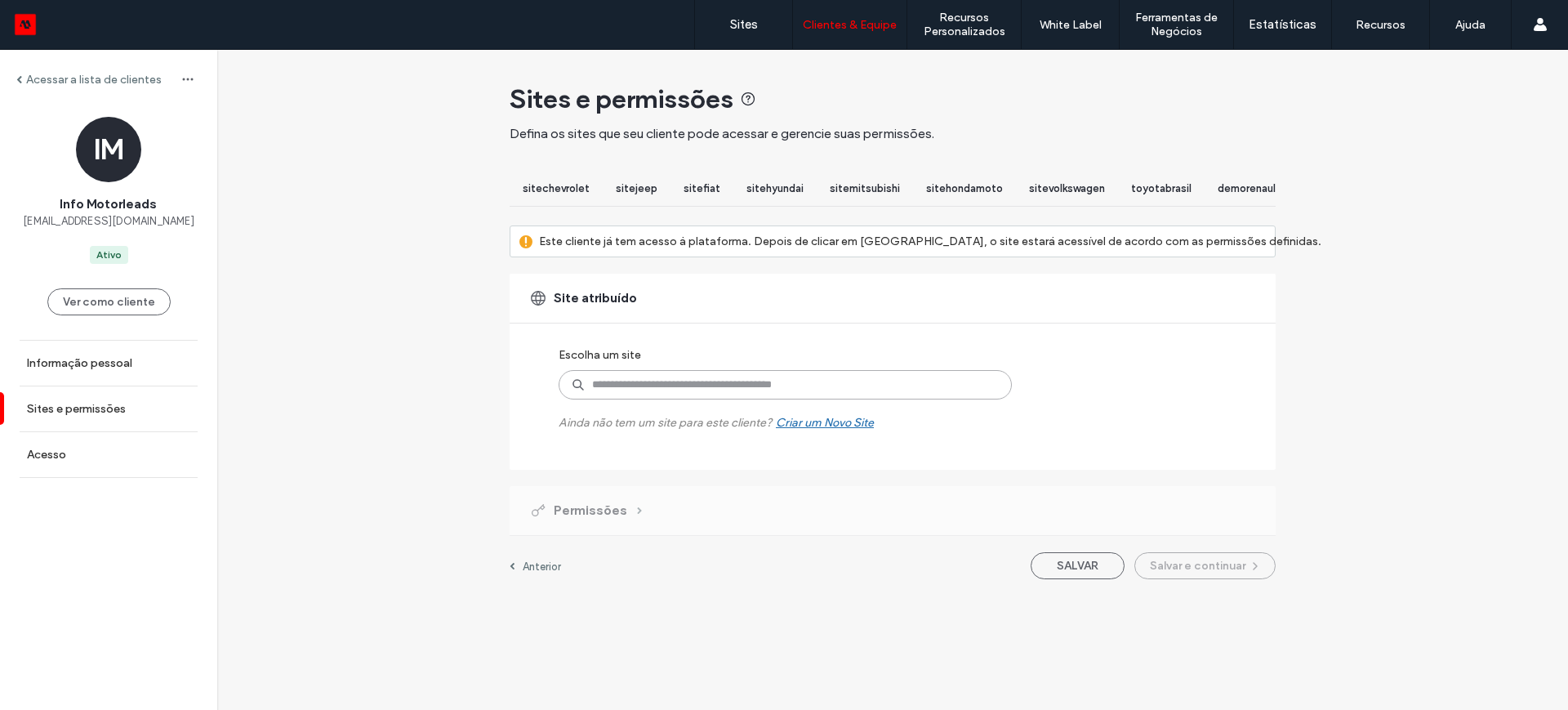
click at [649, 399] on input at bounding box center [785, 384] width 453 height 30
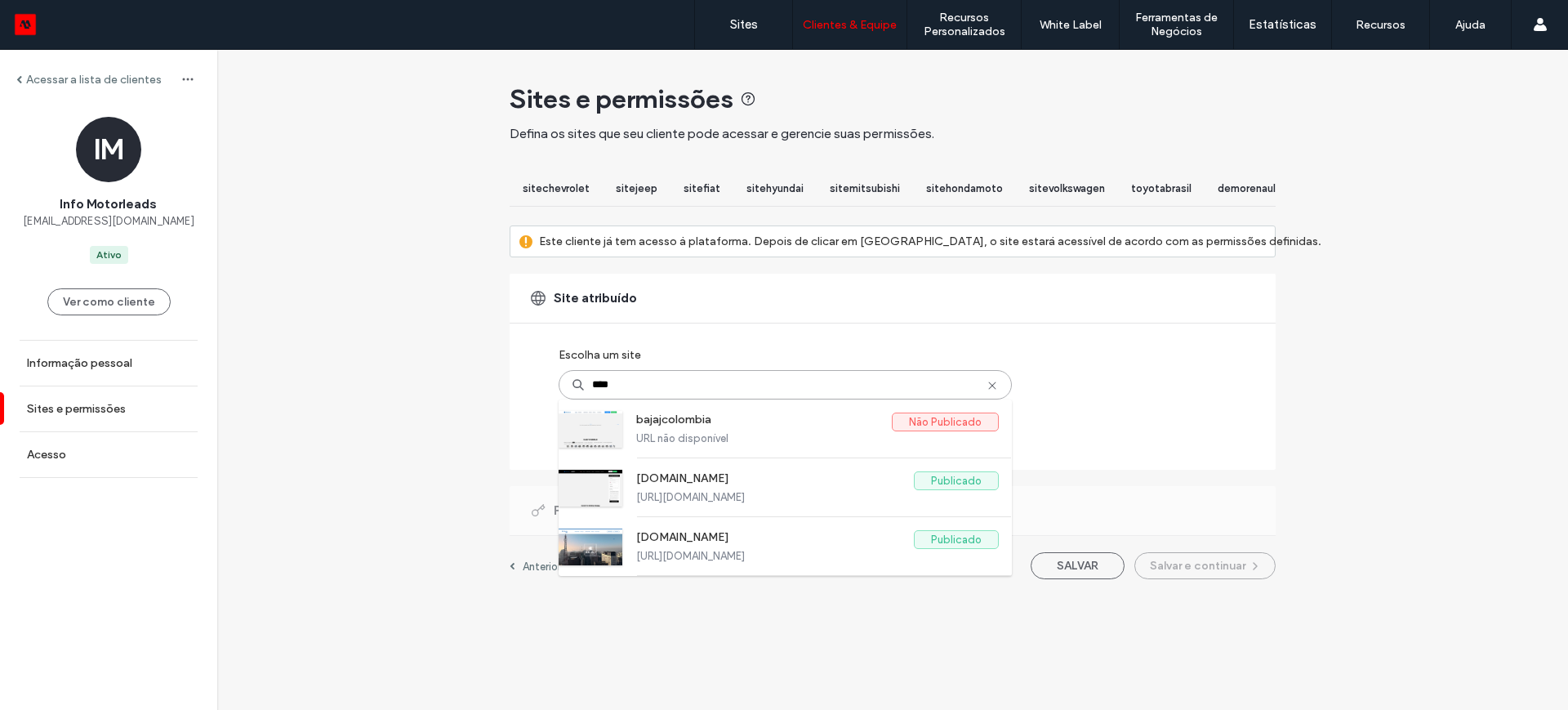
type input "*****"
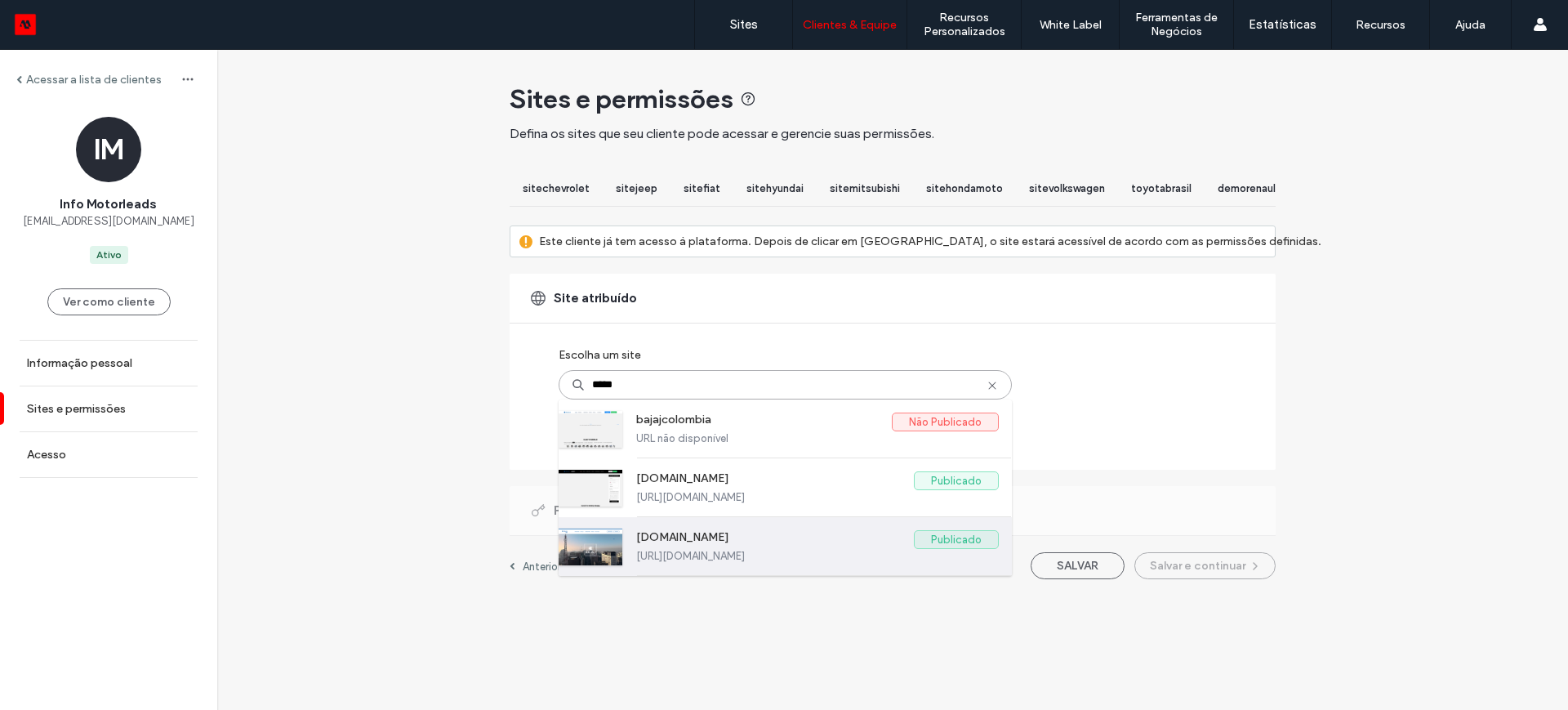
click at [719, 550] on label "www.vegbajaj.com.br" at bounding box center [775, 540] width 278 height 20
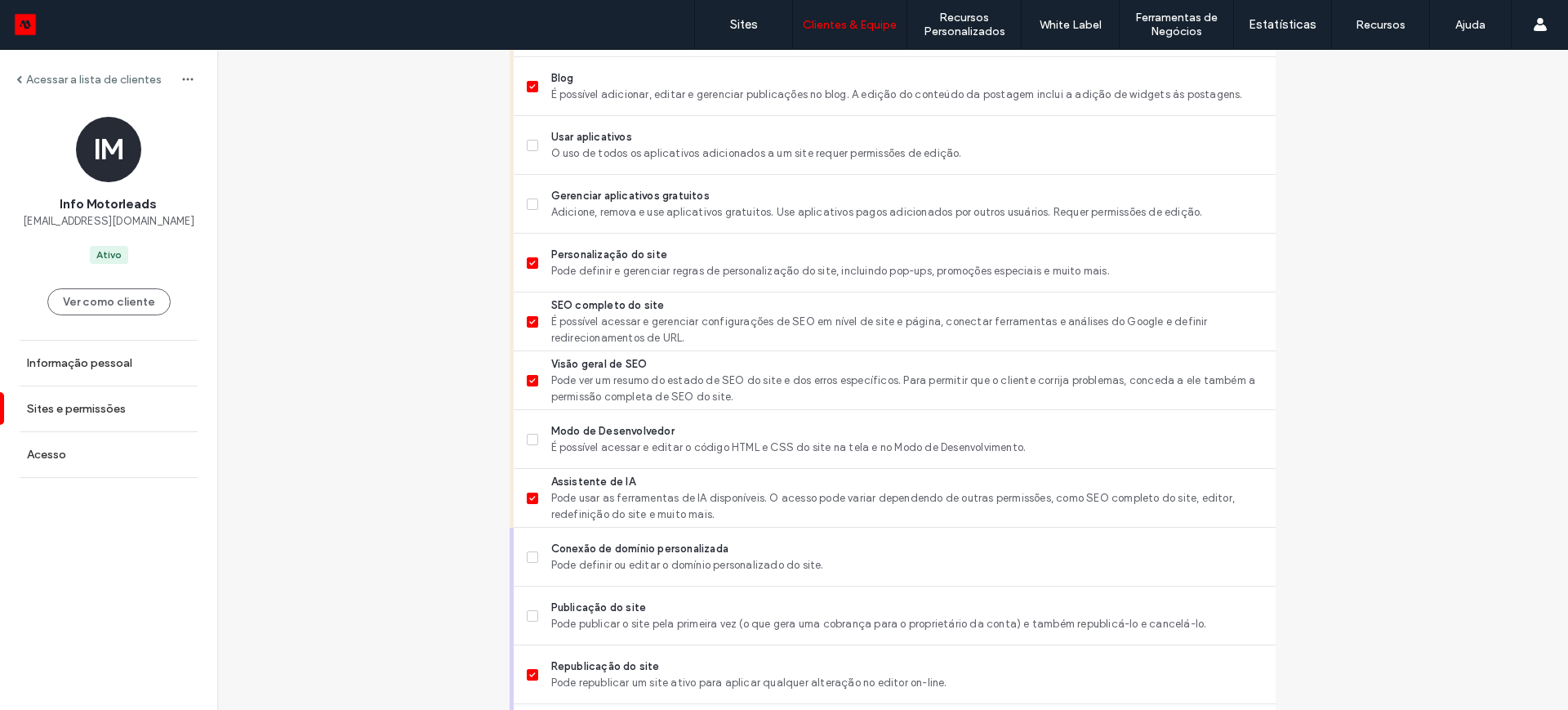
scroll to position [1425, 0]
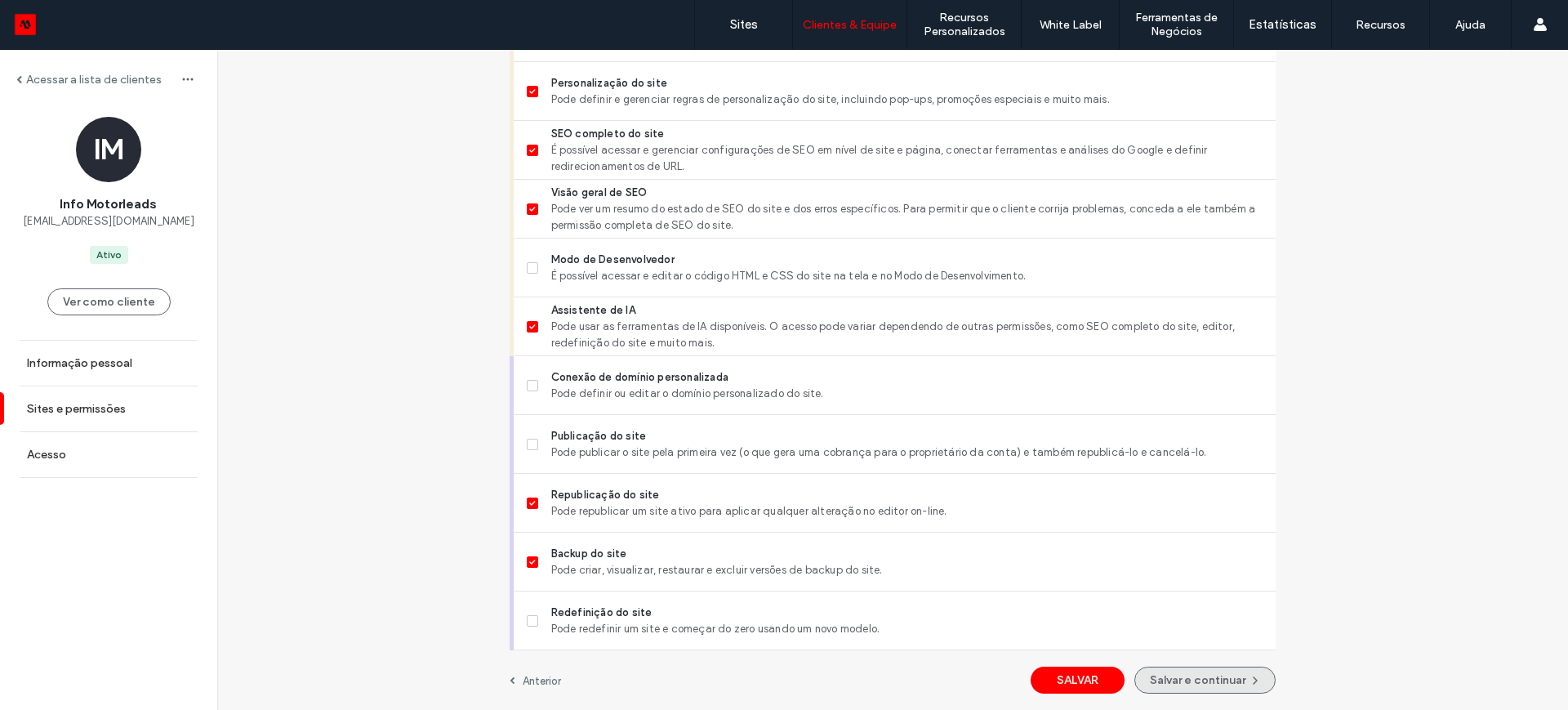
click at [1198, 684] on button "Salvar e continuar" at bounding box center [1204, 680] width 141 height 27
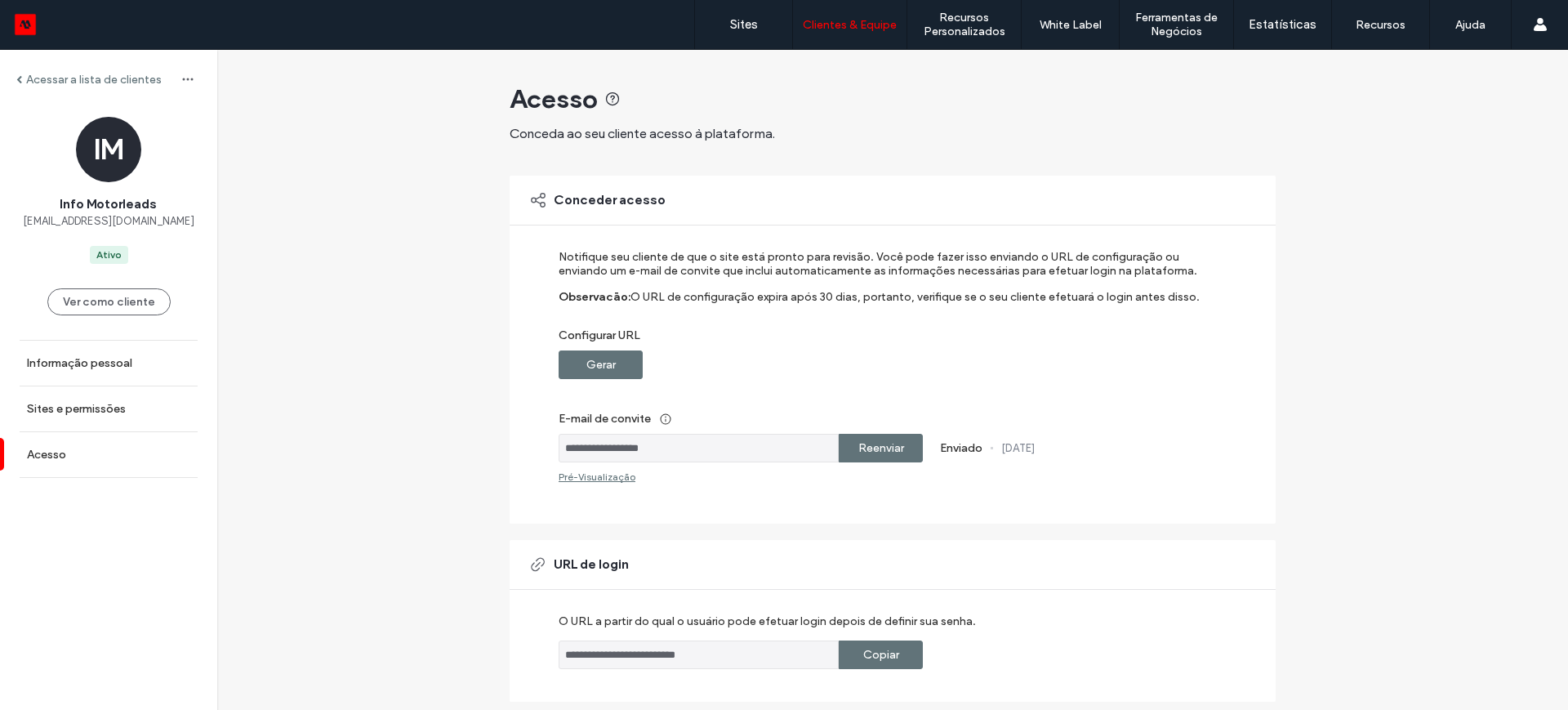
scroll to position [225, 0]
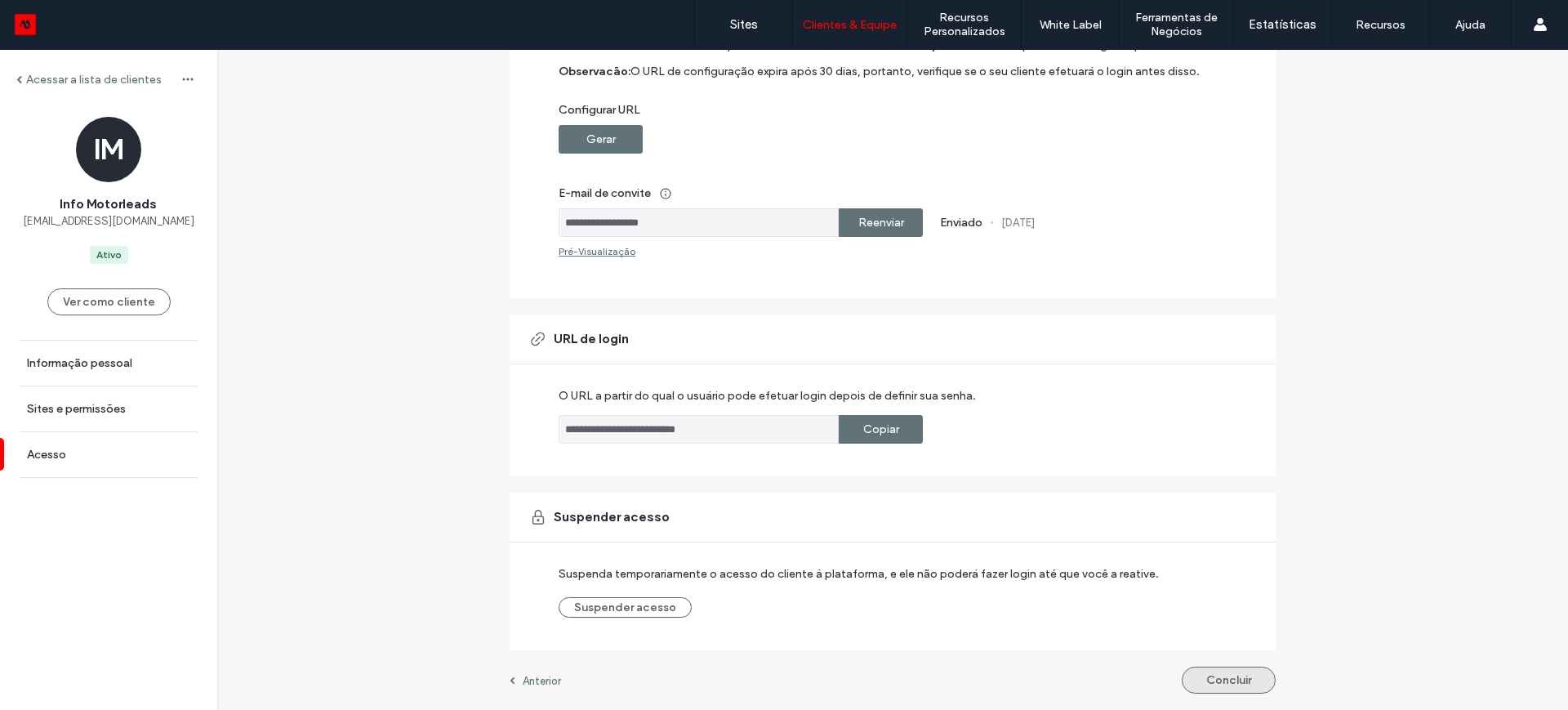
click at [1216, 681] on button "Concluir" at bounding box center [1228, 680] width 94 height 27
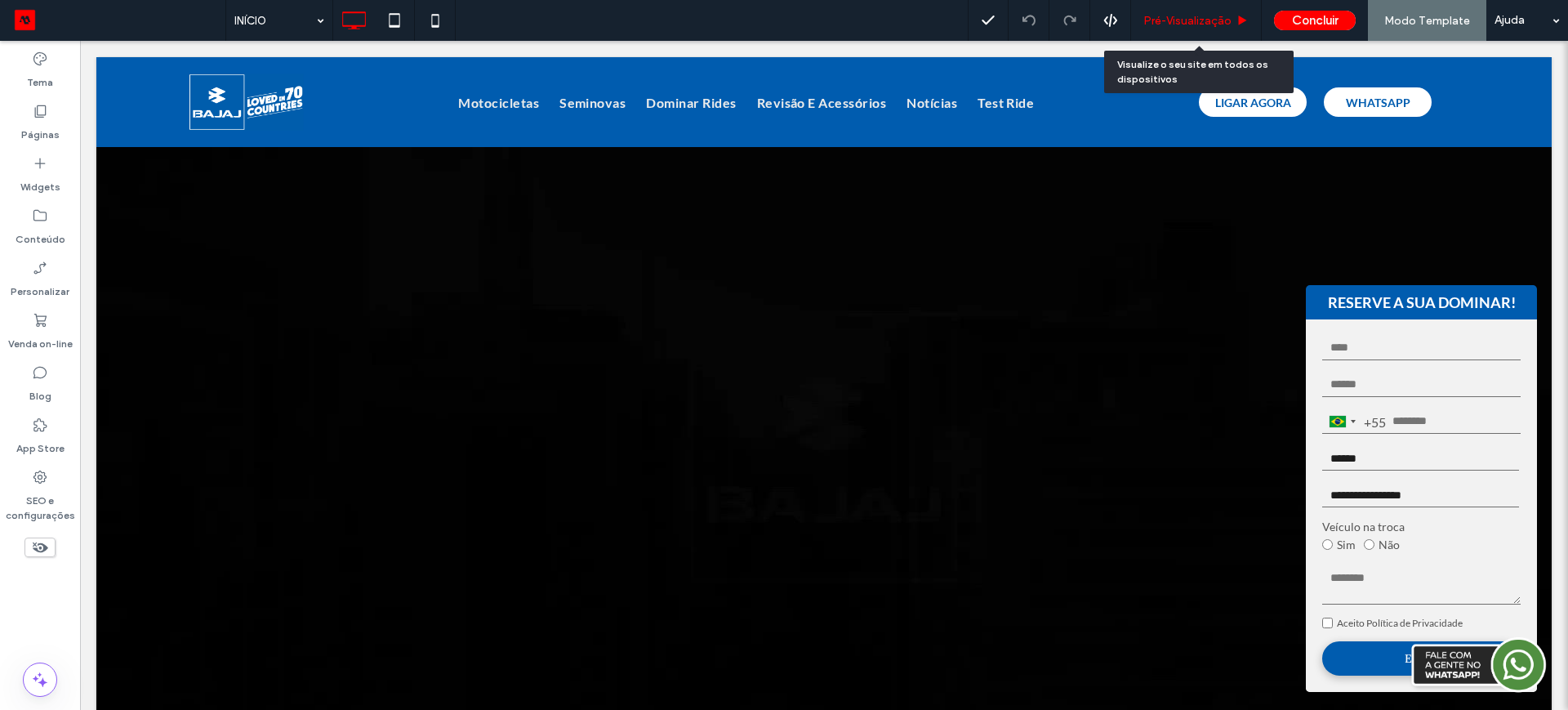
click at [1173, 19] on span "Pré-Visualizaçāo" at bounding box center [1188, 20] width 88 height 13
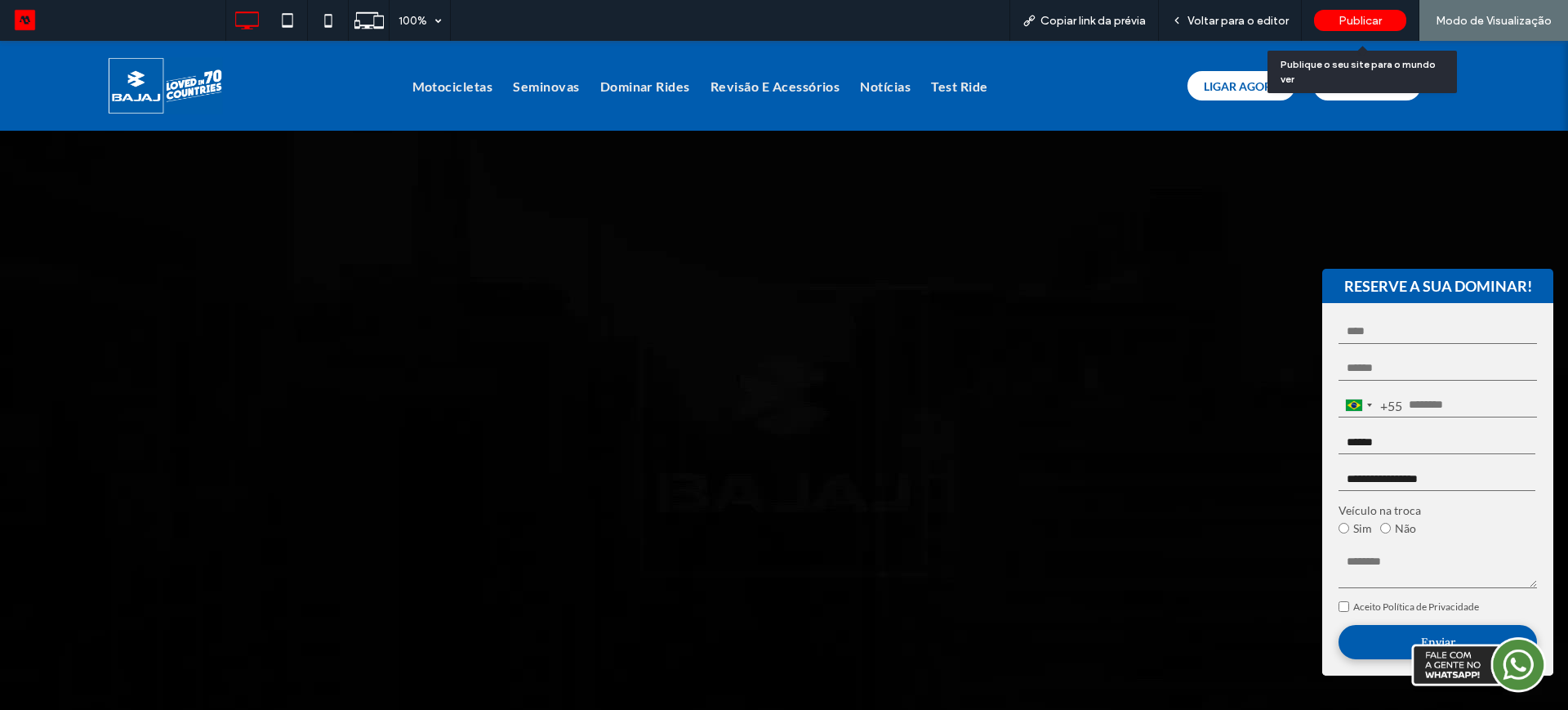
click at [1345, 22] on span "Publicar" at bounding box center [1360, 20] width 43 height 13
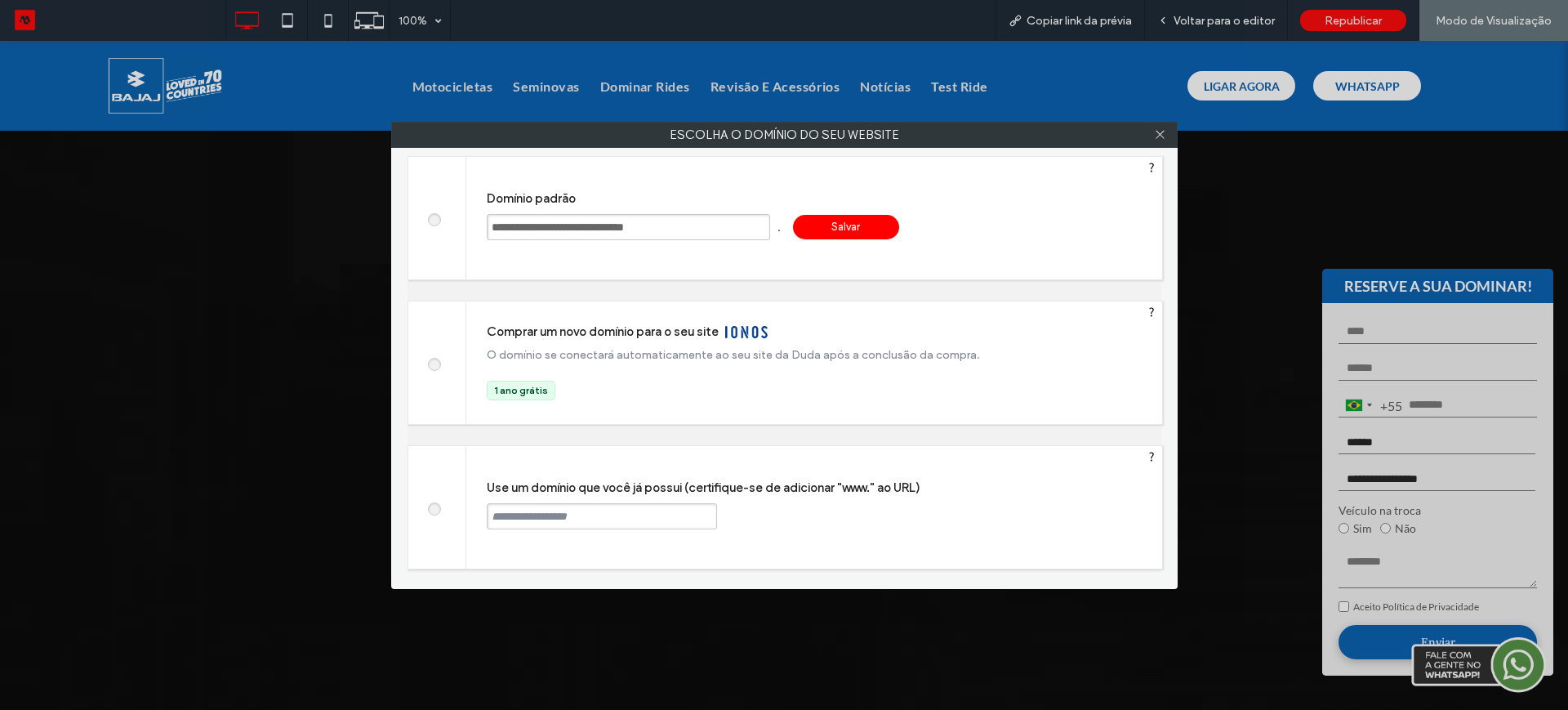
drag, startPoint x: 715, startPoint y: 226, endPoint x: 457, endPoint y: 225, distance: 258.0
click at [457, 225] on div "**********" at bounding box center [785, 218] width 755 height 124
click at [824, 226] on div "Salvar" at bounding box center [846, 226] width 106 height 24
click at [640, 234] on input "**********" at bounding box center [629, 227] width 283 height 26
type input "**********"
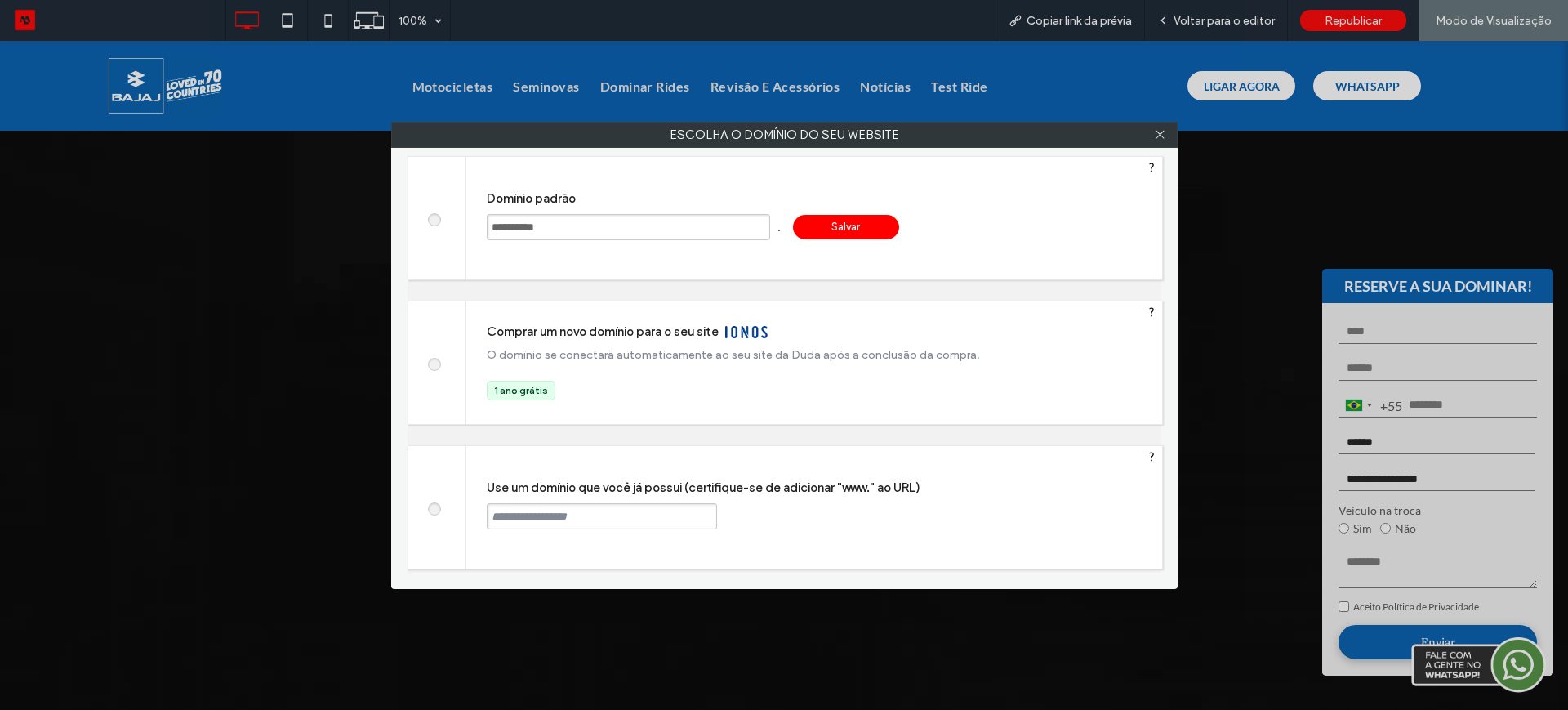
click at [850, 227] on div "Salvar" at bounding box center [846, 226] width 106 height 24
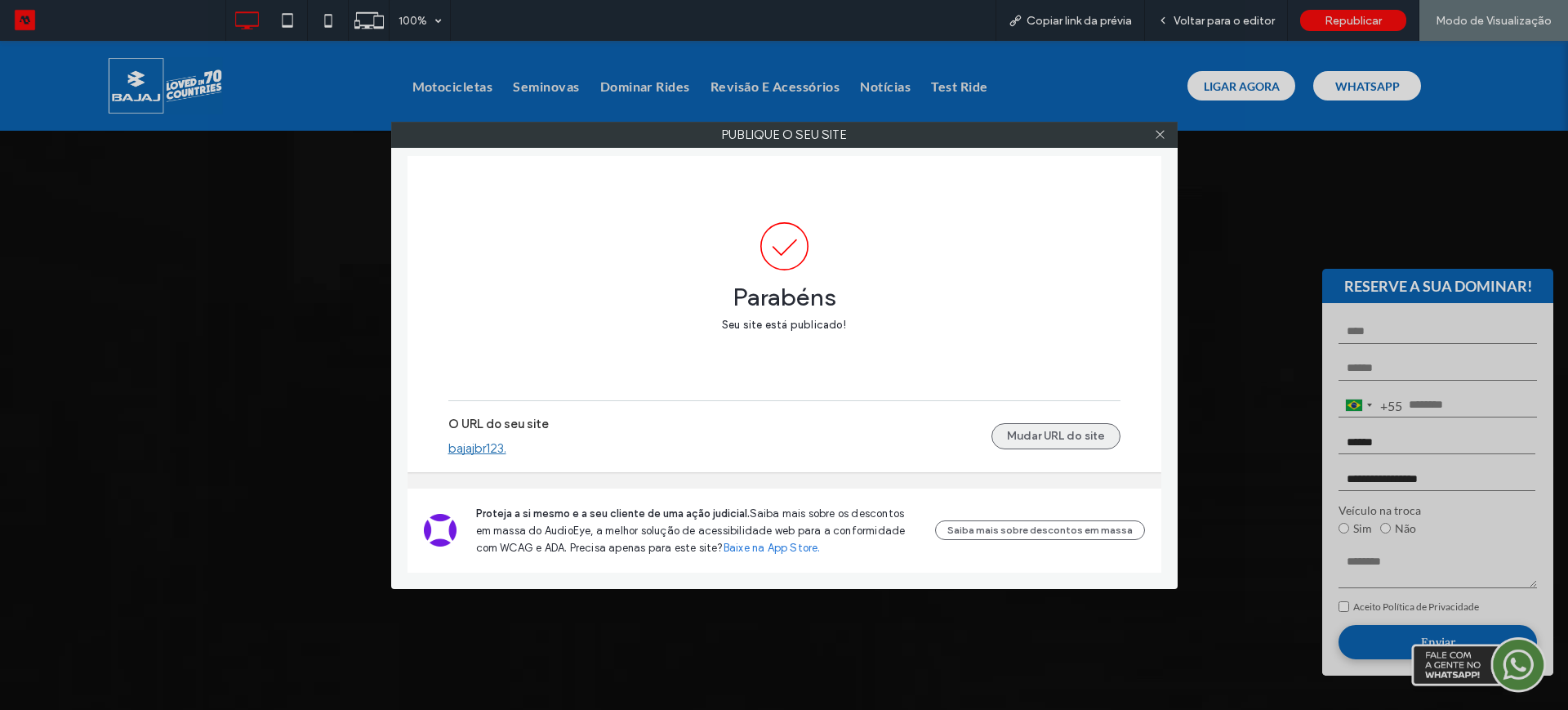
click at [1043, 432] on button "Mudar URL do site" at bounding box center [1056, 436] width 129 height 26
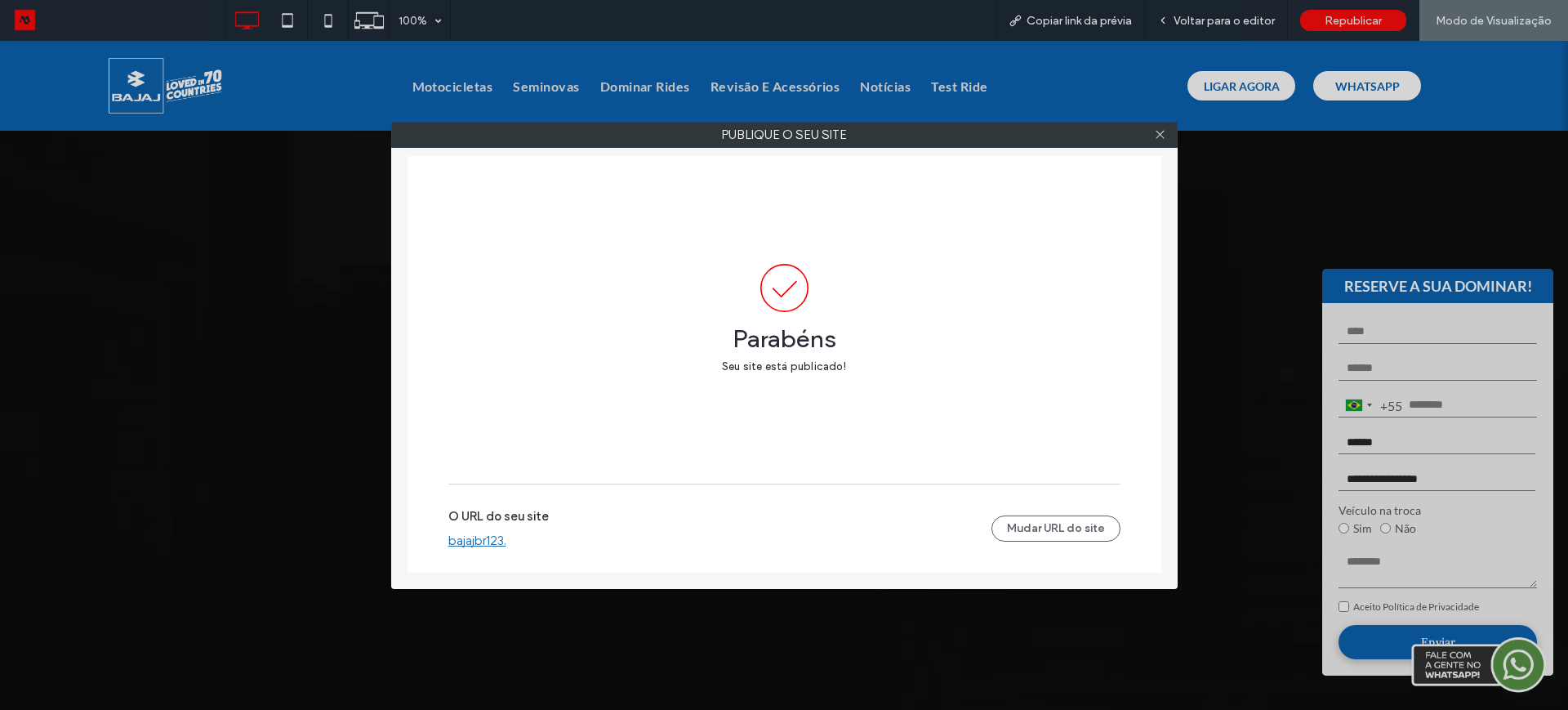
click at [1047, 509] on div "O URL do seu site bajajbr123. [GEOGRAPHIC_DATA] URL do site" at bounding box center [784, 529] width 672 height 52
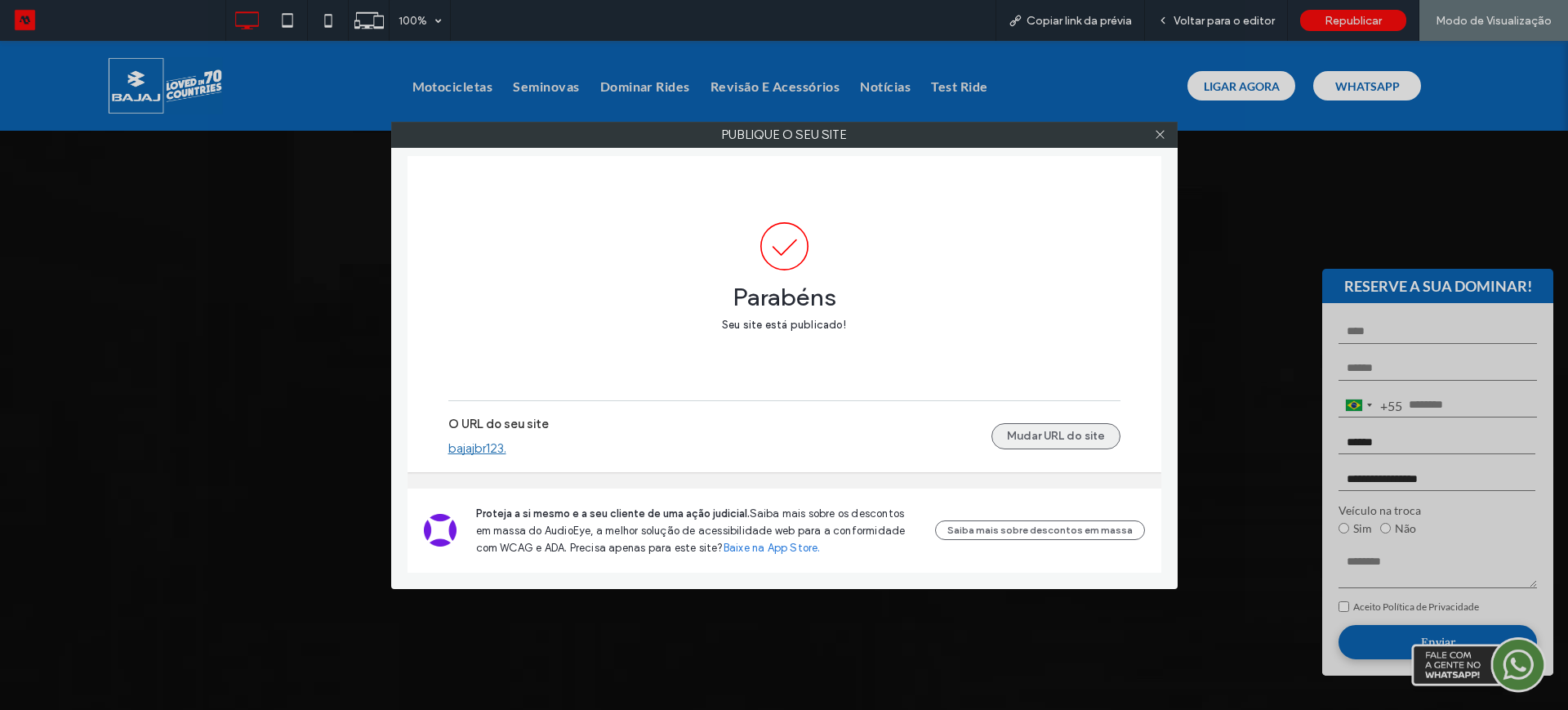
click at [1043, 425] on button "Mudar URL do site" at bounding box center [1056, 436] width 129 height 26
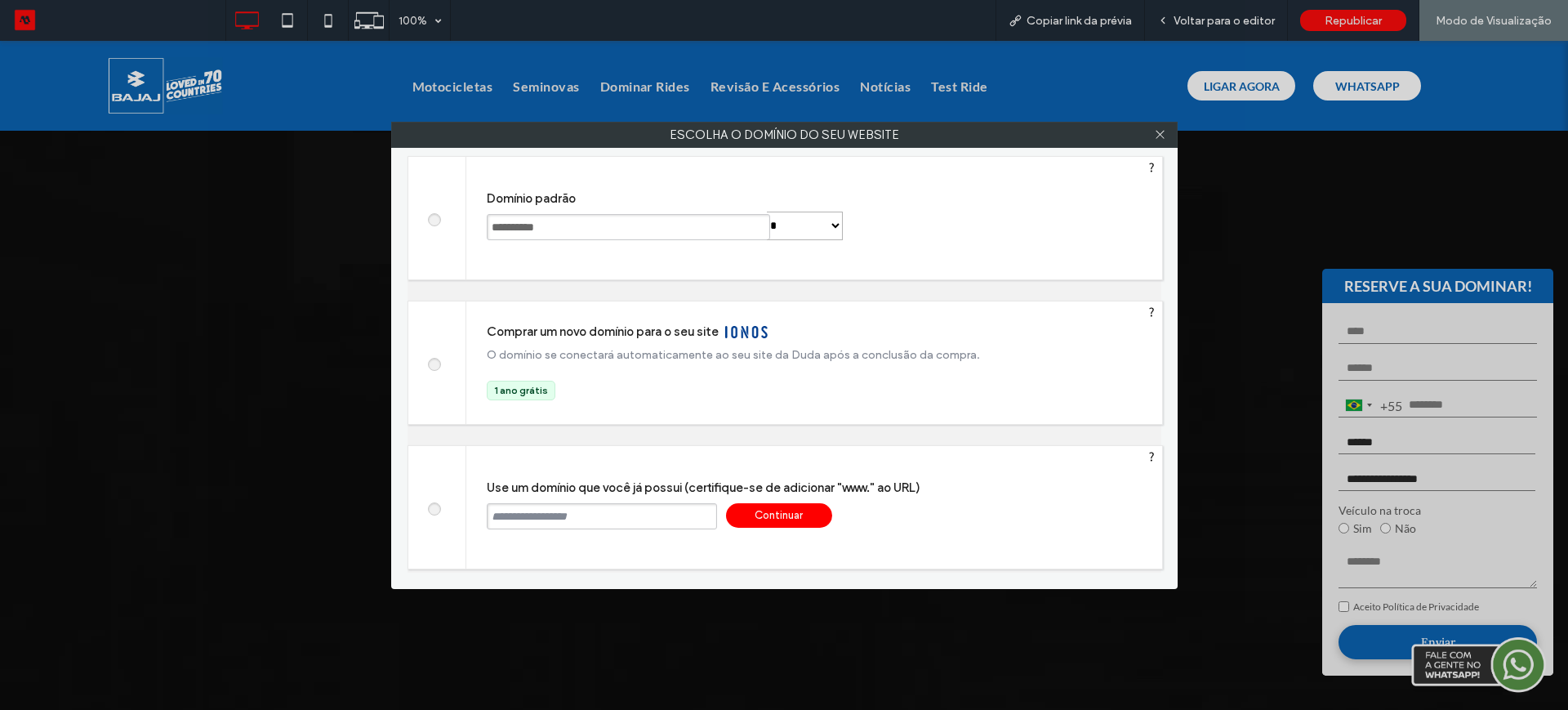
click at [590, 524] on input "text" at bounding box center [602, 516] width 231 height 26
type input "**********"
click at [765, 519] on div "Continuar" at bounding box center [779, 515] width 106 height 24
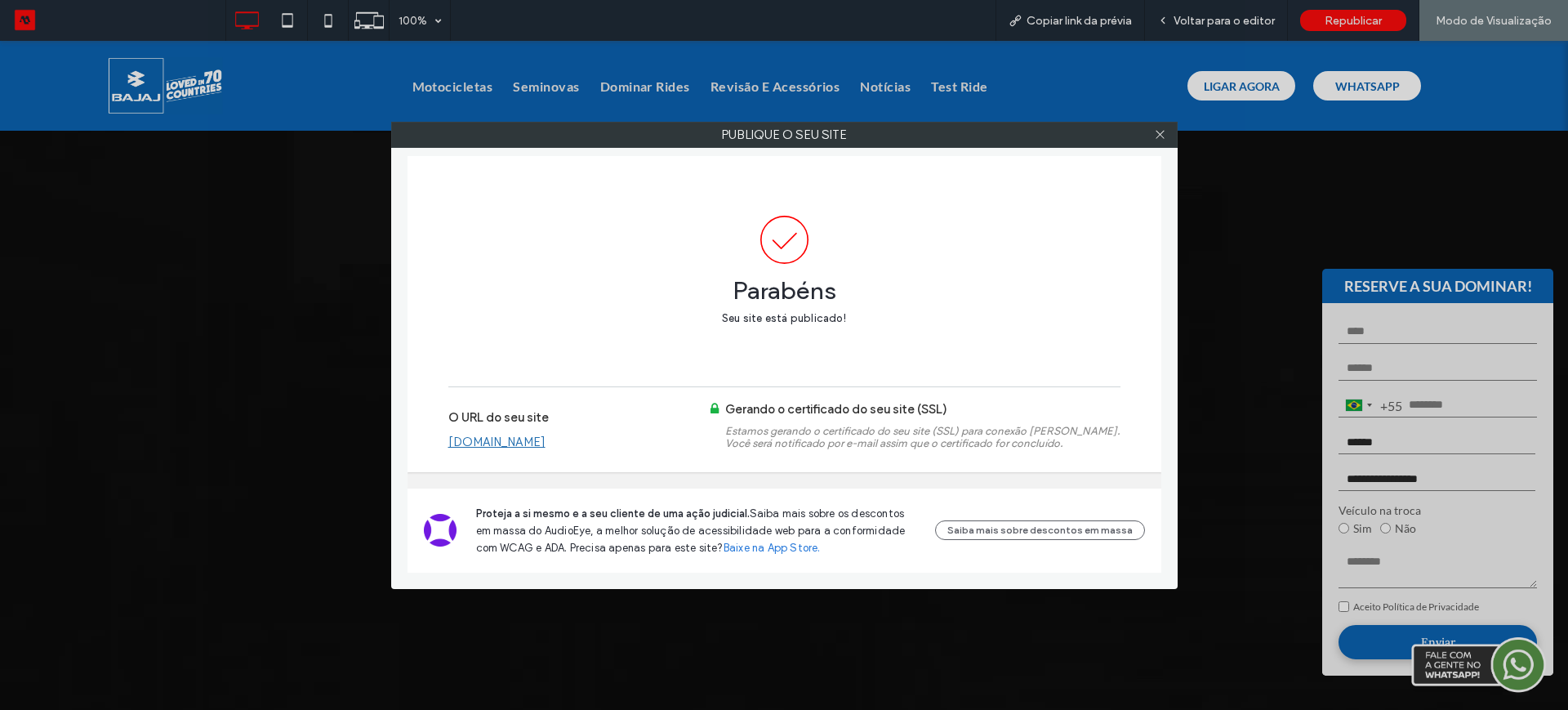
click at [528, 442] on link "[DOMAIN_NAME]" at bounding box center [497, 442] width 97 height 14
click at [545, 440] on link "[DOMAIN_NAME]" at bounding box center [497, 442] width 97 height 14
click at [1160, 134] on use at bounding box center [1159, 135] width 8 height 8
